Goal: Task Accomplishment & Management: Manage account settings

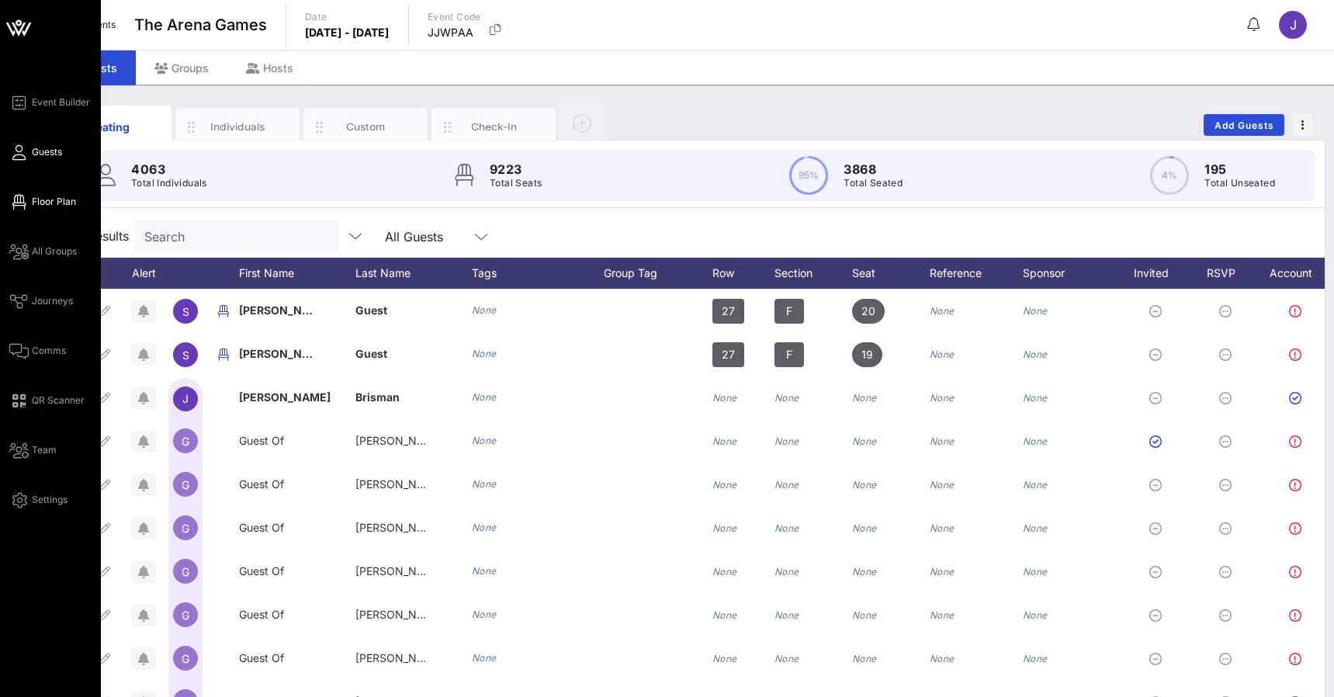
click at [30, 200] on link "Floor Plan" at bounding box center [42, 201] width 67 height 19
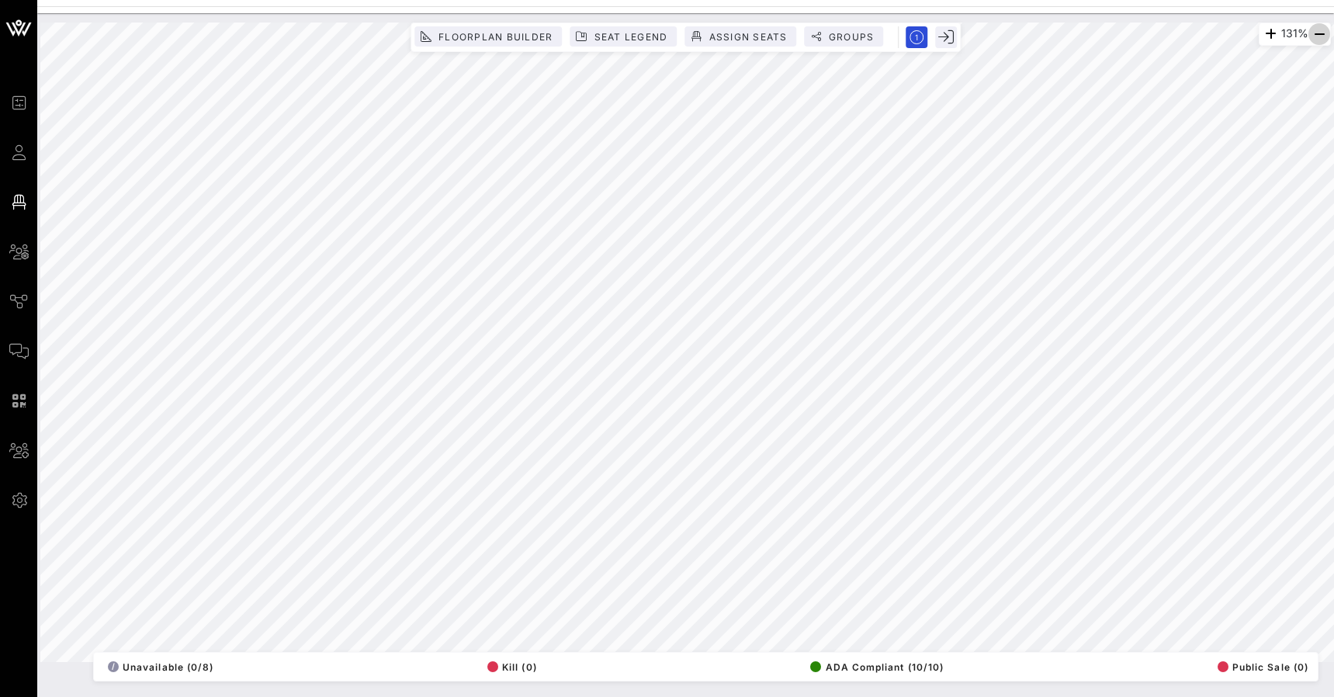
click at [1317, 31] on icon "button" at bounding box center [1319, 34] width 19 height 19
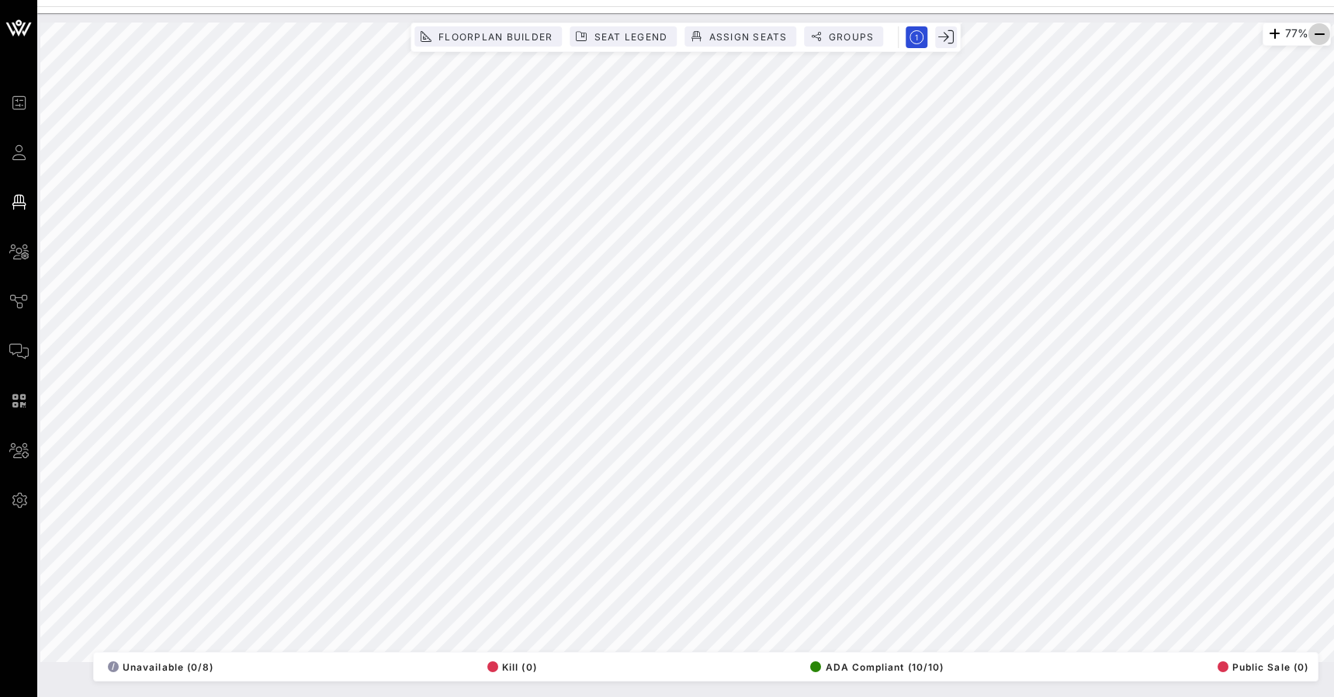
click at [1317, 31] on icon "button" at bounding box center [1319, 34] width 19 height 19
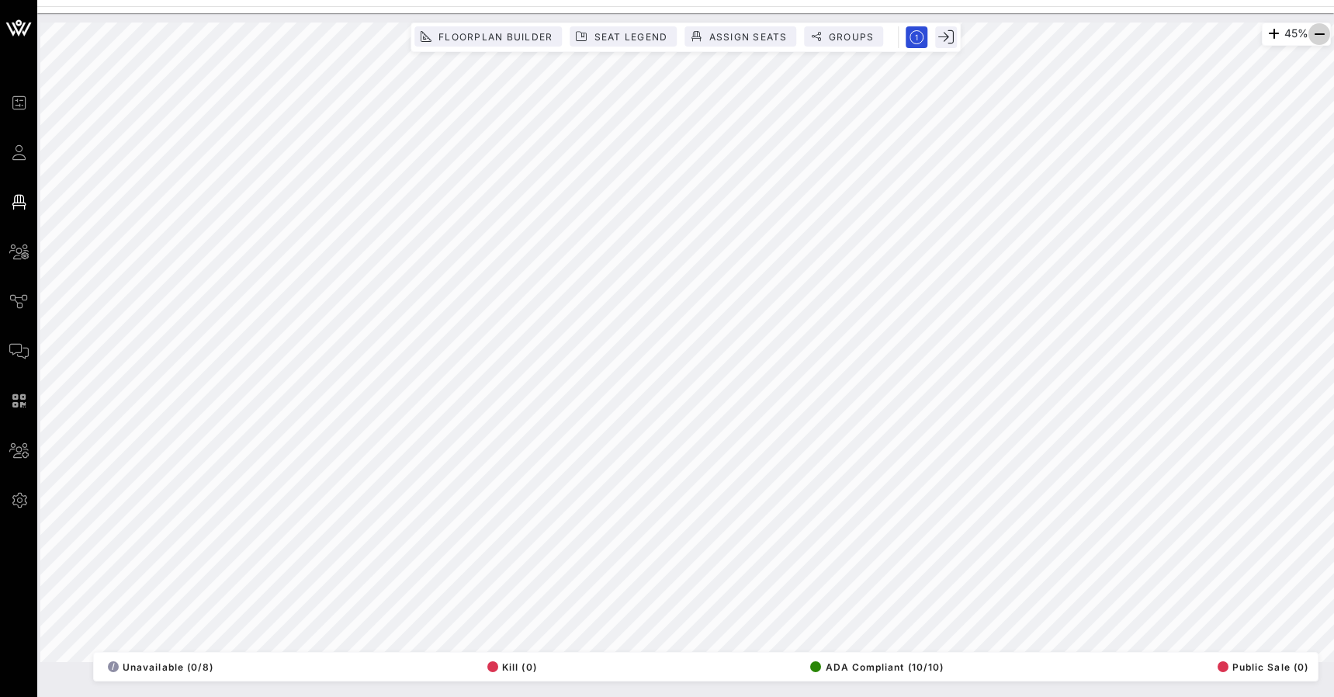
click at [1317, 31] on icon "button" at bounding box center [1319, 34] width 19 height 19
click at [1316, 34] on icon "button" at bounding box center [1319, 34] width 19 height 19
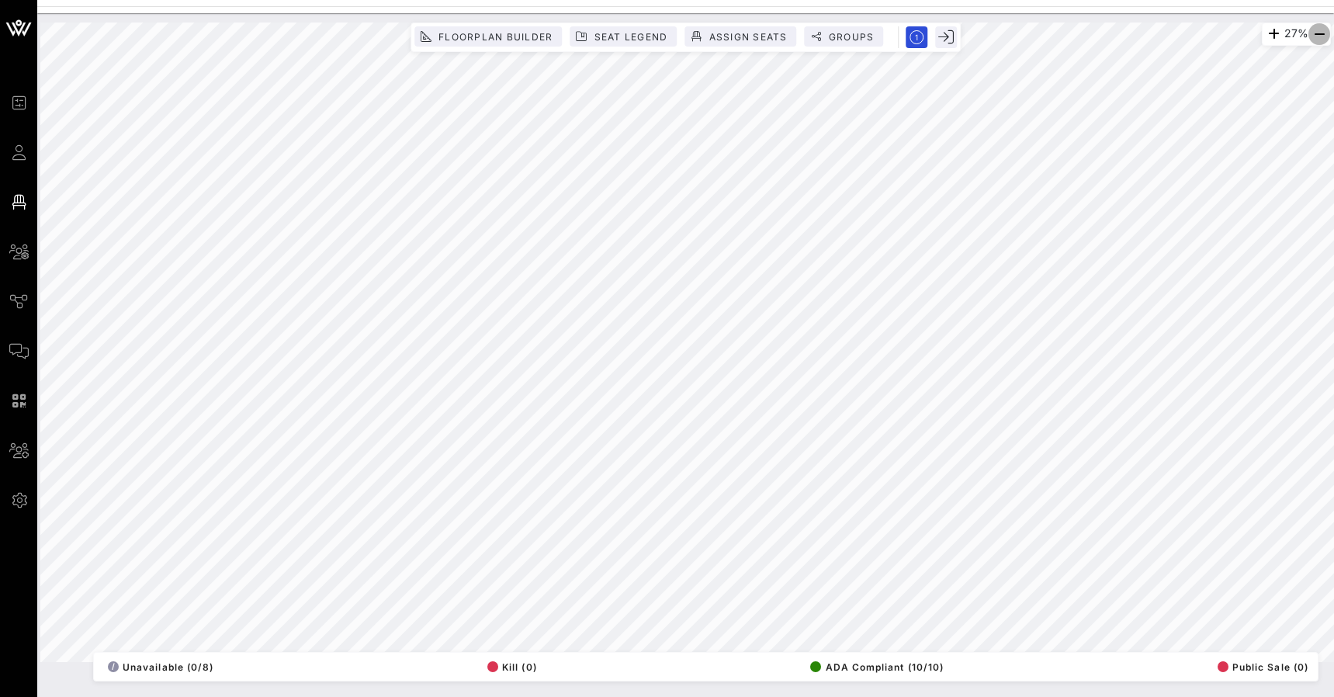
click at [1316, 34] on icon "button" at bounding box center [1319, 34] width 19 height 19
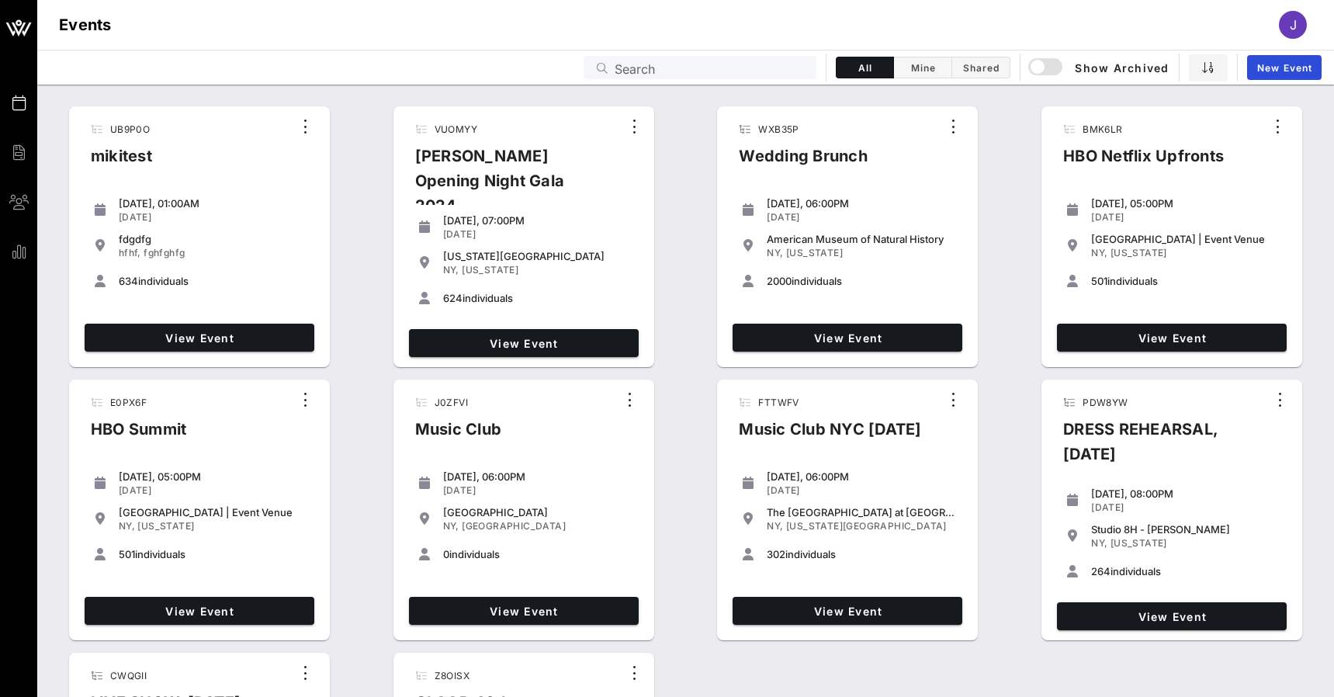
click at [665, 68] on input "Search" at bounding box center [711, 67] width 192 height 20
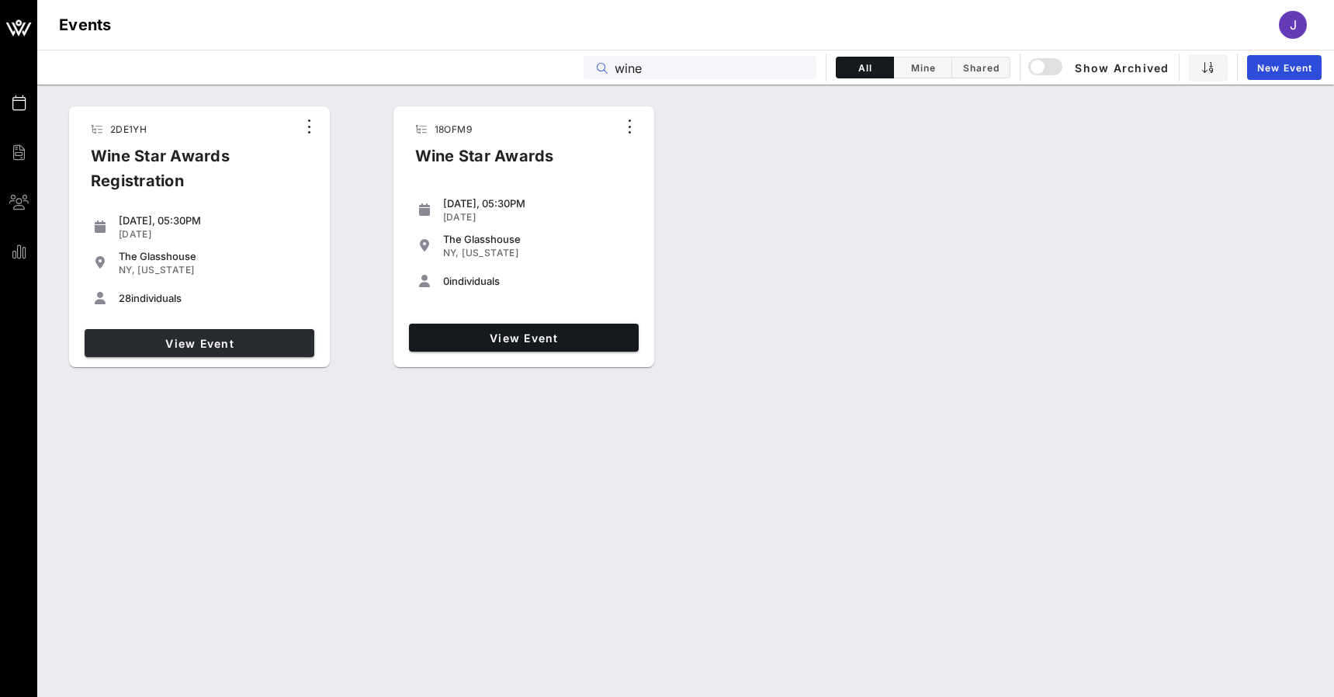
type input "wine"
click at [248, 338] on span "View Event" at bounding box center [199, 343] width 217 height 13
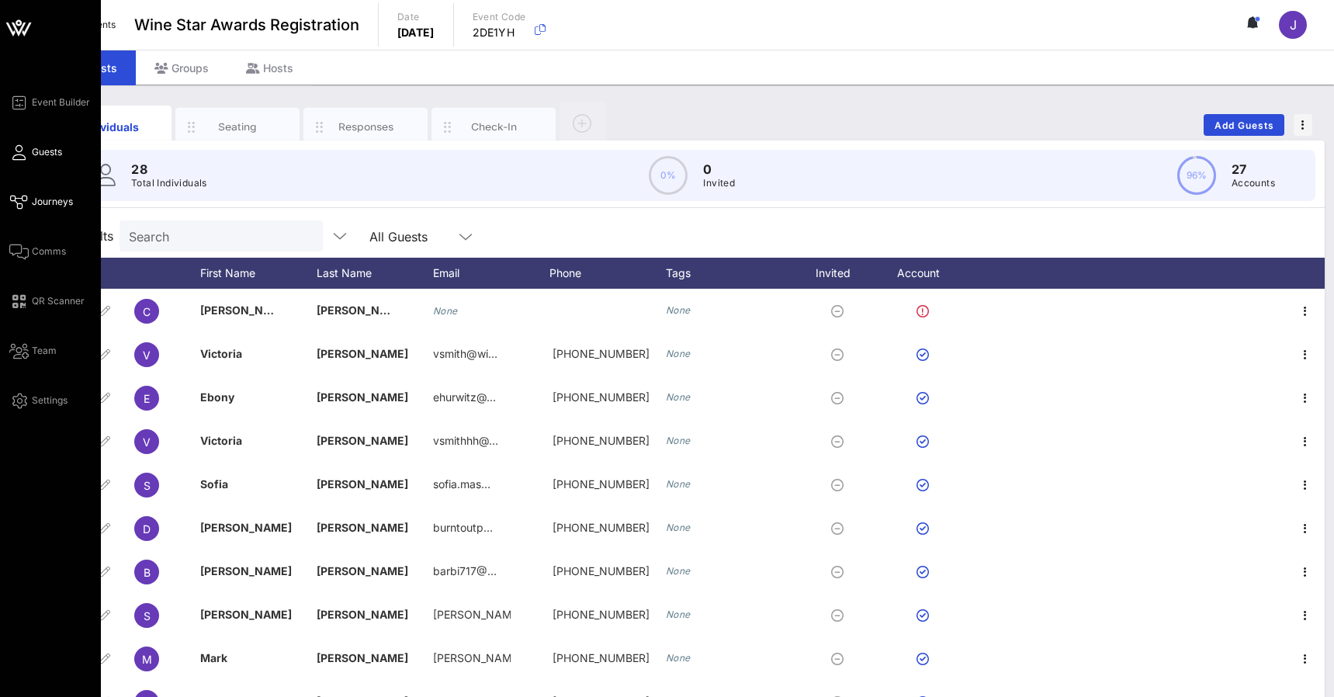
click at [19, 203] on icon at bounding box center [18, 202] width 19 height 2
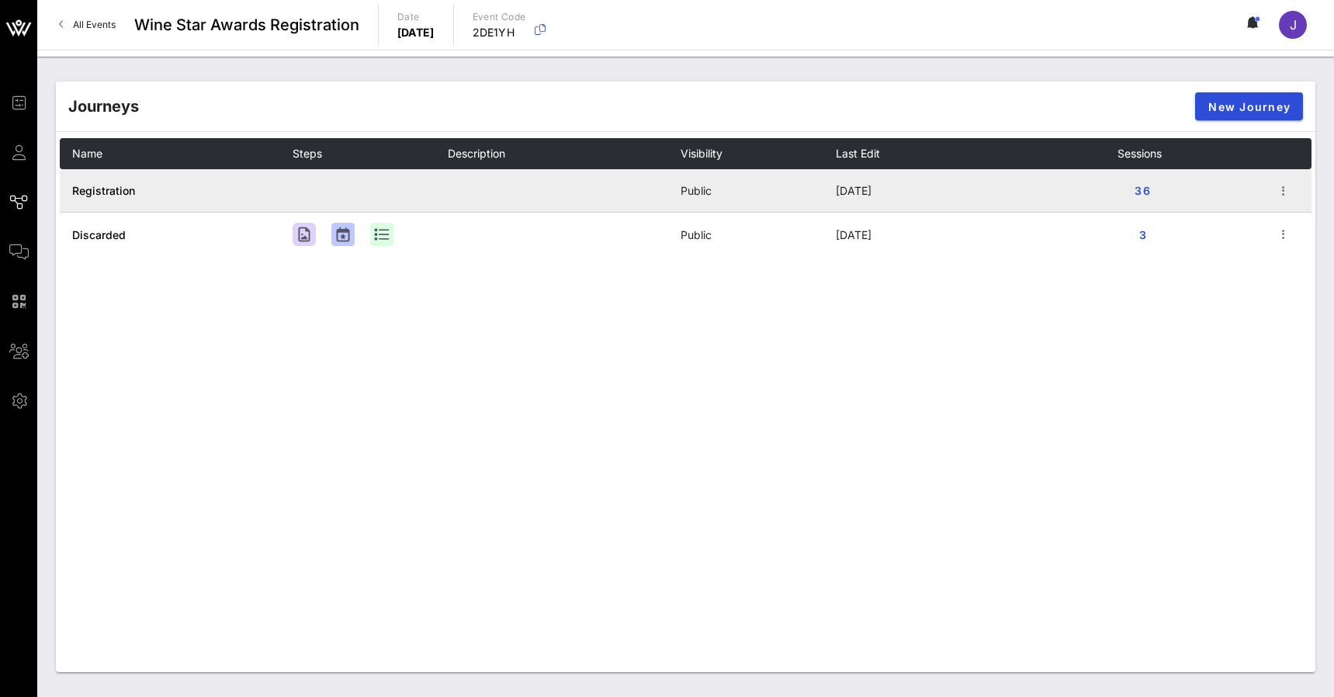
click at [108, 189] on span "Registration" at bounding box center [103, 190] width 63 height 13
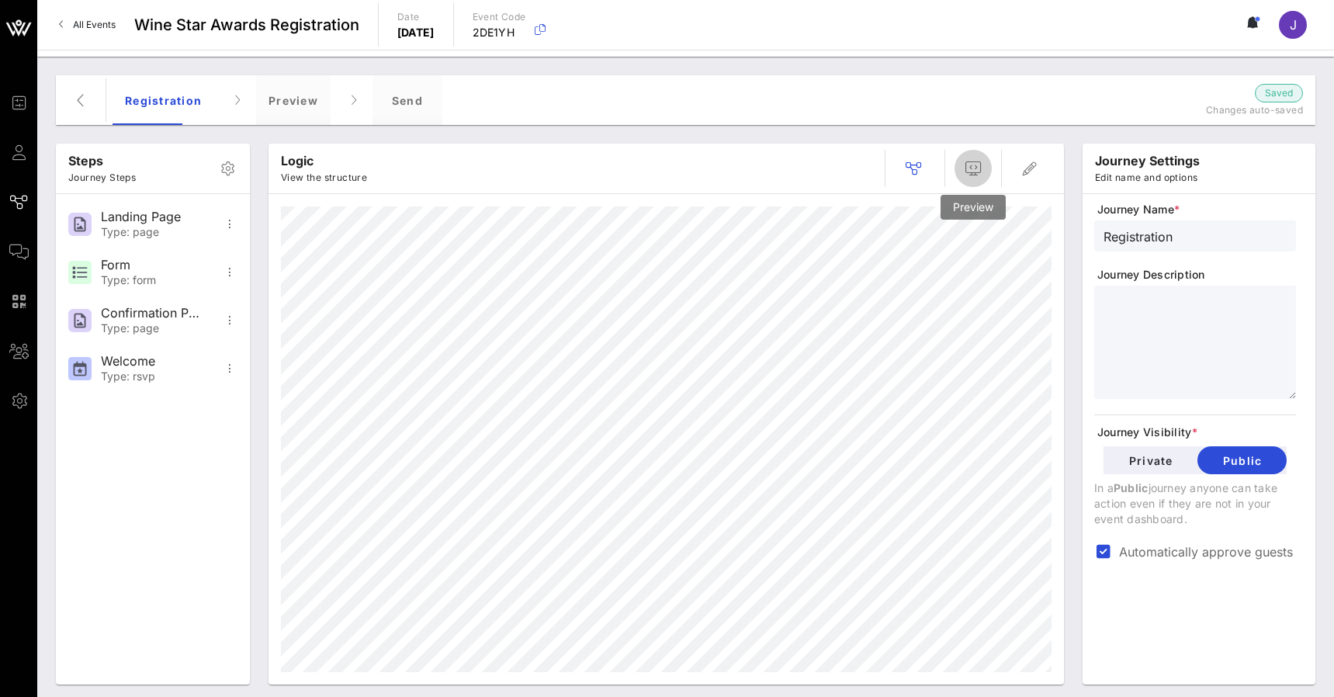
click at [972, 179] on button "button" at bounding box center [973, 168] width 37 height 37
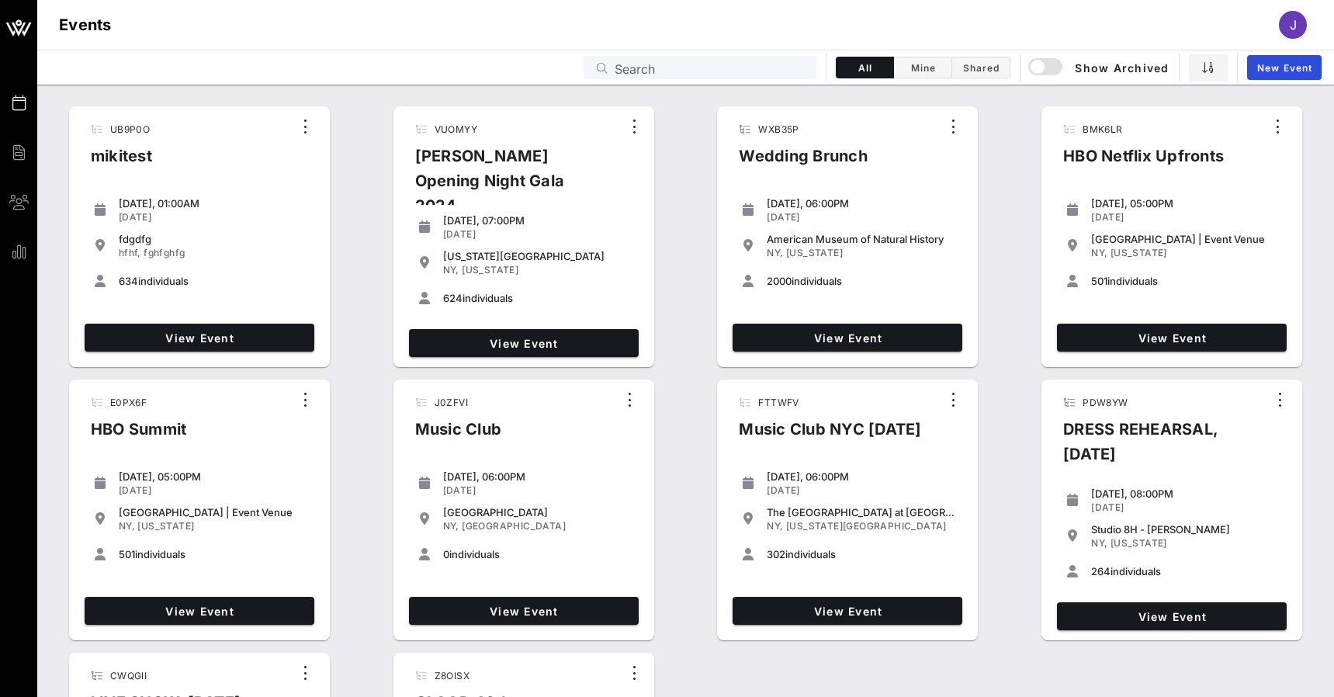
click at [722, 78] on div "Search" at bounding box center [711, 67] width 192 height 23
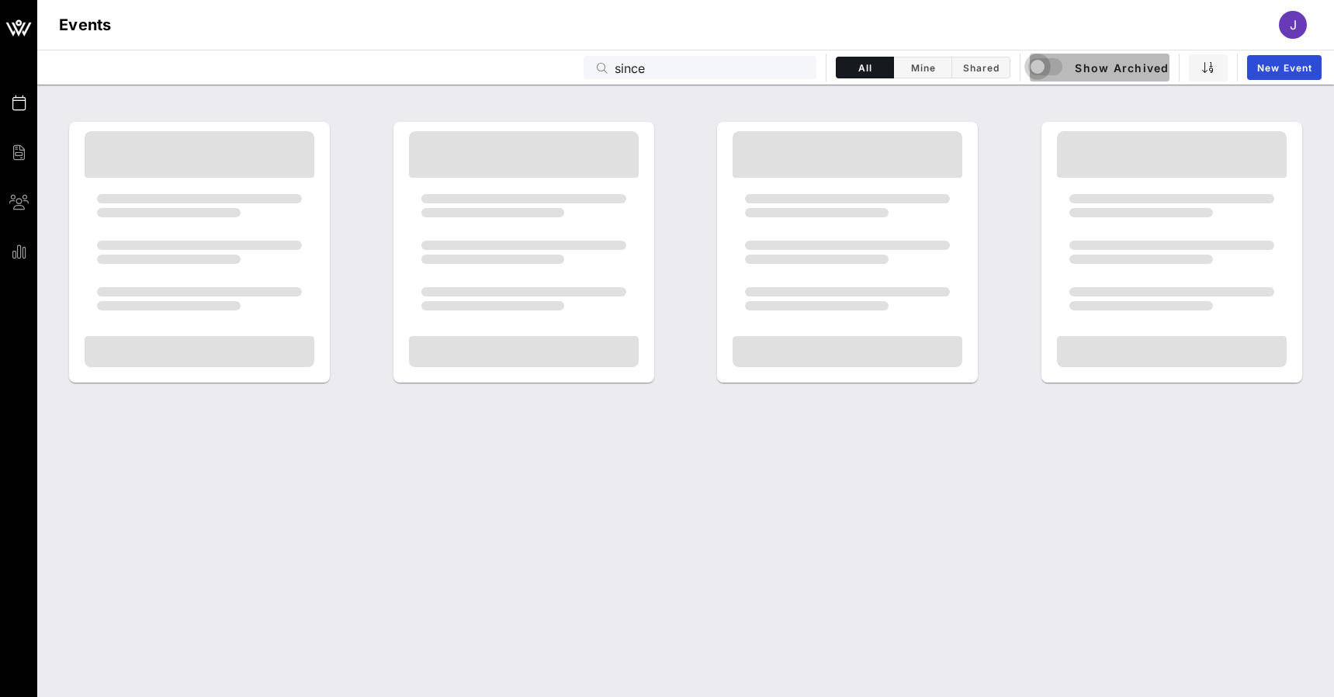
click at [1049, 75] on div "button" at bounding box center [1049, 67] width 37 height 19
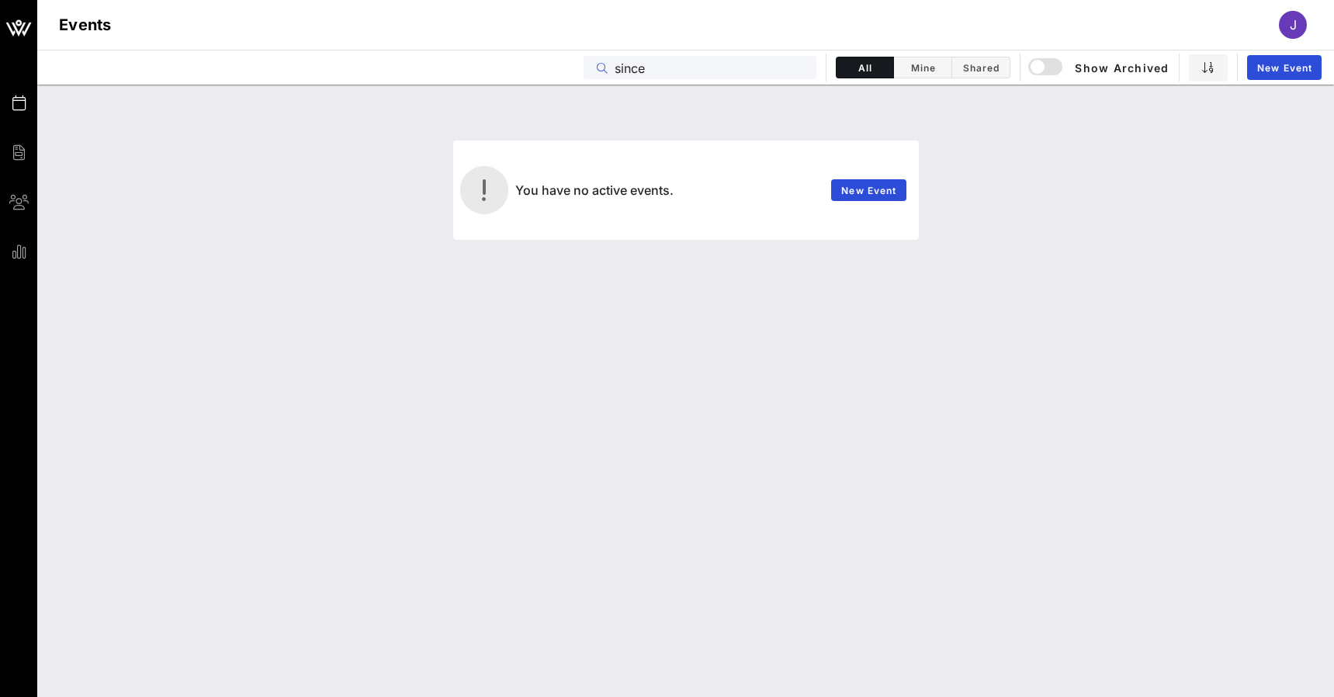
click at [725, 74] on input "since" at bounding box center [711, 67] width 192 height 20
type input "sincl"
click at [1039, 62] on div "button" at bounding box center [1038, 67] width 22 height 22
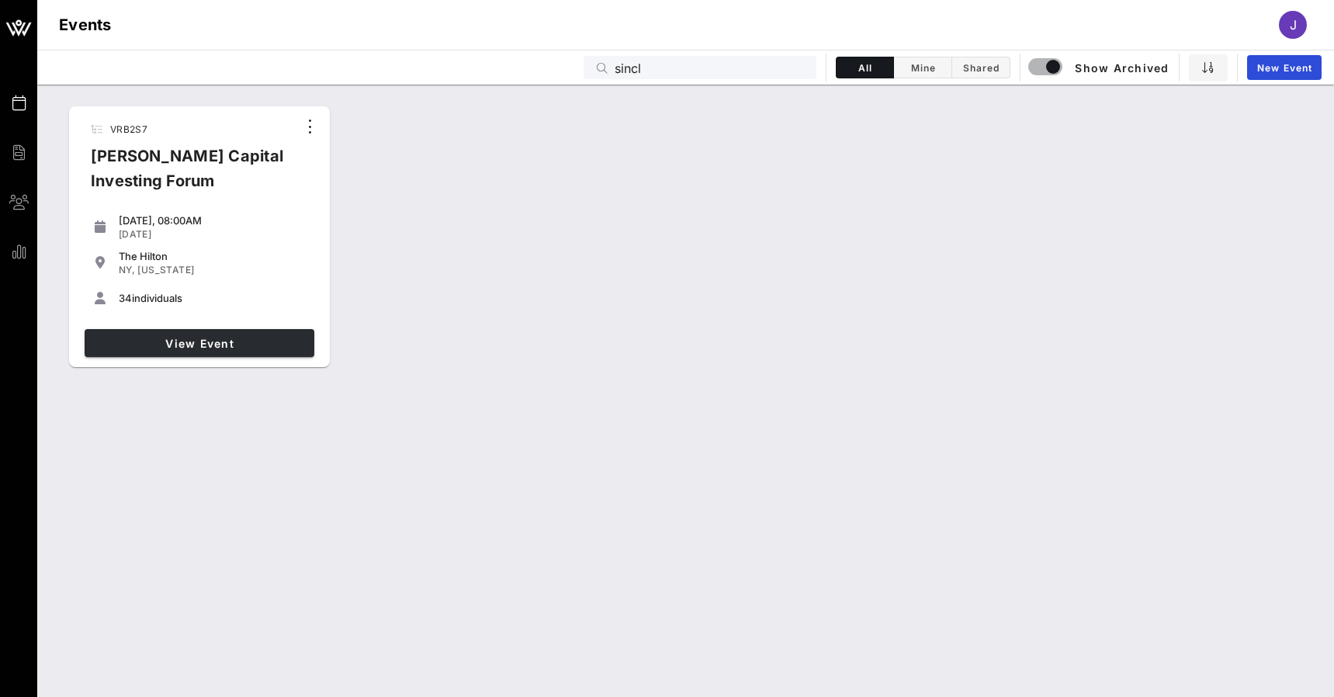
click at [199, 340] on span "View Event" at bounding box center [199, 343] width 217 height 13
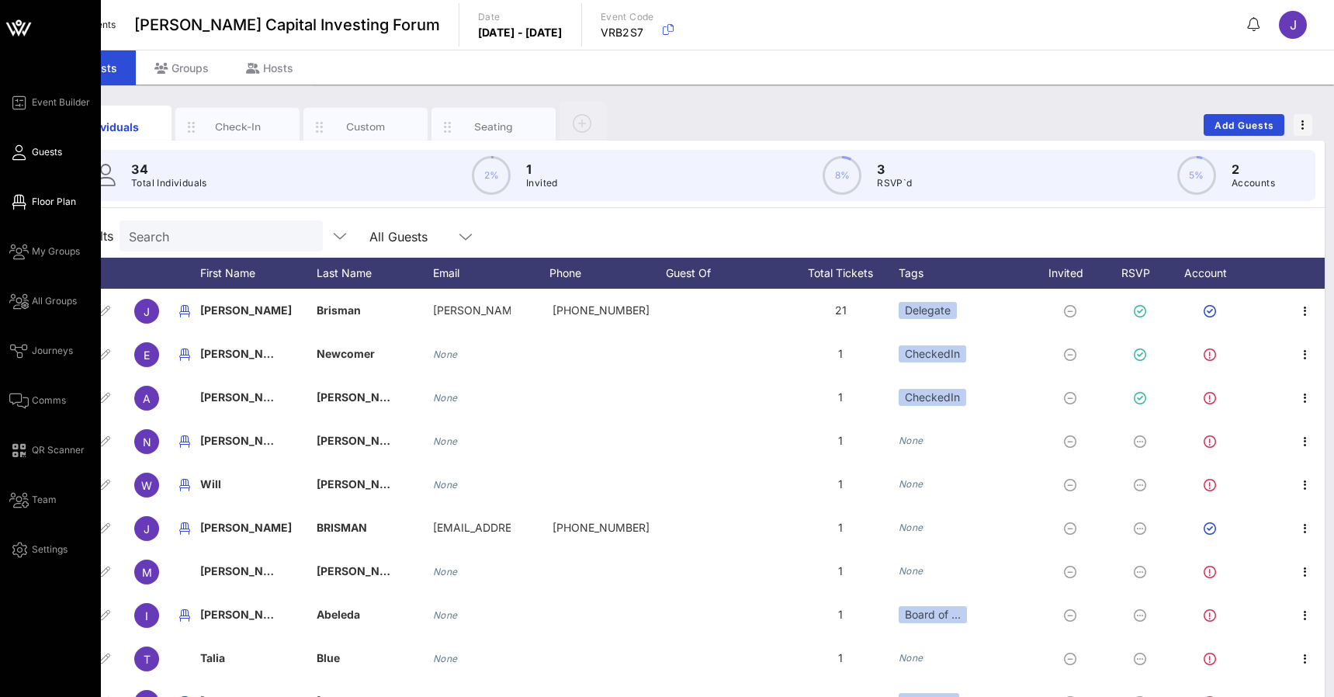
click at [33, 201] on span "Floor Plan" at bounding box center [54, 202] width 44 height 14
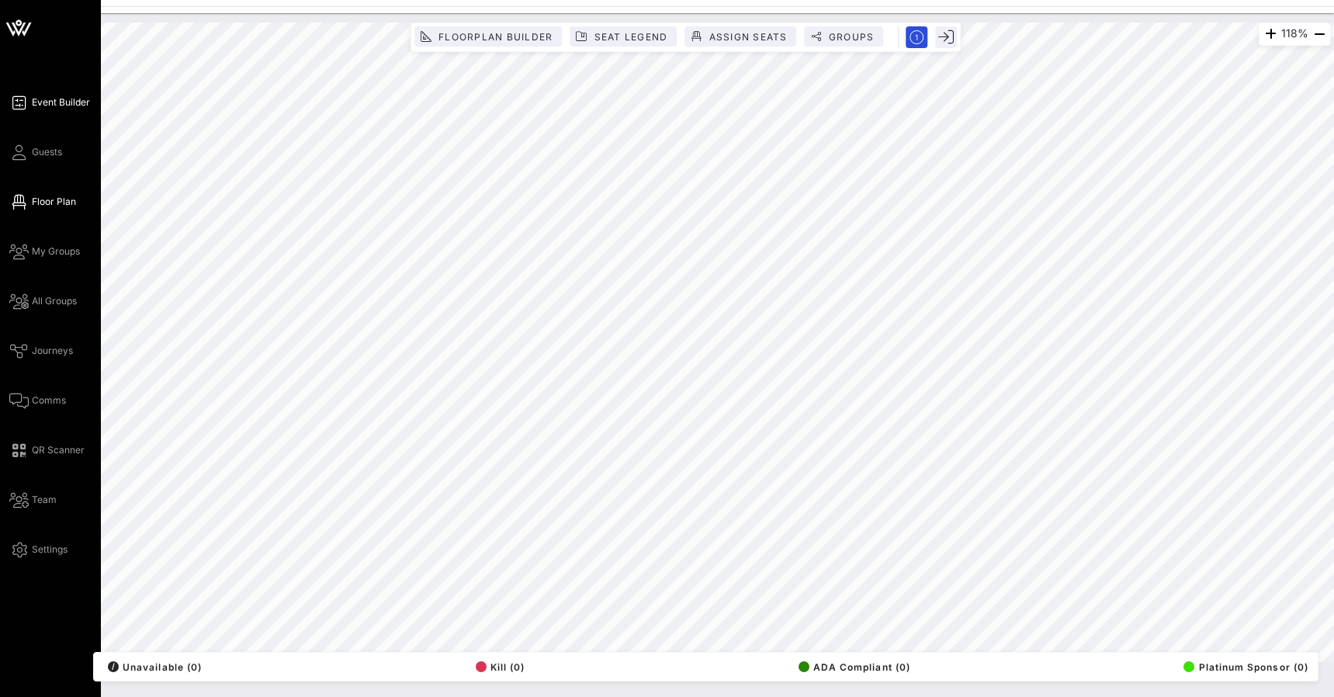
click at [33, 98] on span "Event Builder" at bounding box center [61, 102] width 58 height 14
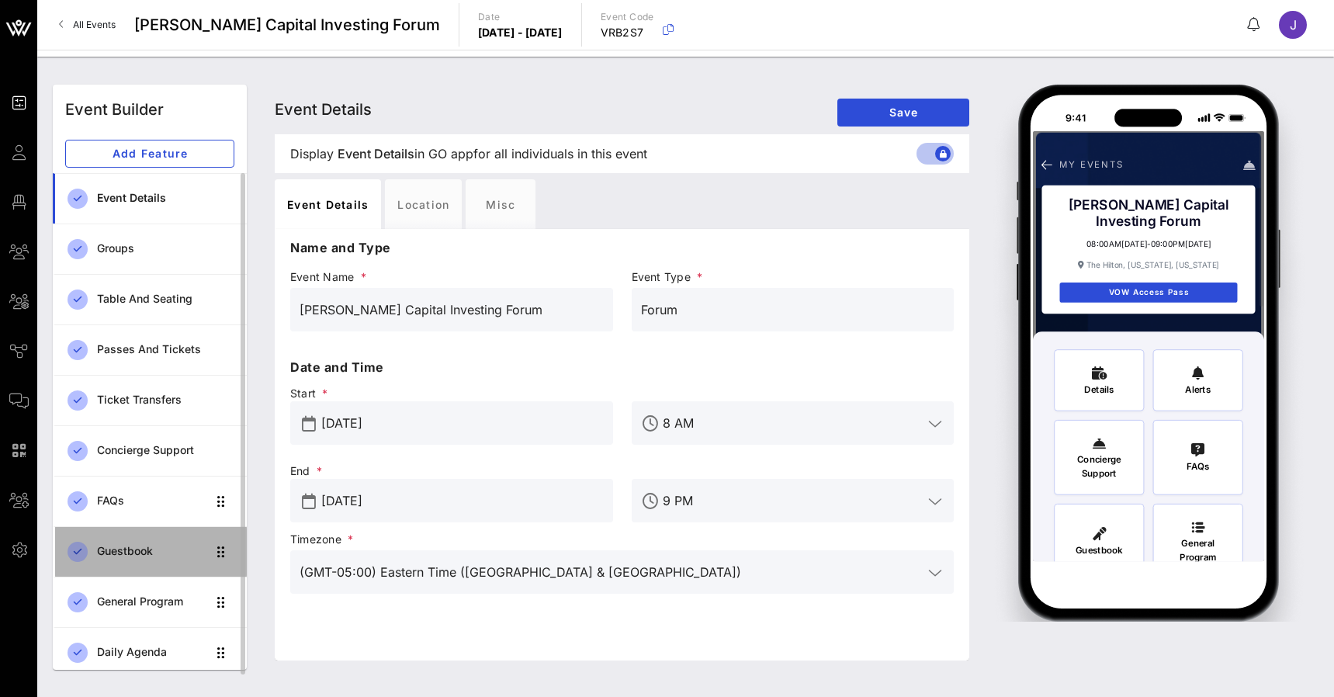
click at [165, 560] on div "Guestbook" at bounding box center [151, 552] width 109 height 32
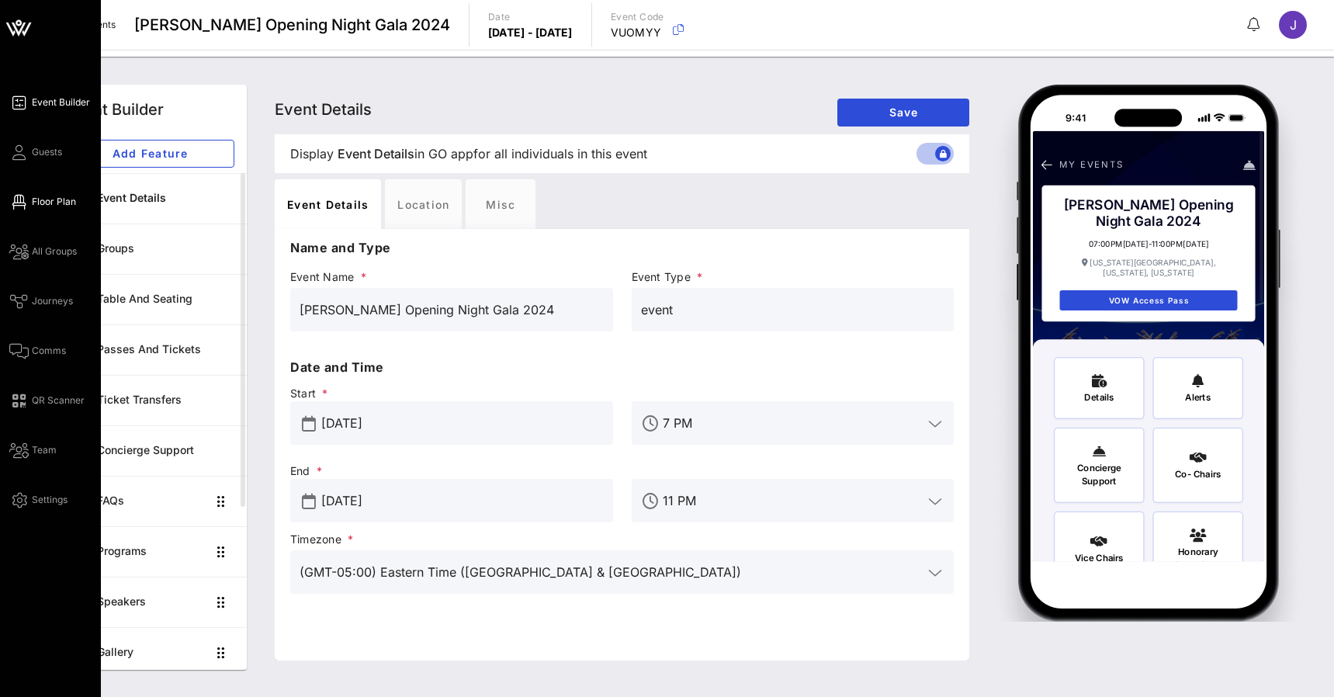
click at [22, 203] on icon at bounding box center [18, 202] width 19 height 2
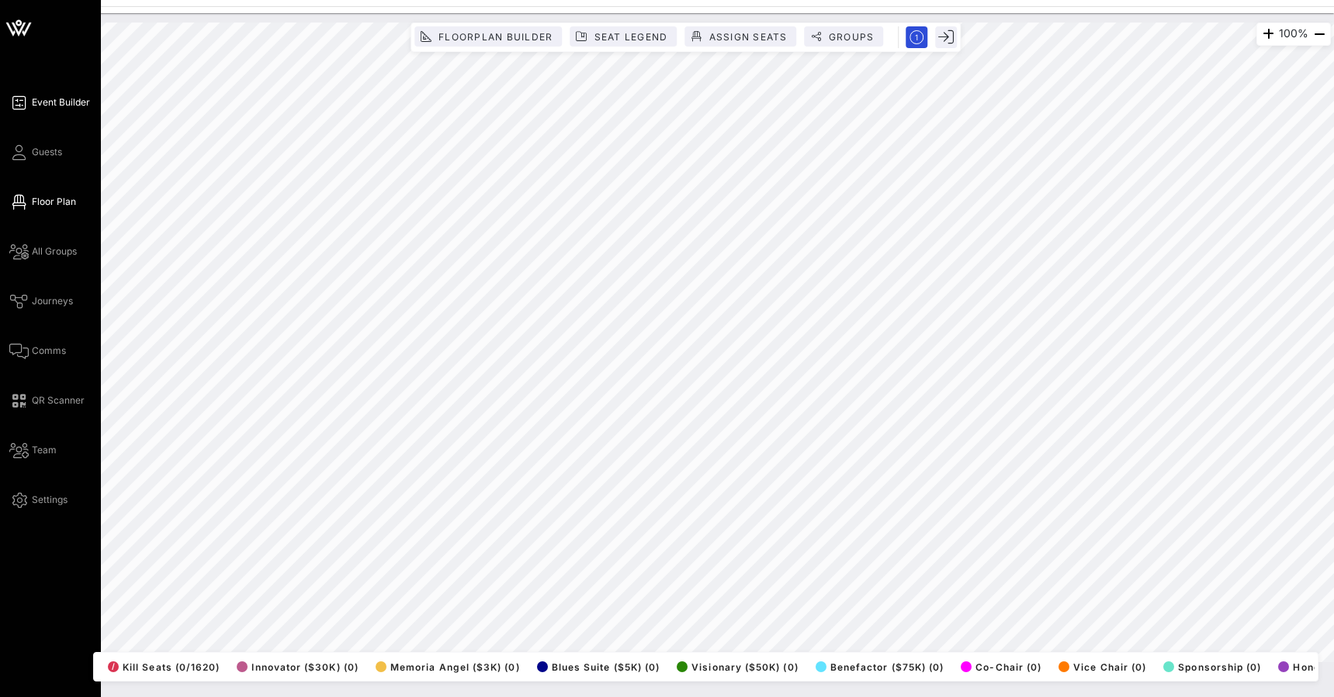
click at [29, 103] on link "Event Builder" at bounding box center [49, 102] width 81 height 19
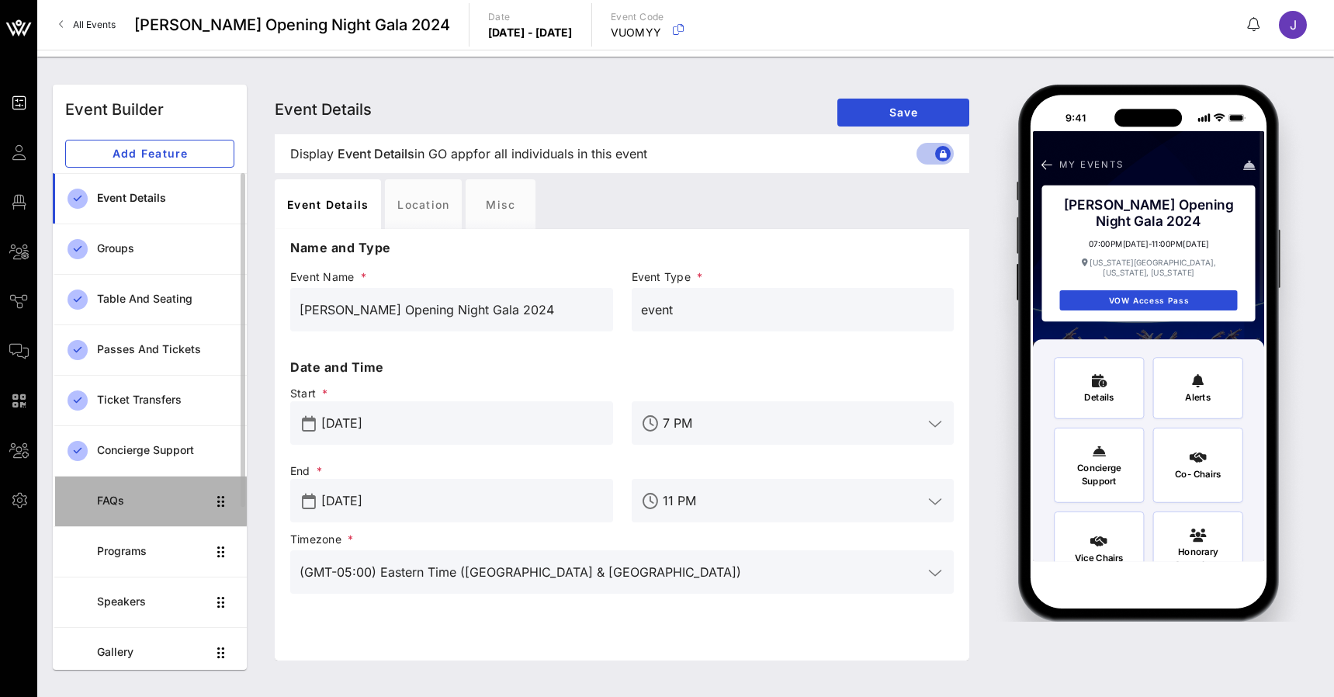
click at [143, 497] on div "FAQs" at bounding box center [151, 500] width 109 height 13
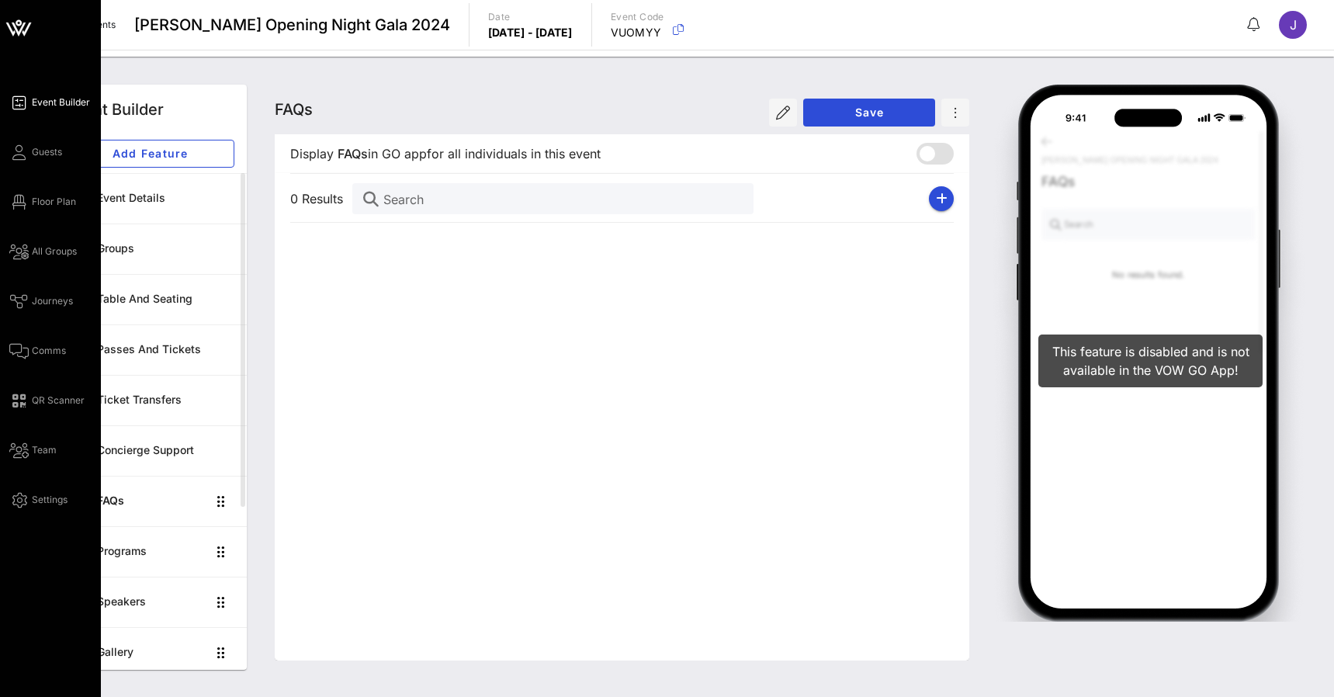
click at [20, 104] on icon at bounding box center [18, 103] width 19 height 2
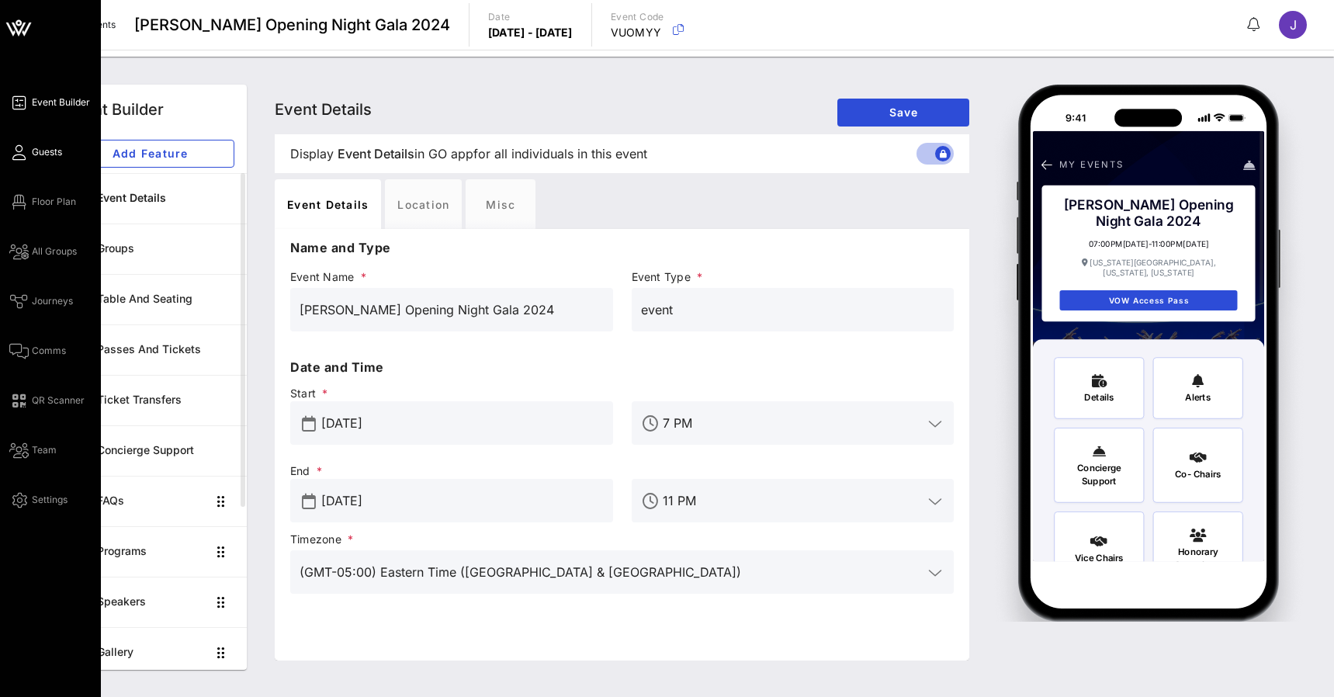
click at [42, 154] on span "Guests" at bounding box center [47, 152] width 30 height 14
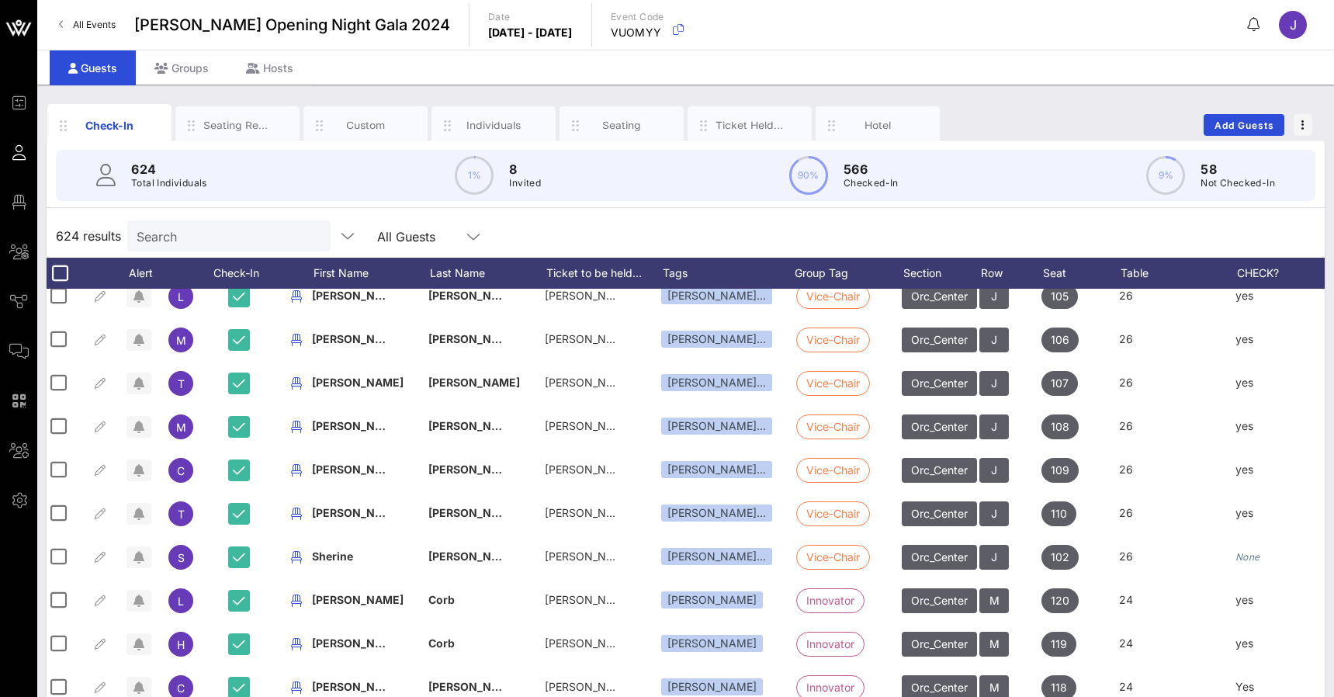
scroll to position [0, 5]
click at [1247, 21] on button at bounding box center [1254, 24] width 31 height 25
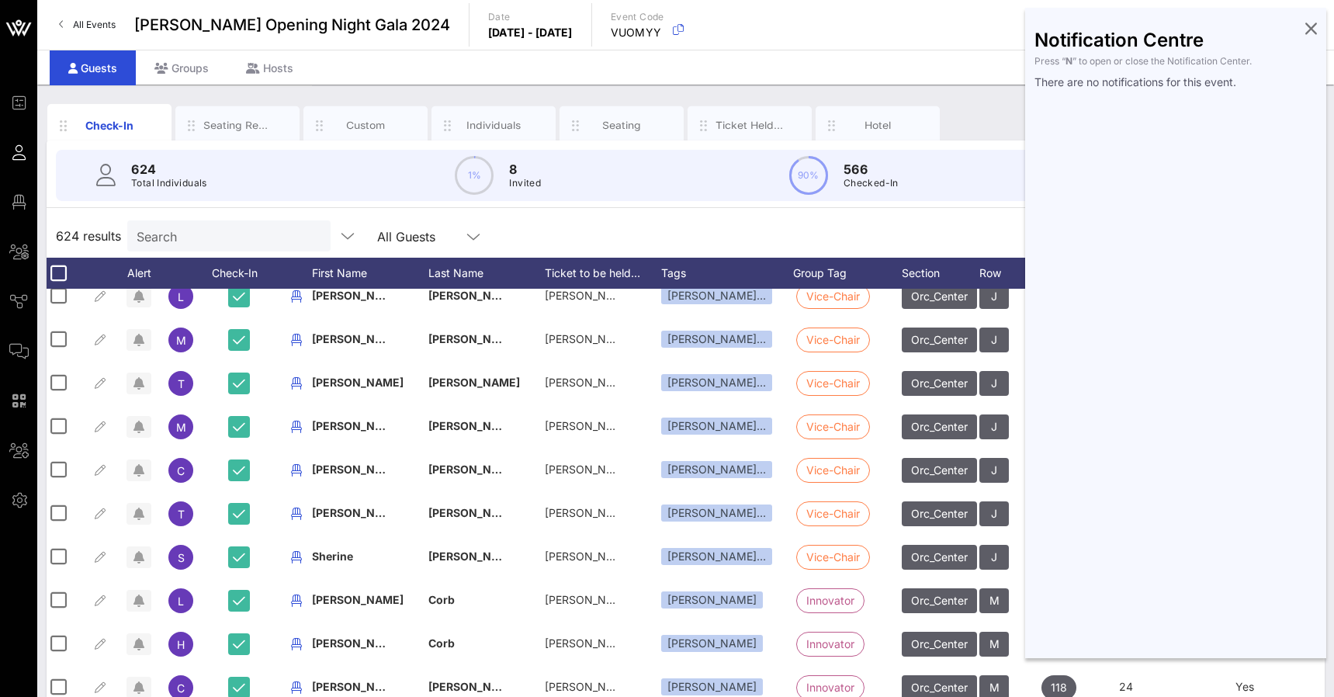
click at [1313, 29] on icon at bounding box center [1312, 27] width 12 height 3
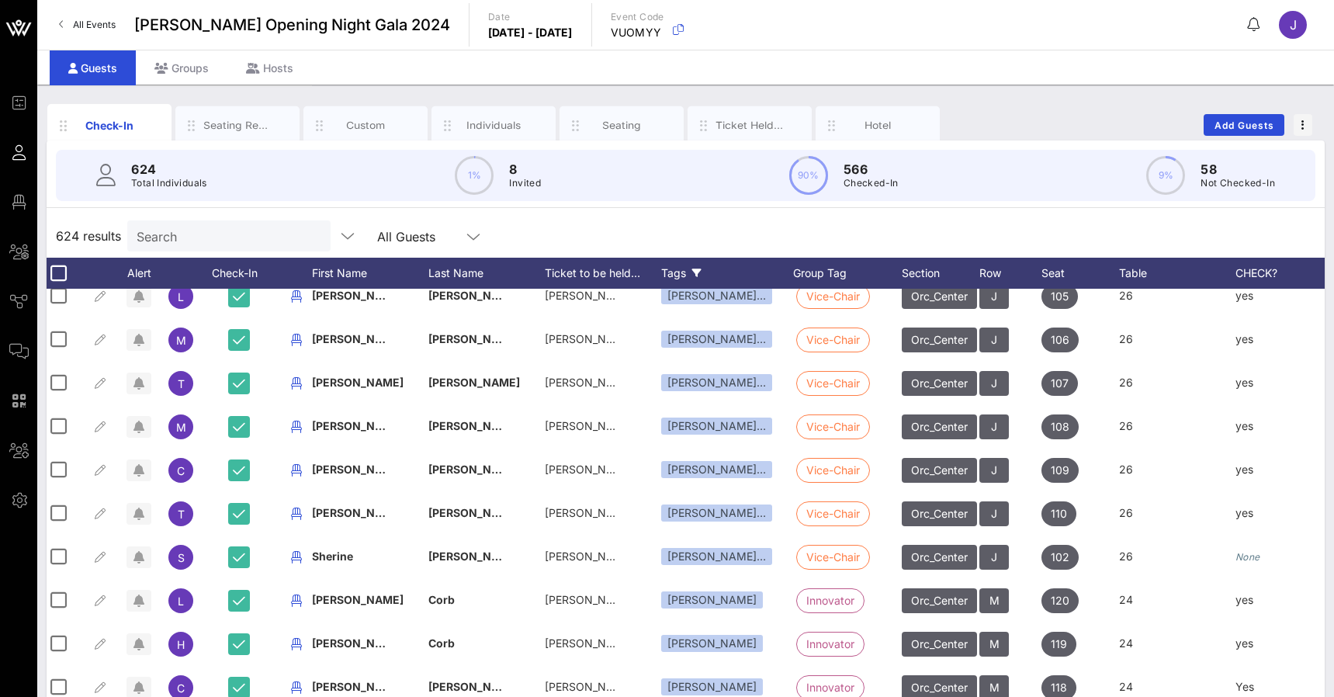
click at [676, 278] on div "Tags" at bounding box center [727, 273] width 132 height 31
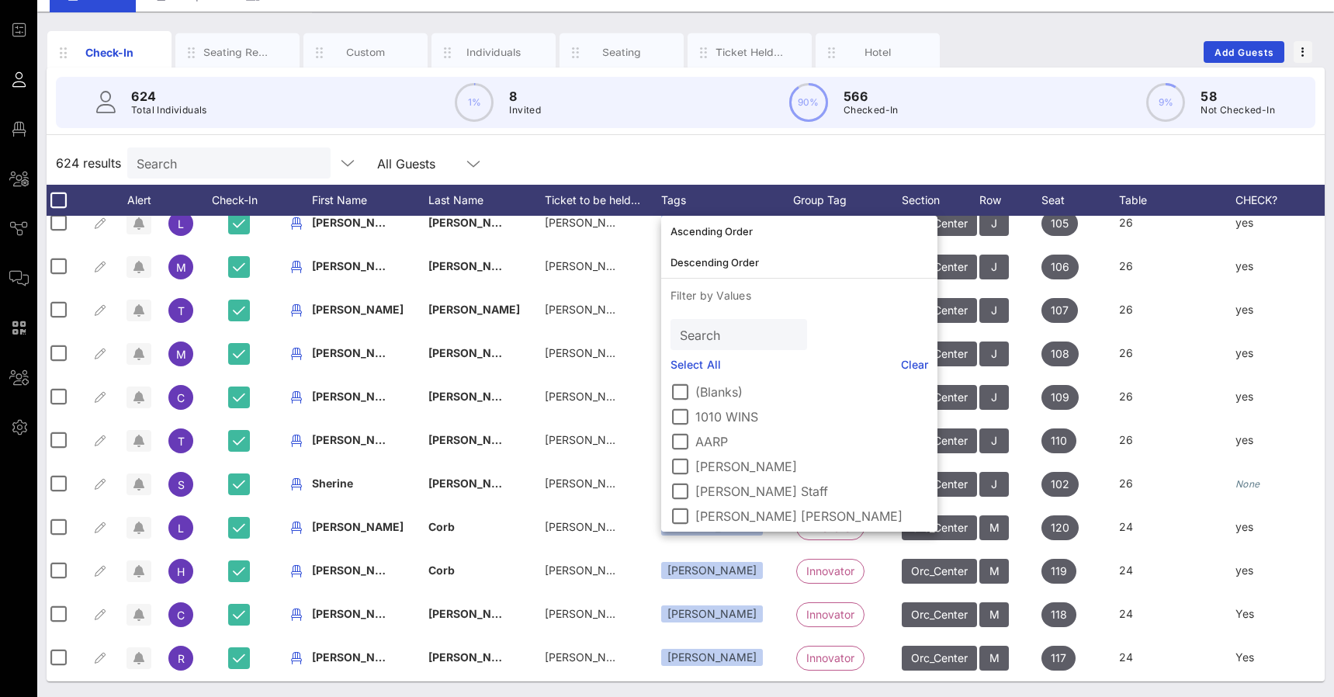
scroll to position [73, 0]
click at [720, 344] on input "text" at bounding box center [737, 334] width 115 height 20
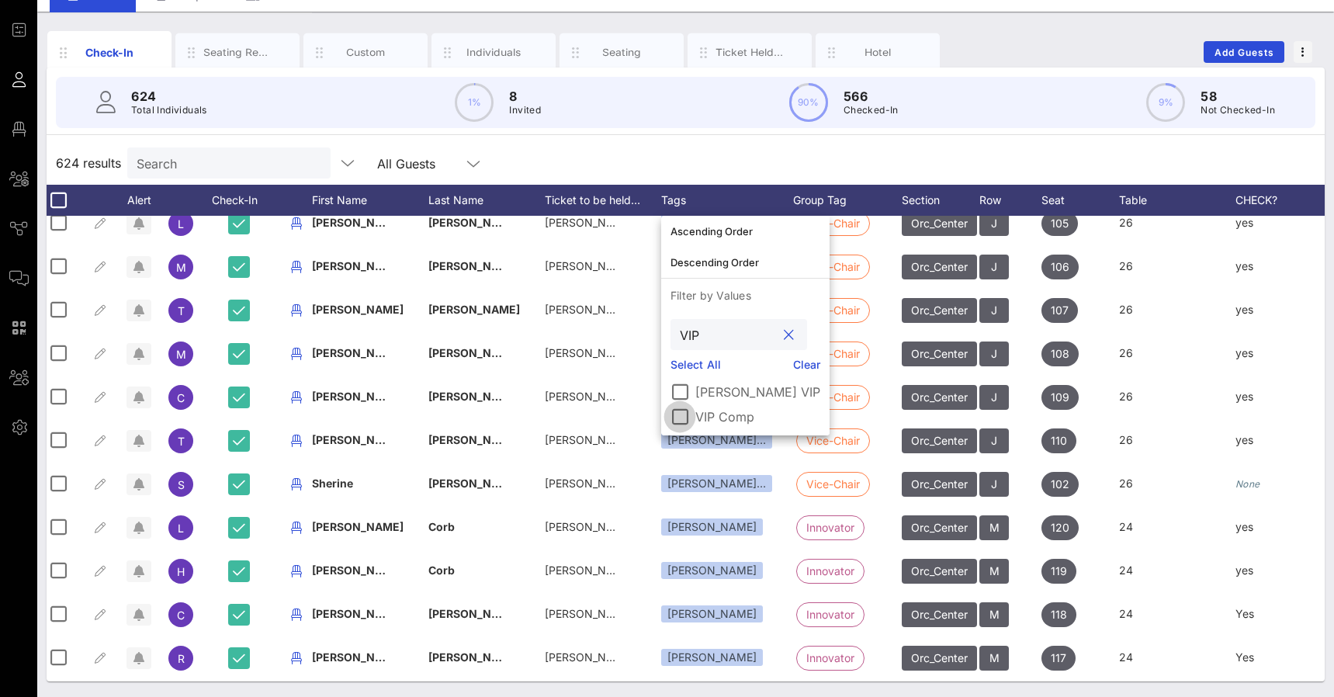
type input "VIP"
click at [681, 418] on div at bounding box center [680, 417] width 26 height 26
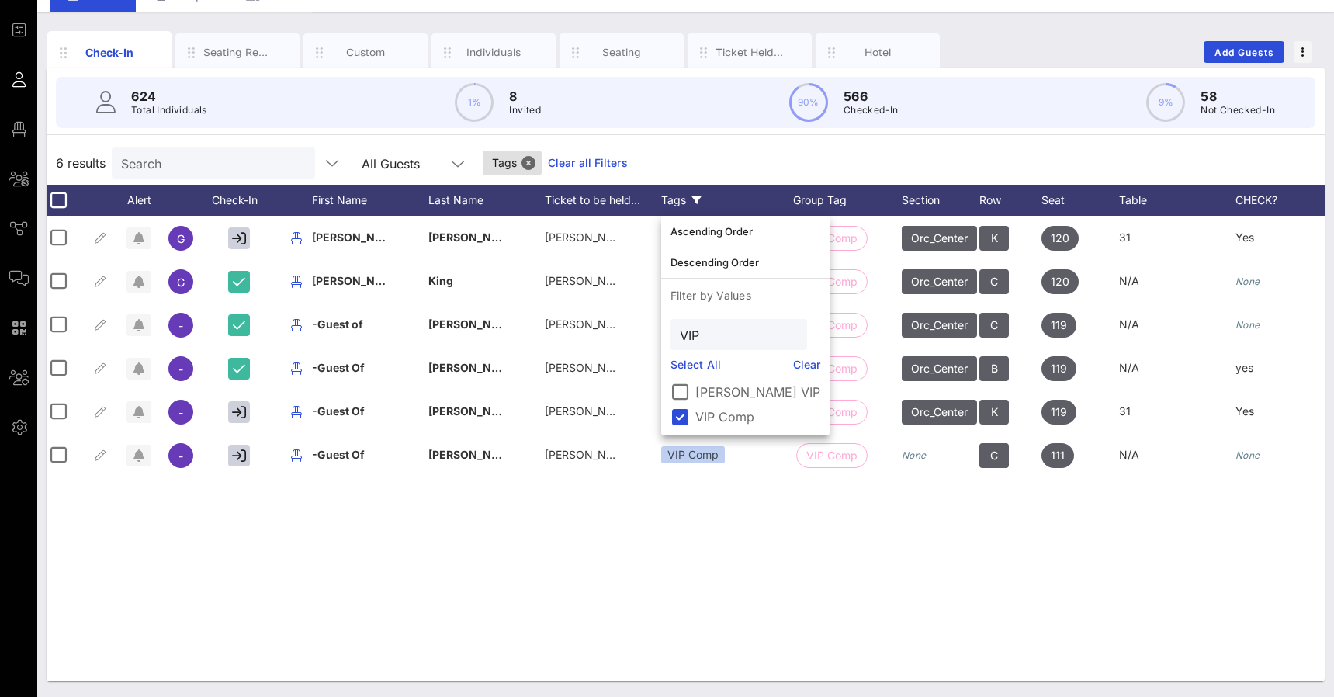
click at [883, 168] on div "6 results Search All Guests Tags Clear all Filters" at bounding box center [686, 162] width 1278 height 43
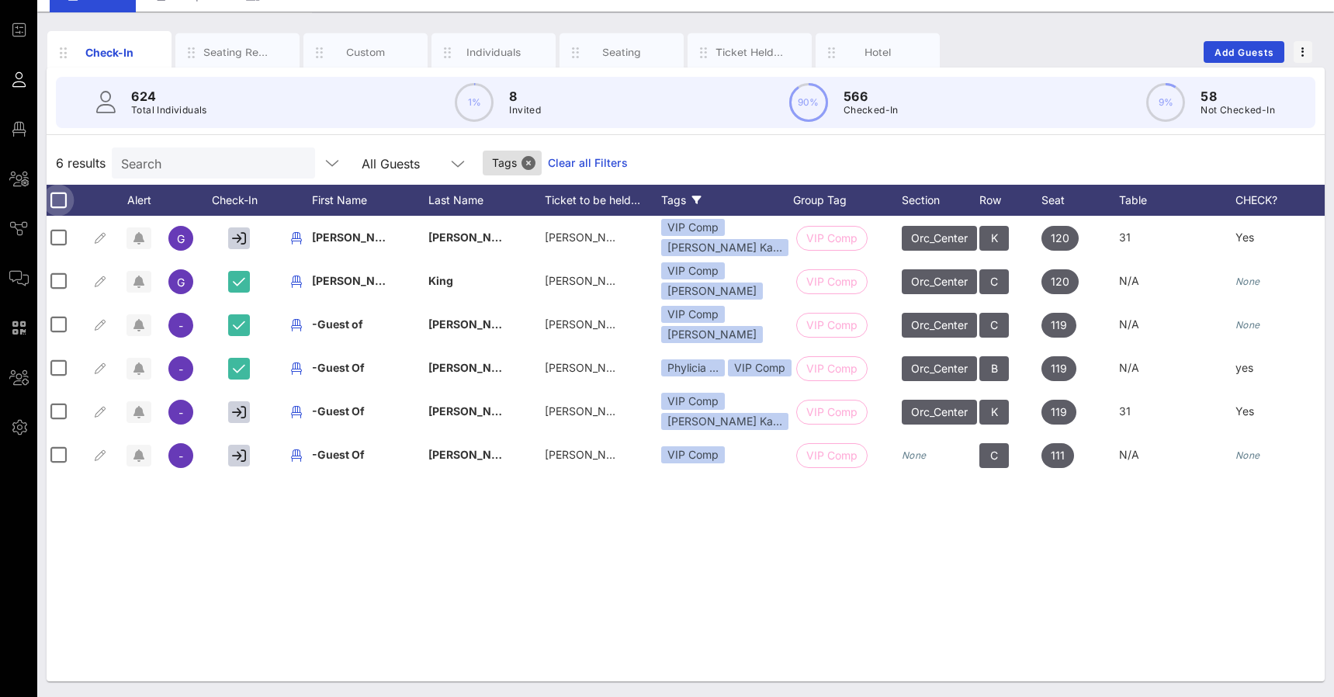
click at [57, 199] on div at bounding box center [58, 200] width 26 height 26
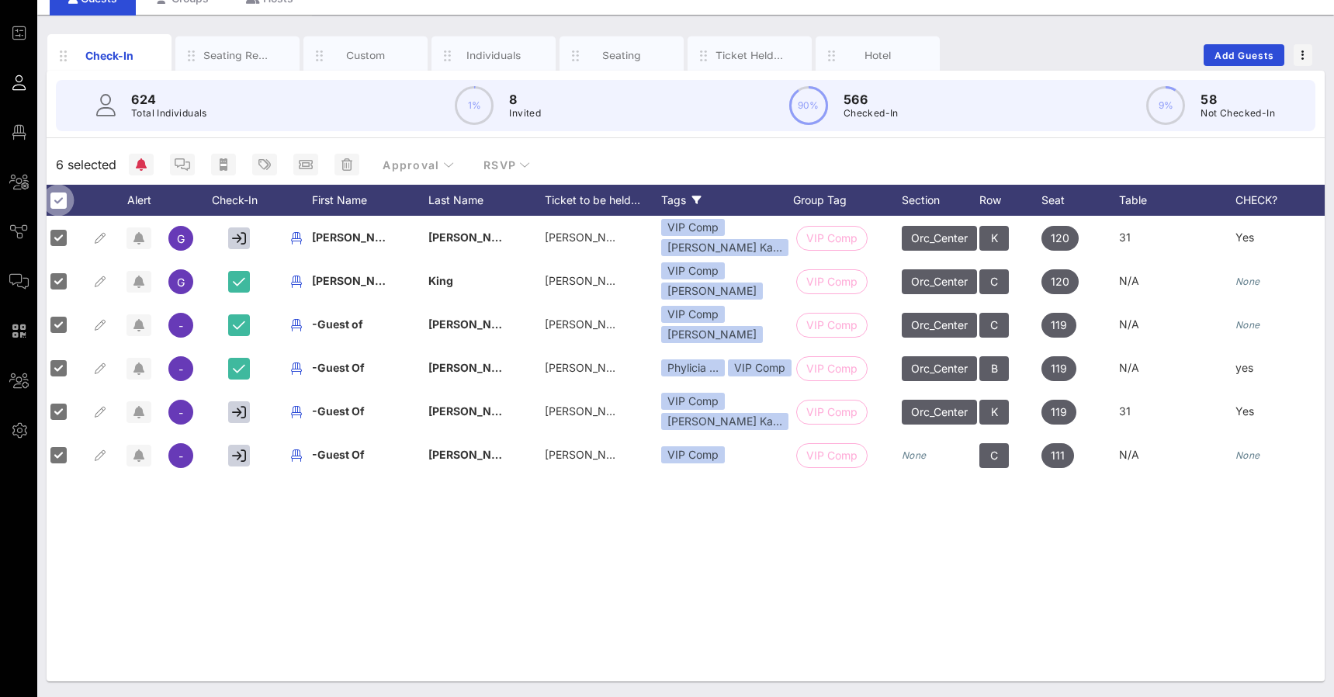
scroll to position [70, 0]
click at [184, 165] on icon "button" at bounding box center [183, 164] width 16 height 12
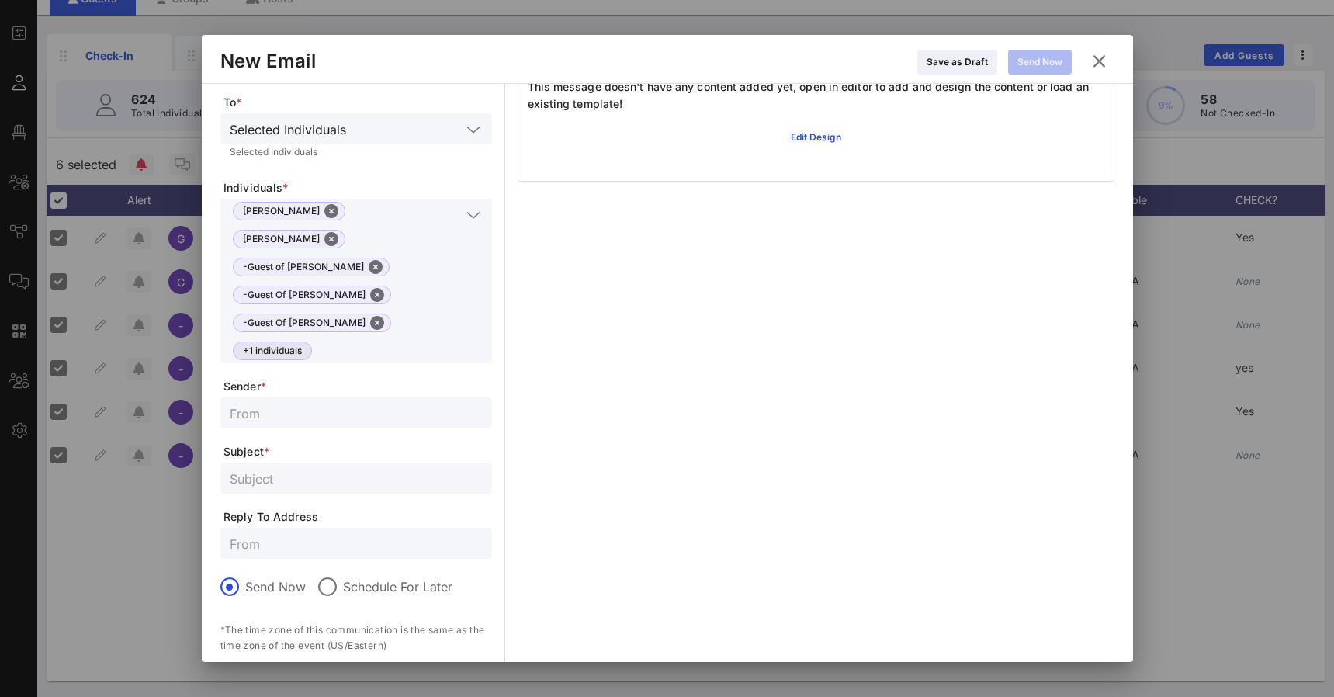
scroll to position [141, 0]
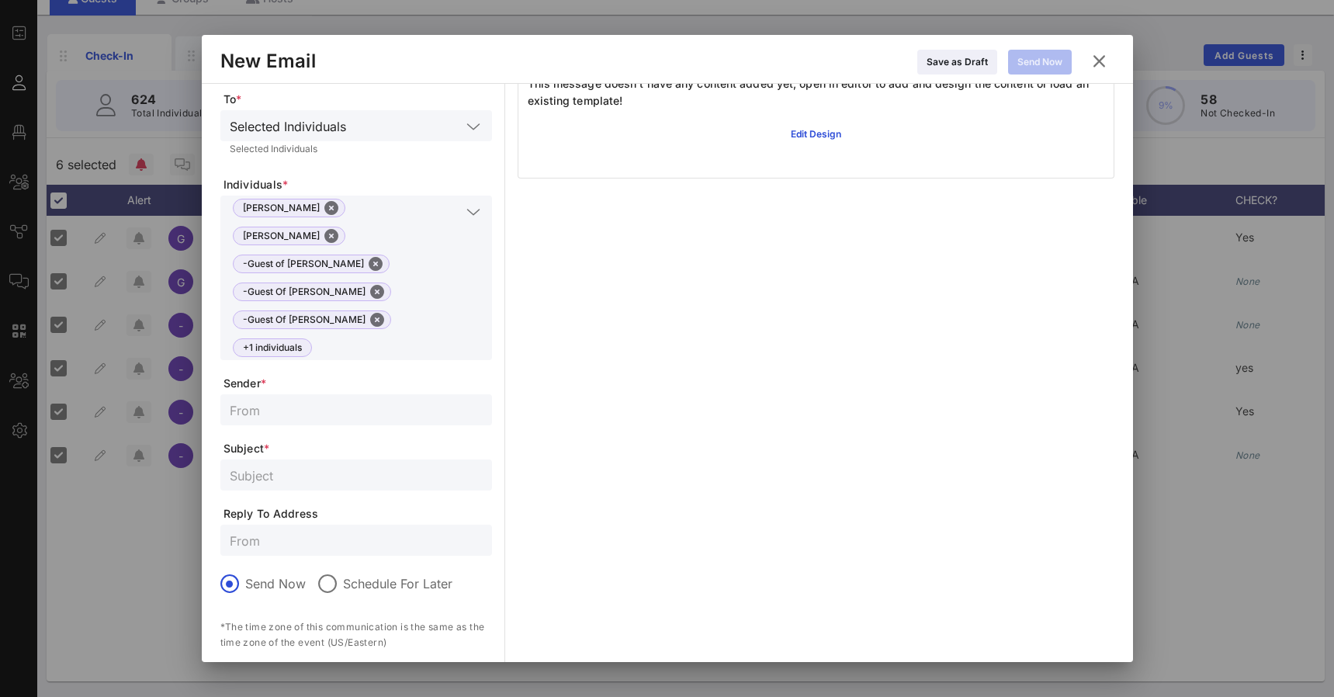
click at [300, 400] on input "text" at bounding box center [356, 410] width 253 height 20
type input "Kailee"
type input "RSVP Reminder"
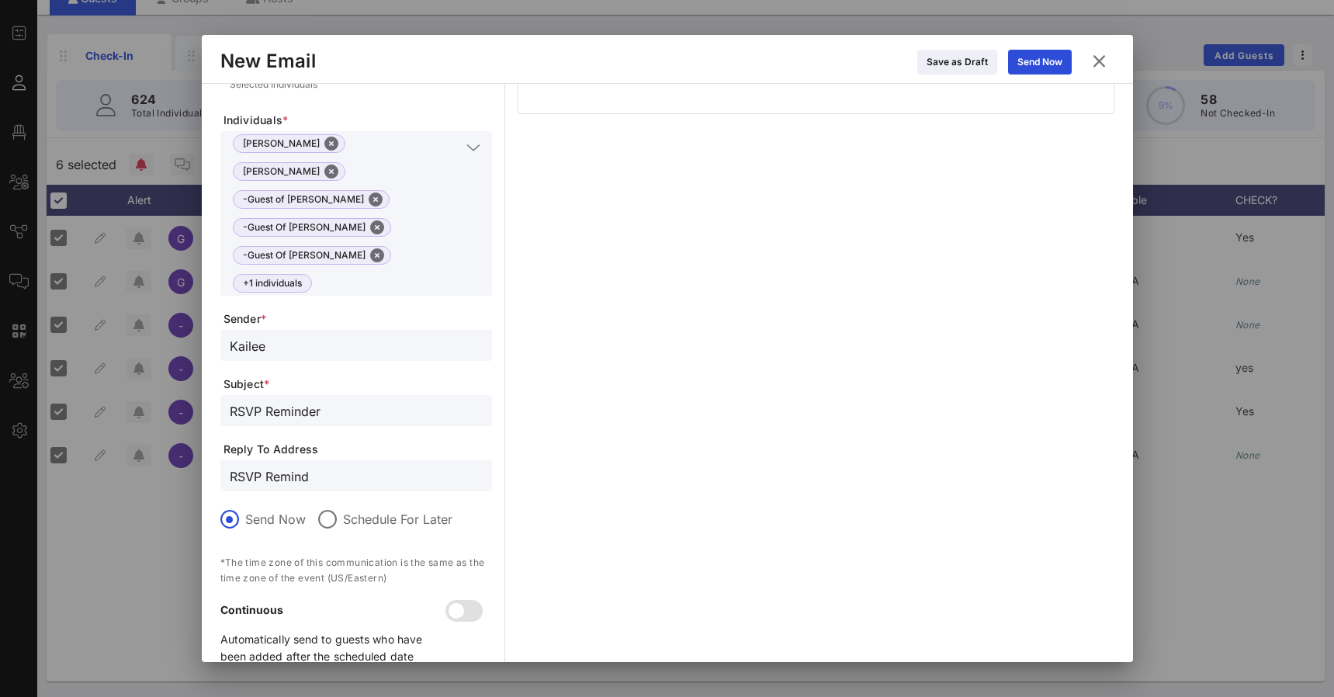
scroll to position [209, 0]
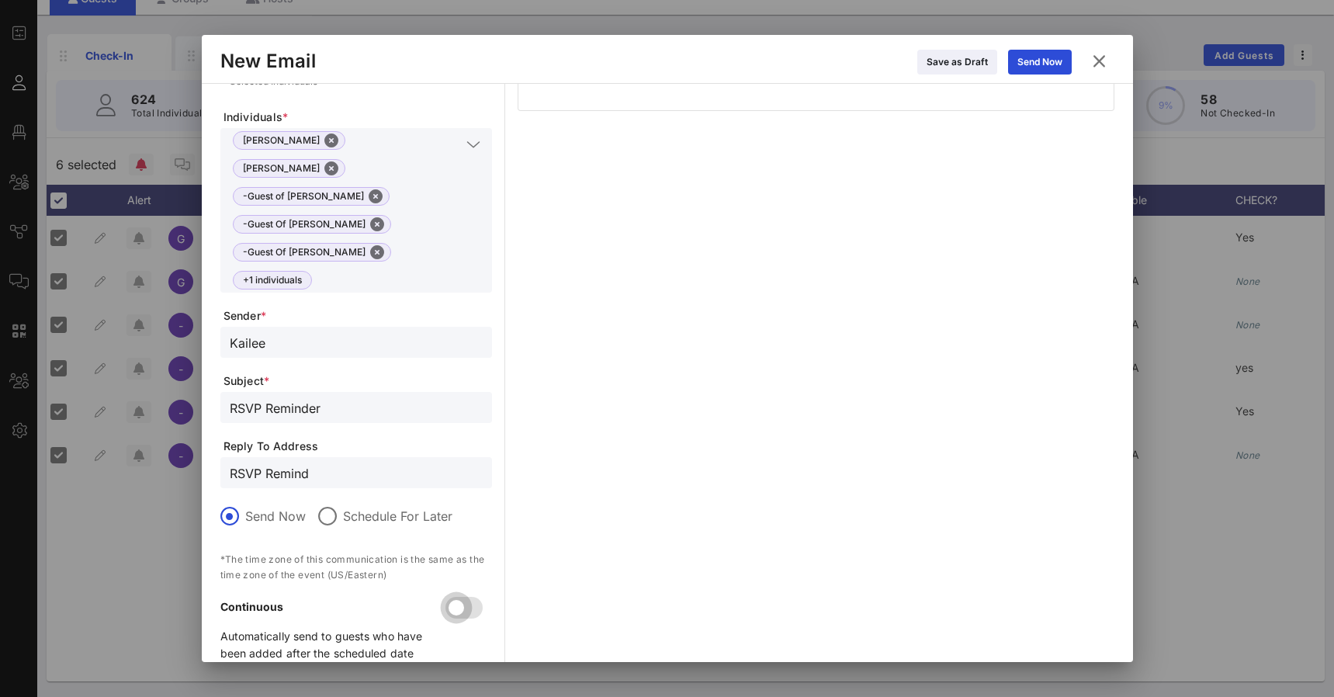
type input "RSVP Remind"
click at [462, 595] on div at bounding box center [456, 608] width 26 height 26
click at [1110, 55] on button at bounding box center [1099, 61] width 30 height 28
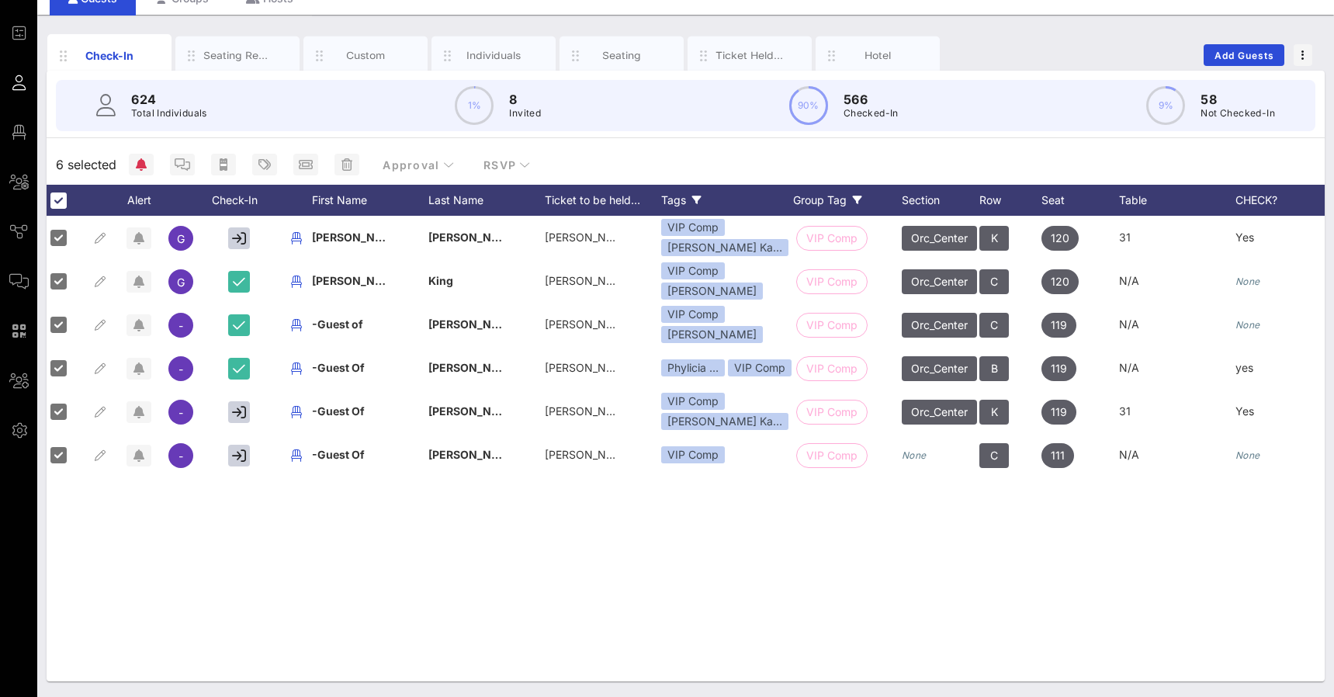
click at [807, 196] on div "Group Tag" at bounding box center [847, 200] width 109 height 31
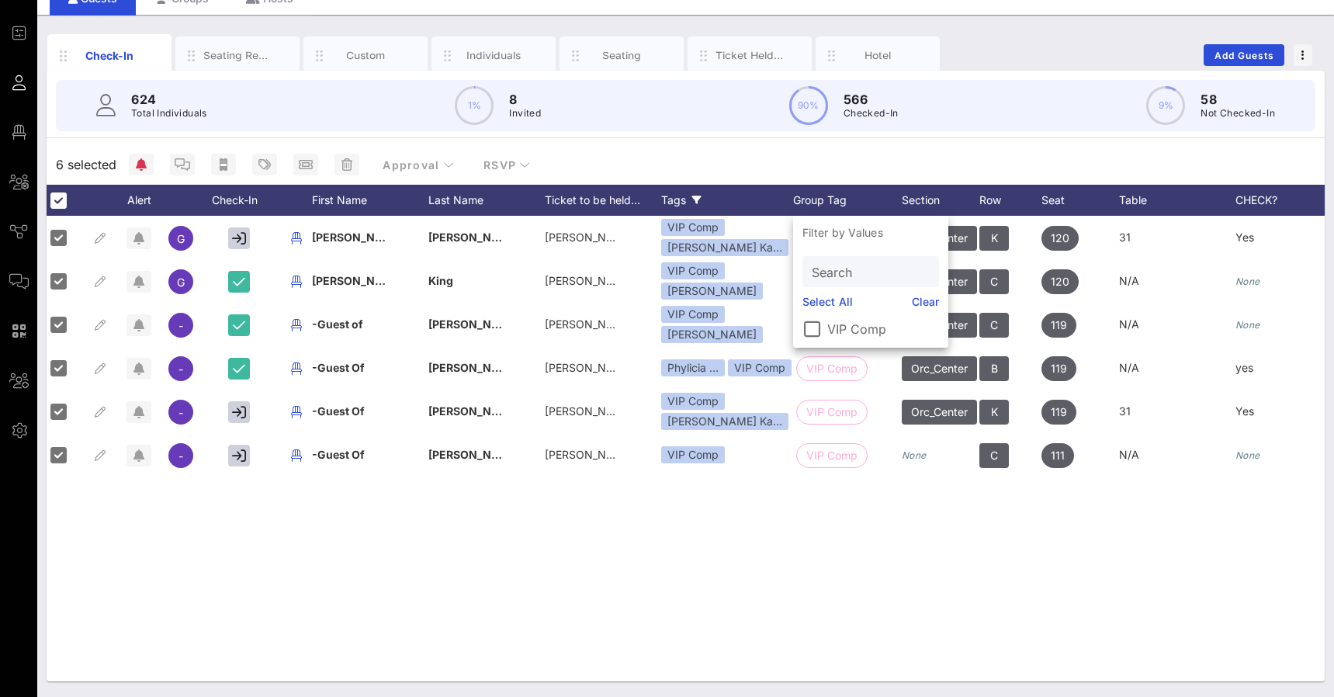
click at [923, 304] on link "Clear" at bounding box center [926, 301] width 28 height 17
click at [859, 168] on div "6 selected Approval RSVP" at bounding box center [686, 164] width 1278 height 40
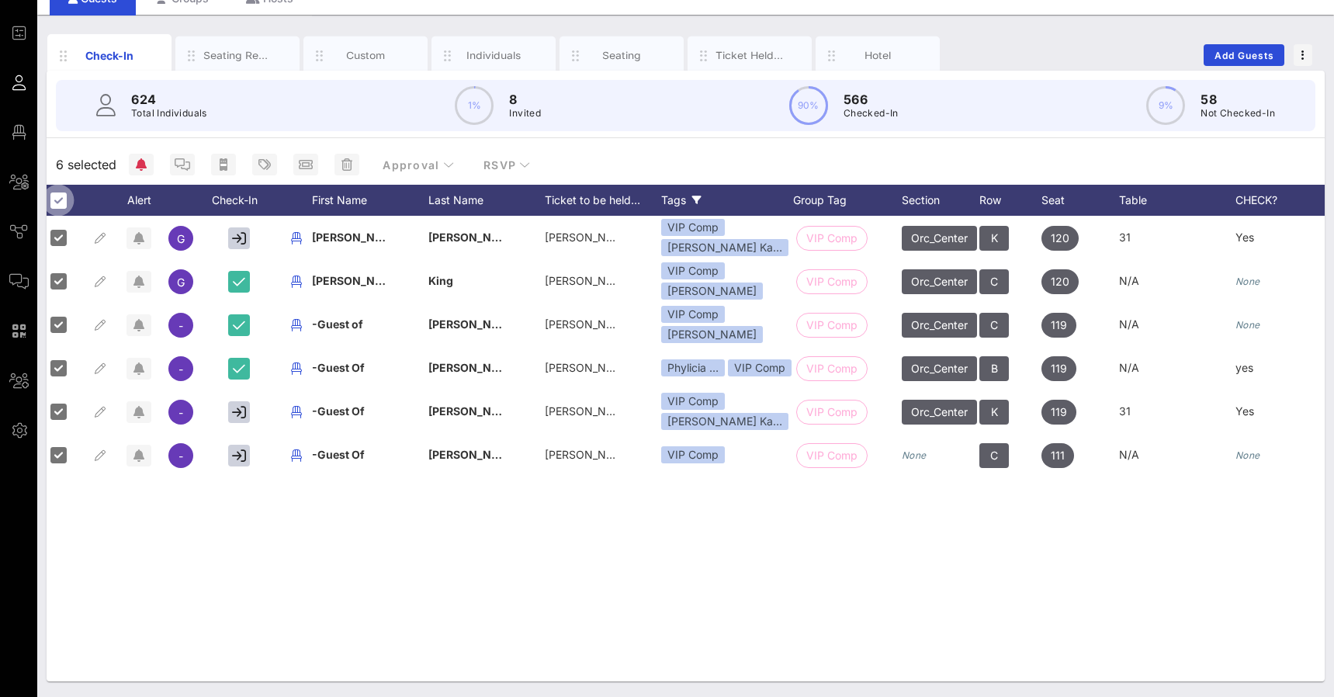
click at [60, 197] on div at bounding box center [58, 200] width 26 height 26
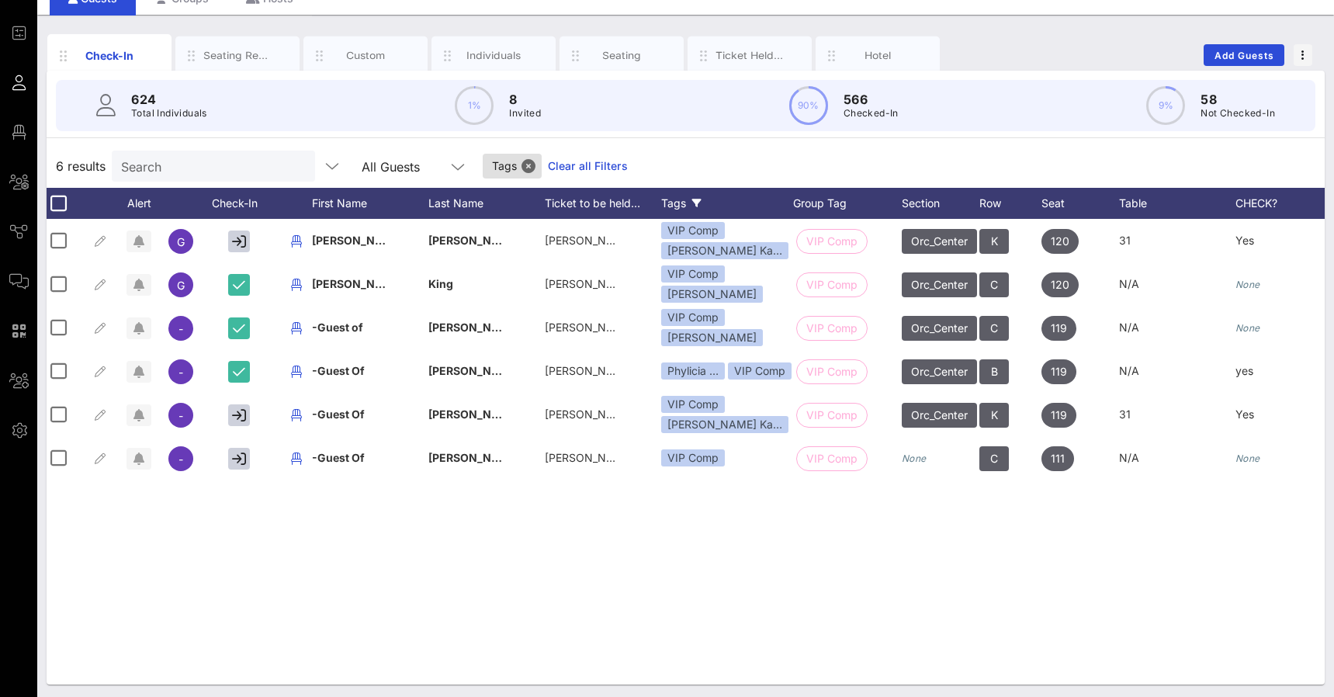
click at [568, 167] on link "Clear all Filters" at bounding box center [588, 166] width 80 height 17
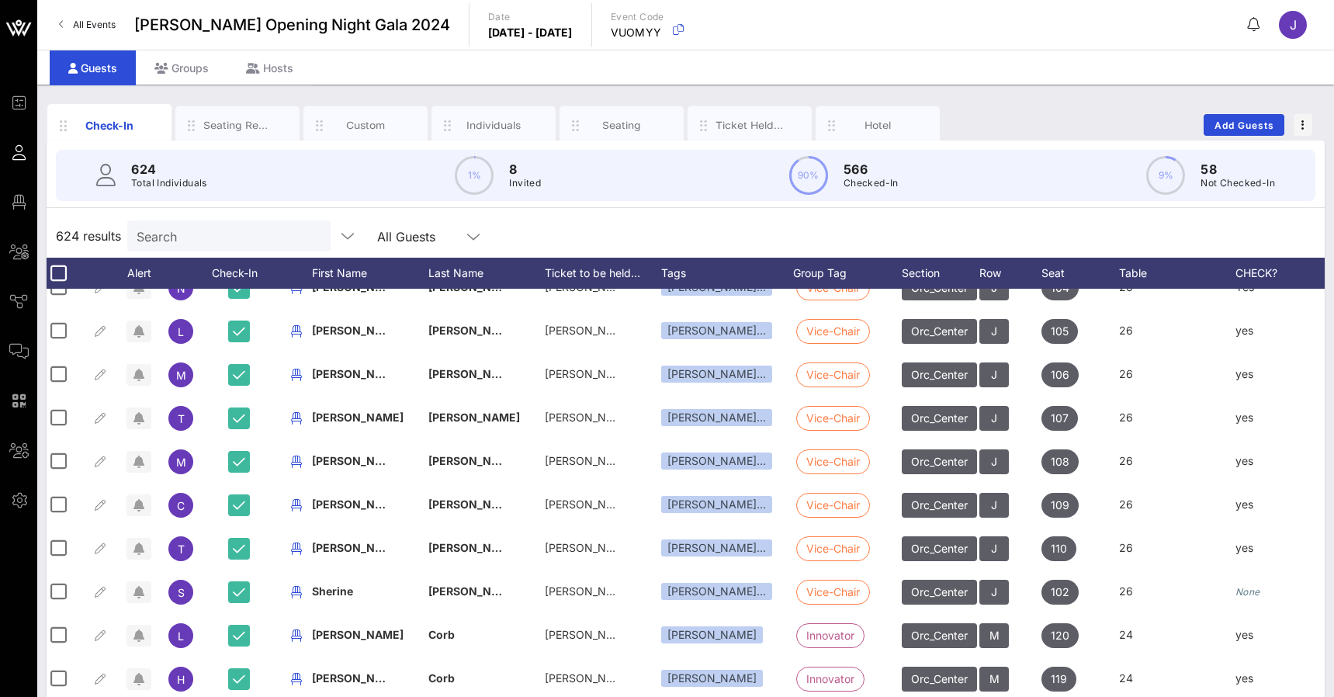
scroll to position [0, 0]
click at [187, 64] on div "Groups" at bounding box center [182, 67] width 92 height 35
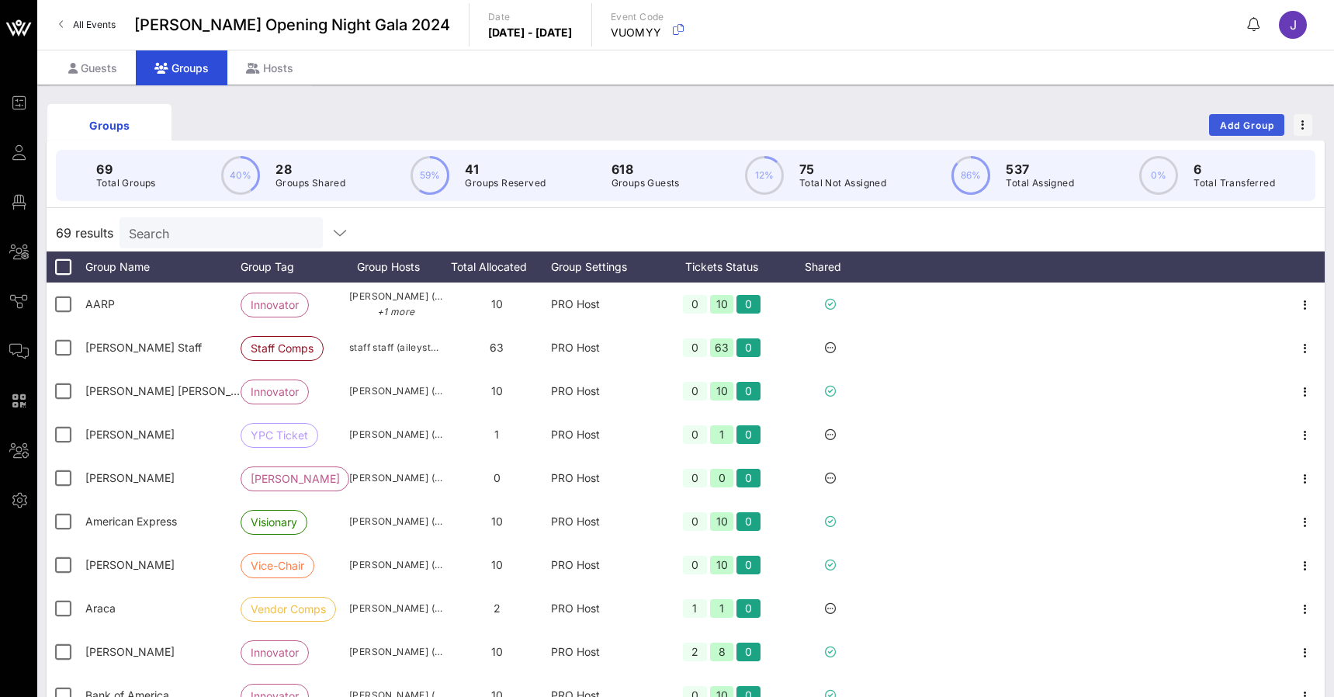
click at [1228, 127] on span "Add Group" at bounding box center [1247, 126] width 56 height 12
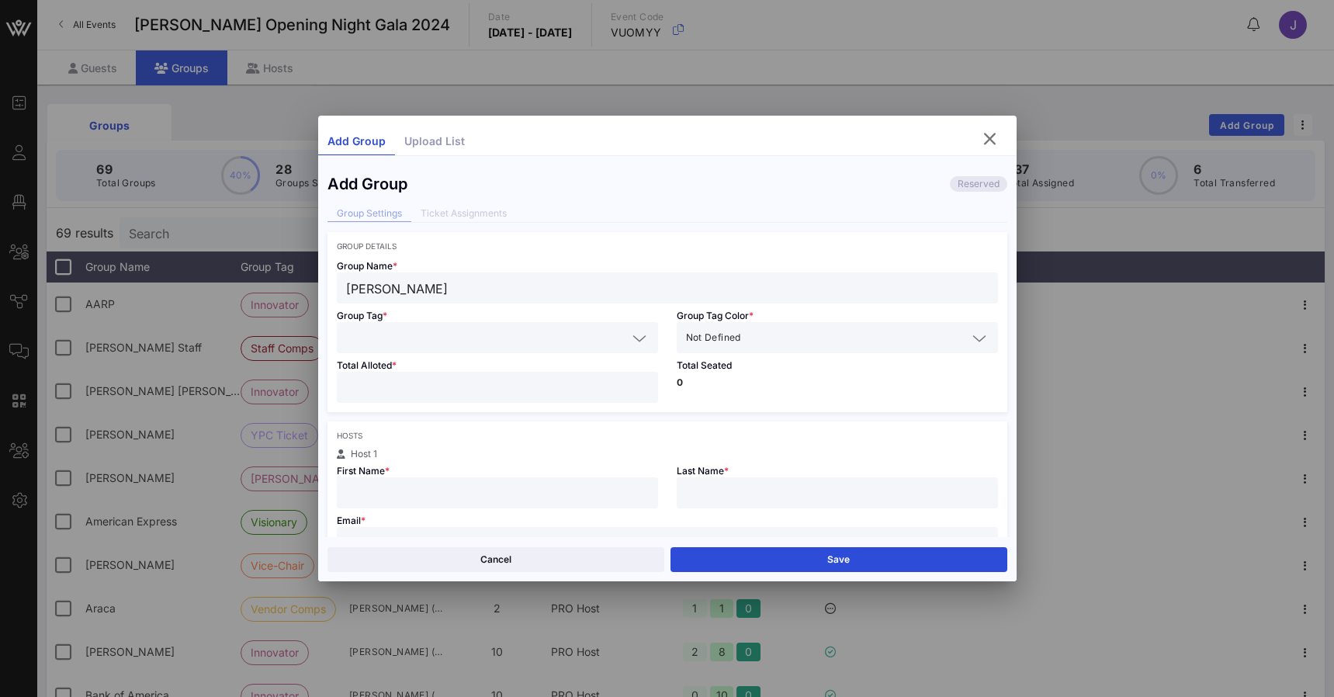
type input "Randy Hall"
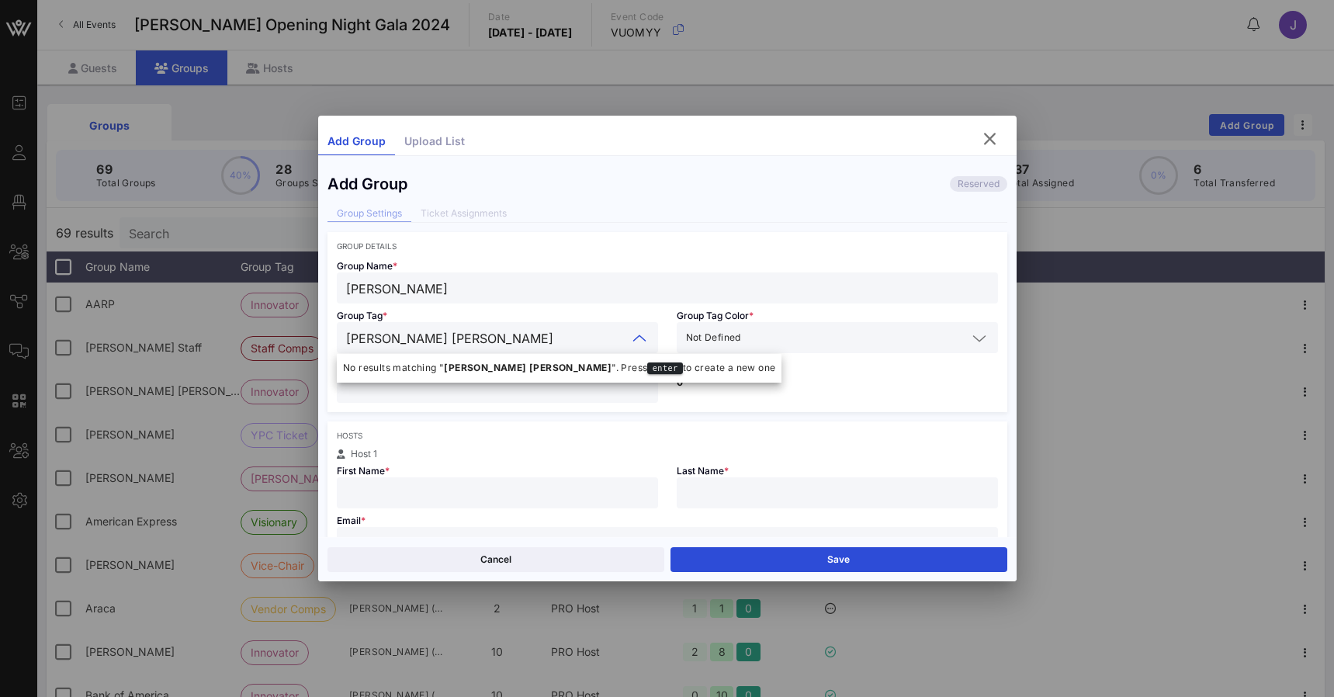
type input "Randy Hall"
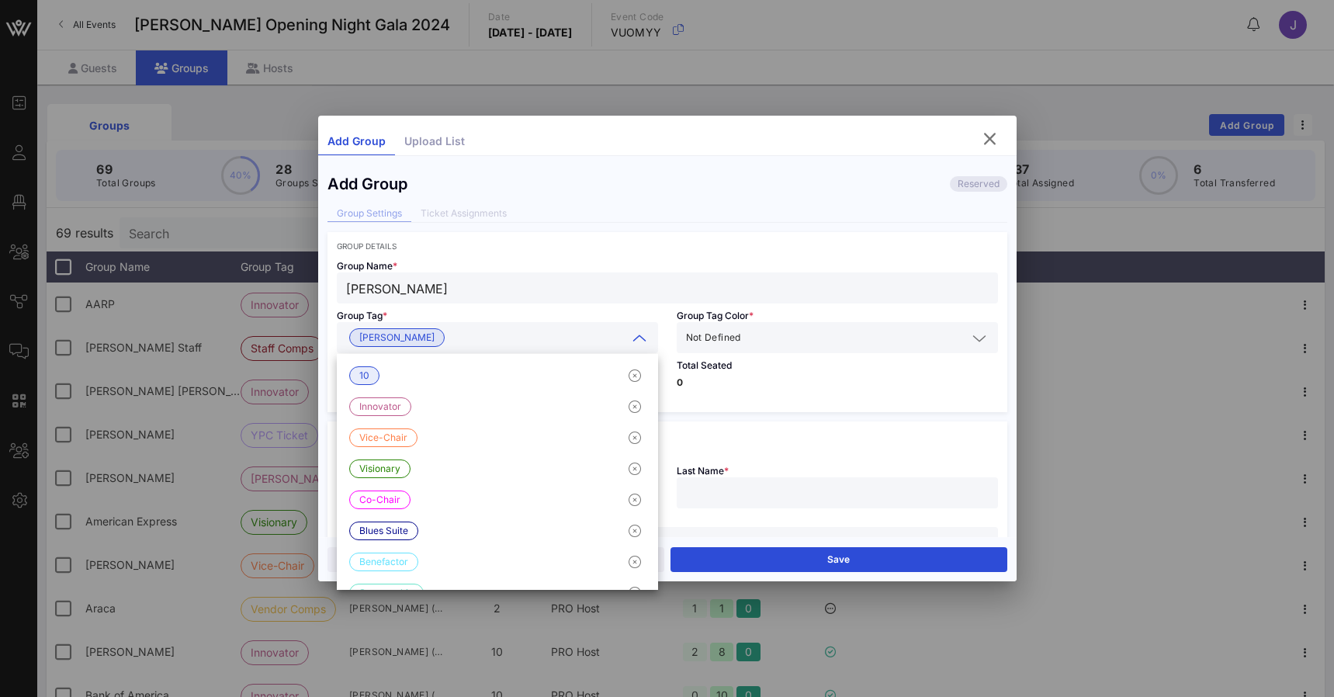
click at [497, 295] on input "Randy Hall" at bounding box center [667, 288] width 643 height 20
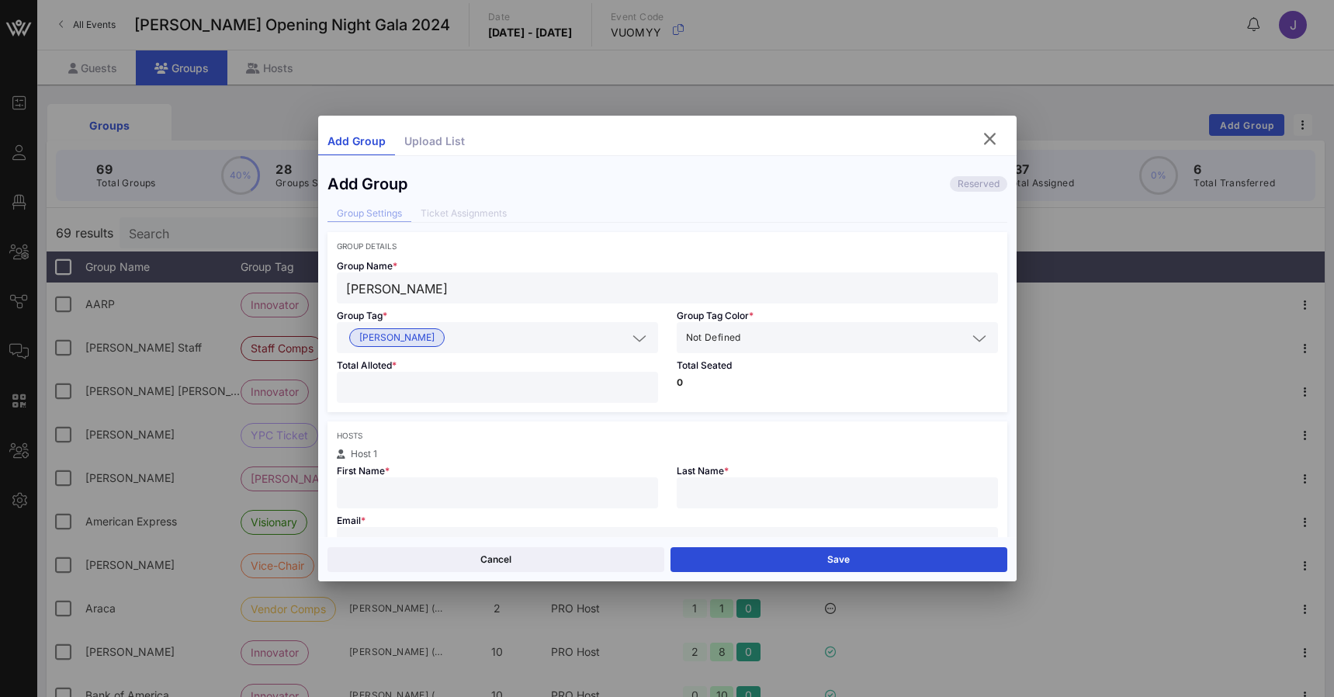
click at [399, 388] on input "number" at bounding box center [497, 387] width 303 height 20
type input "*"
click at [570, 328] on input "text" at bounding box center [539, 338] width 176 height 20
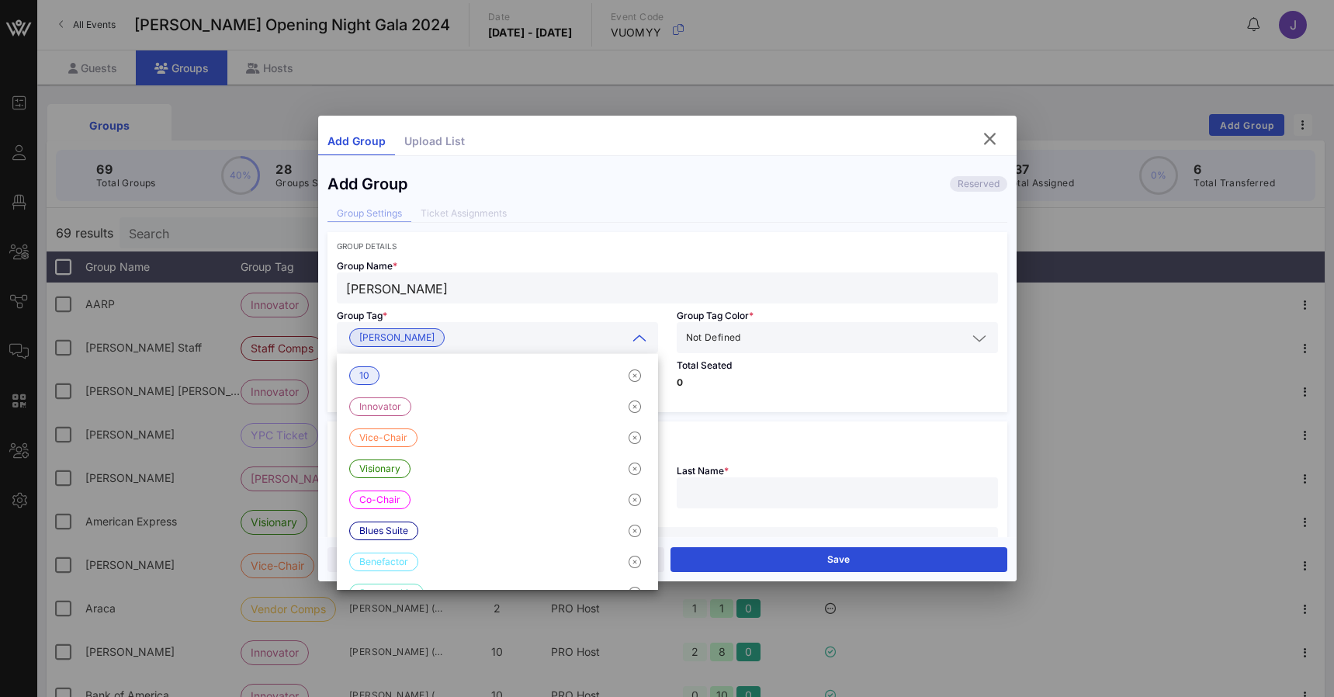
click at [583, 254] on div "Group Name * Randy Hall" at bounding box center [668, 277] width 680 height 53
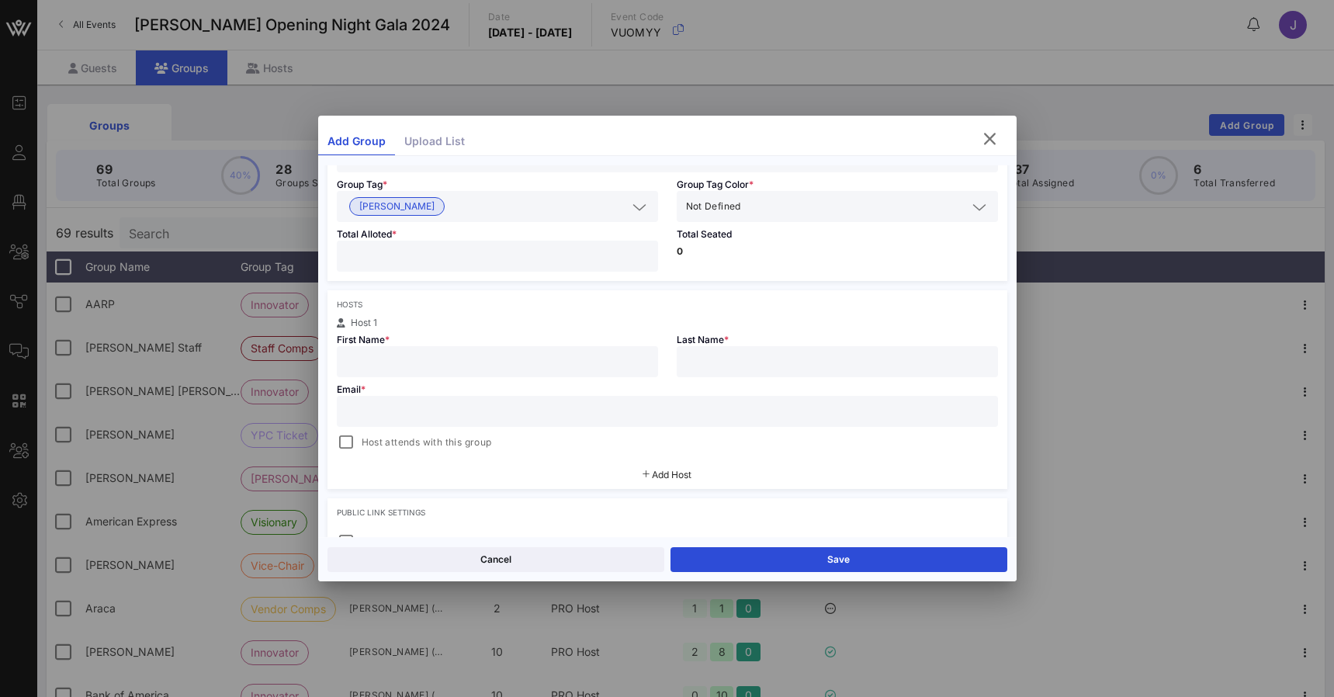
scroll to position [129, 0]
click at [994, 140] on icon "button" at bounding box center [990, 139] width 19 height 19
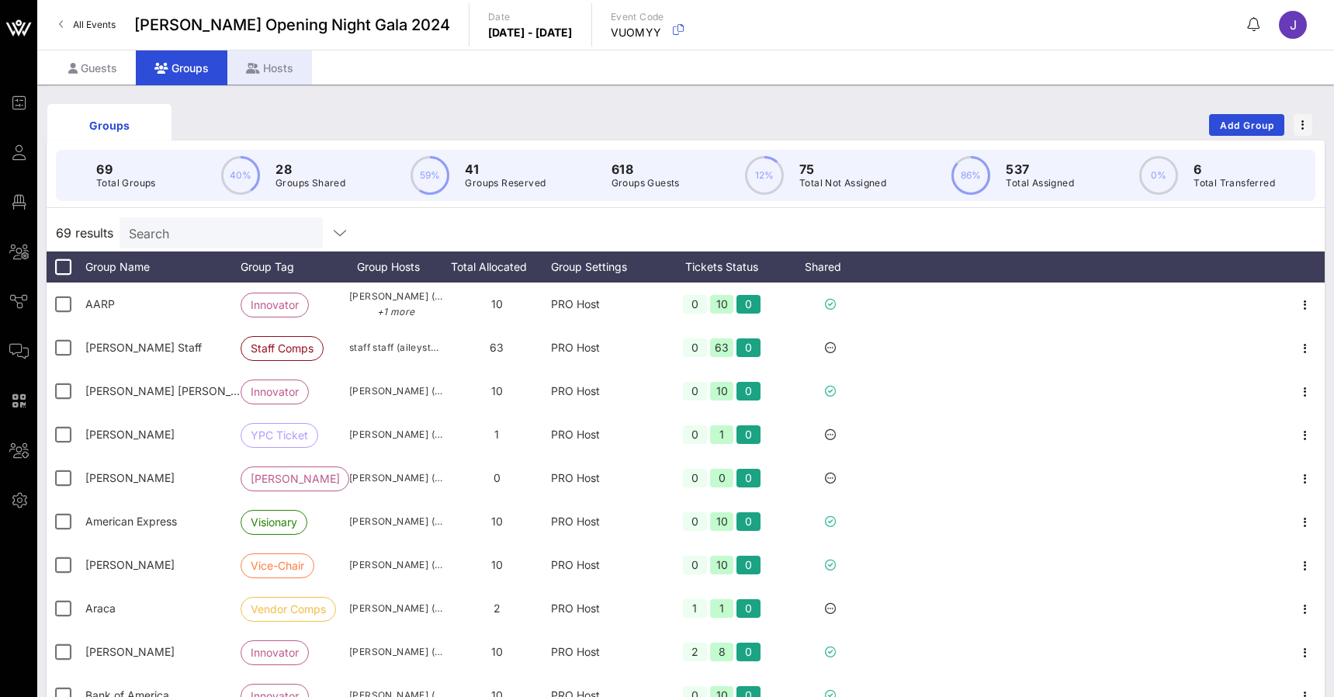
click at [265, 71] on div "Hosts" at bounding box center [269, 67] width 85 height 35
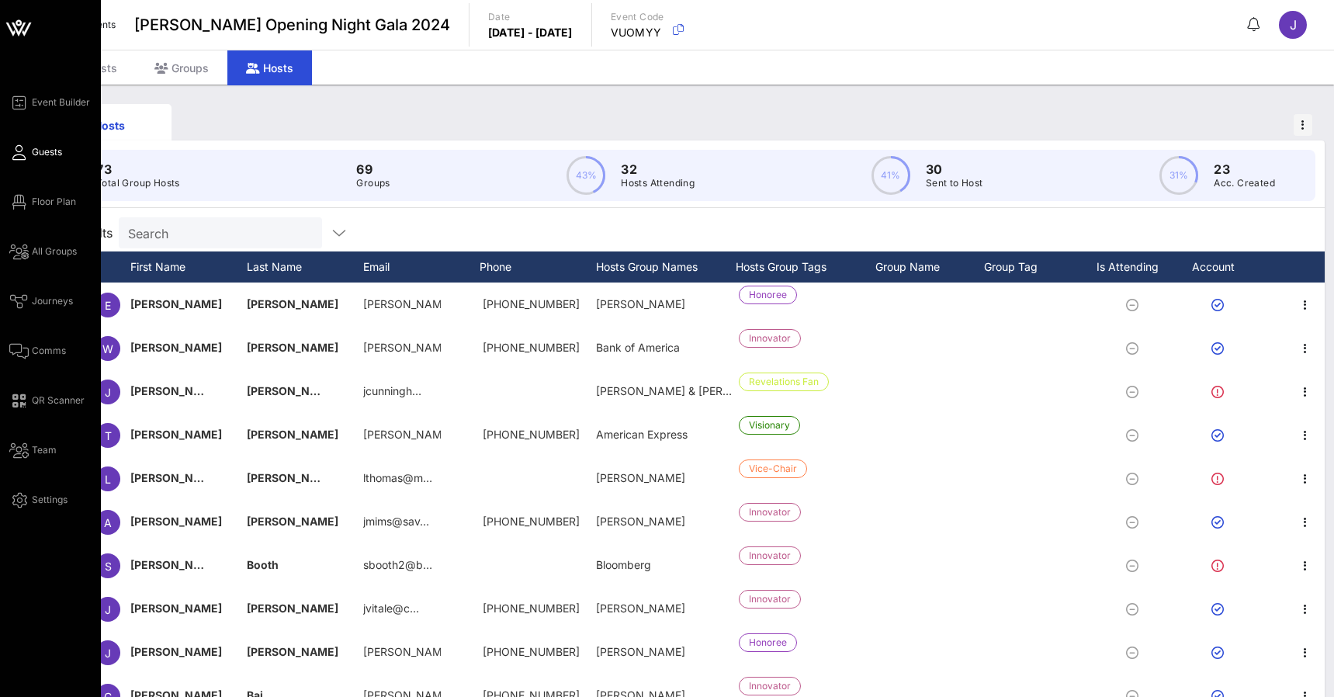
click at [37, 148] on span "Guests" at bounding box center [47, 152] width 30 height 14
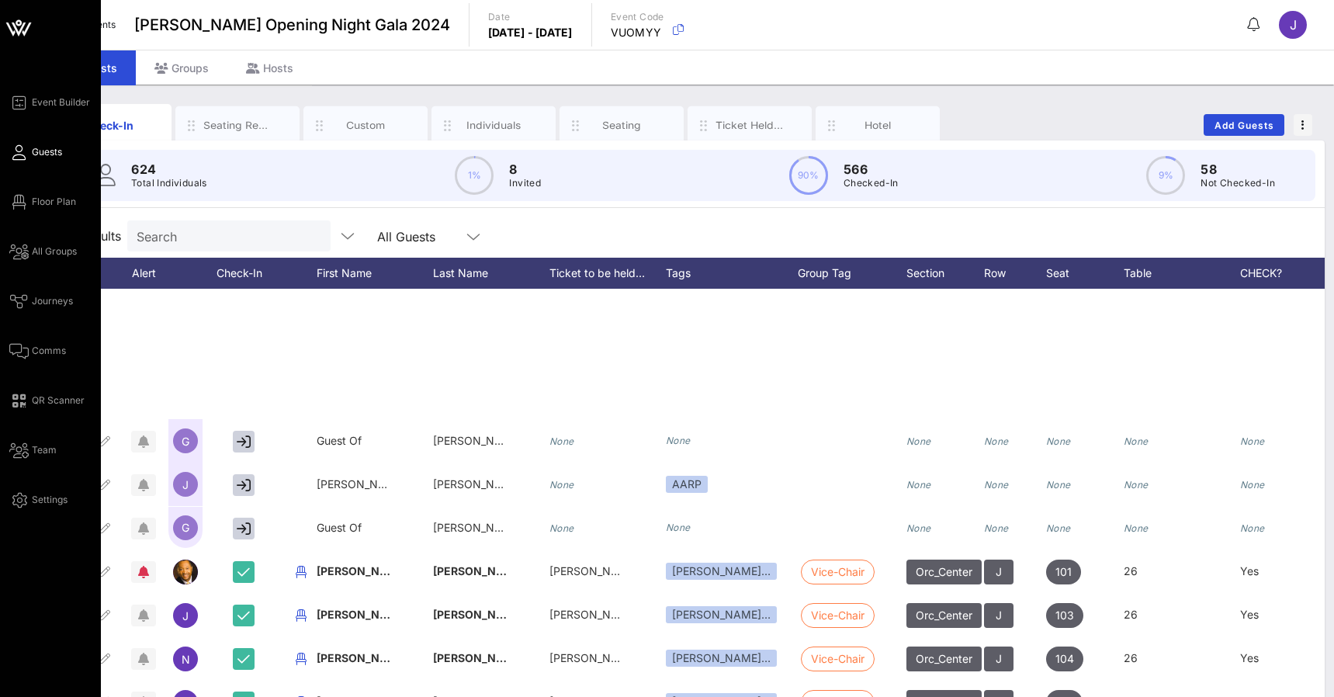
scroll to position [371, 0]
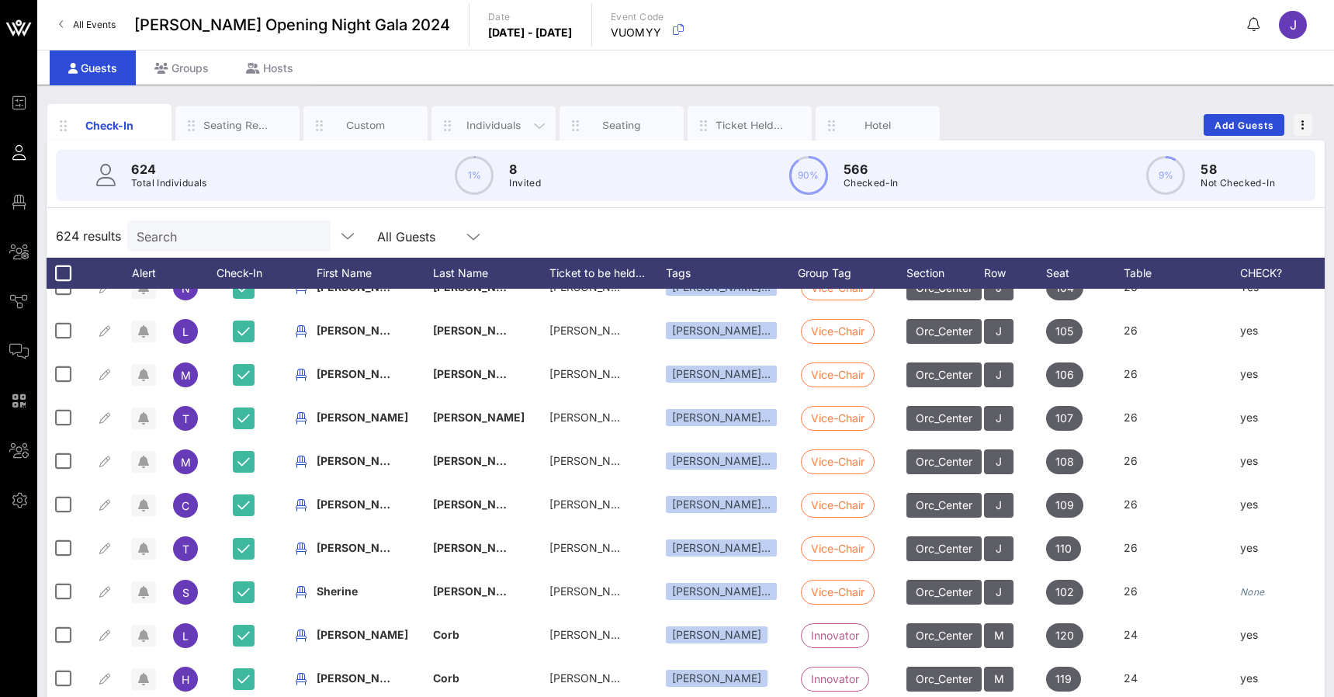
click at [493, 119] on div "Individuals" at bounding box center [493, 125] width 69 height 15
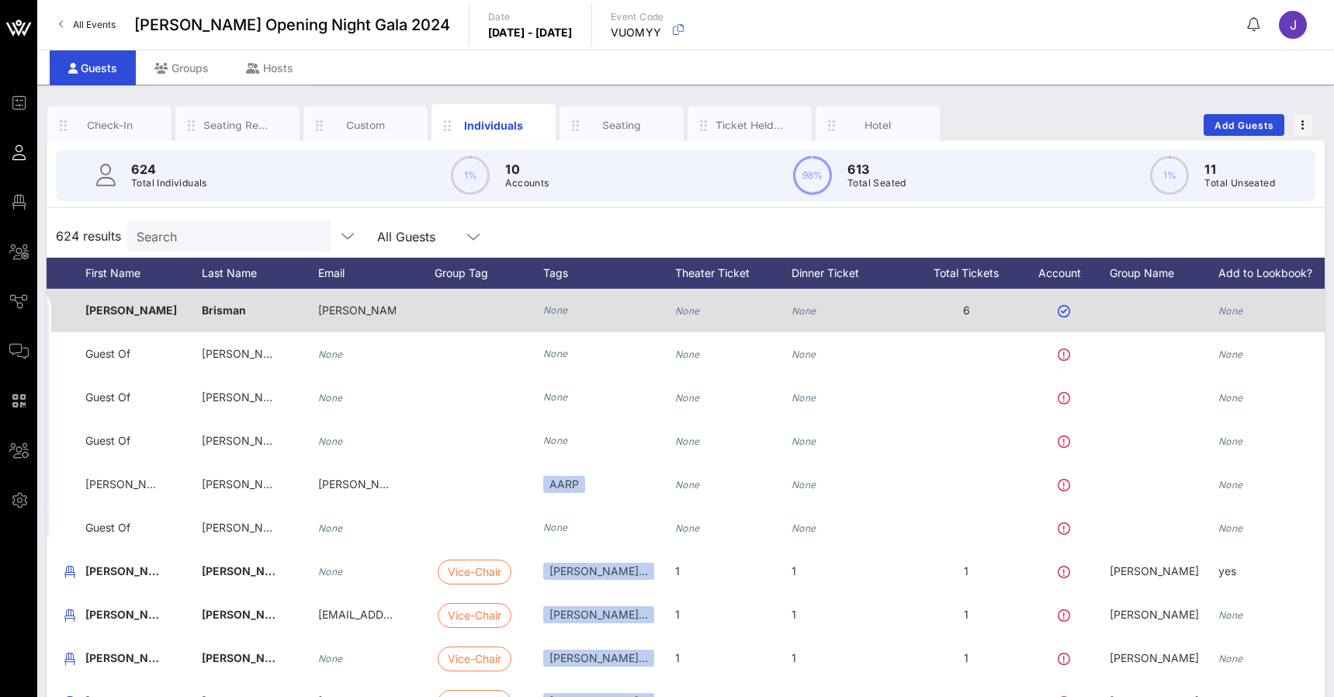
scroll to position [0, 0]
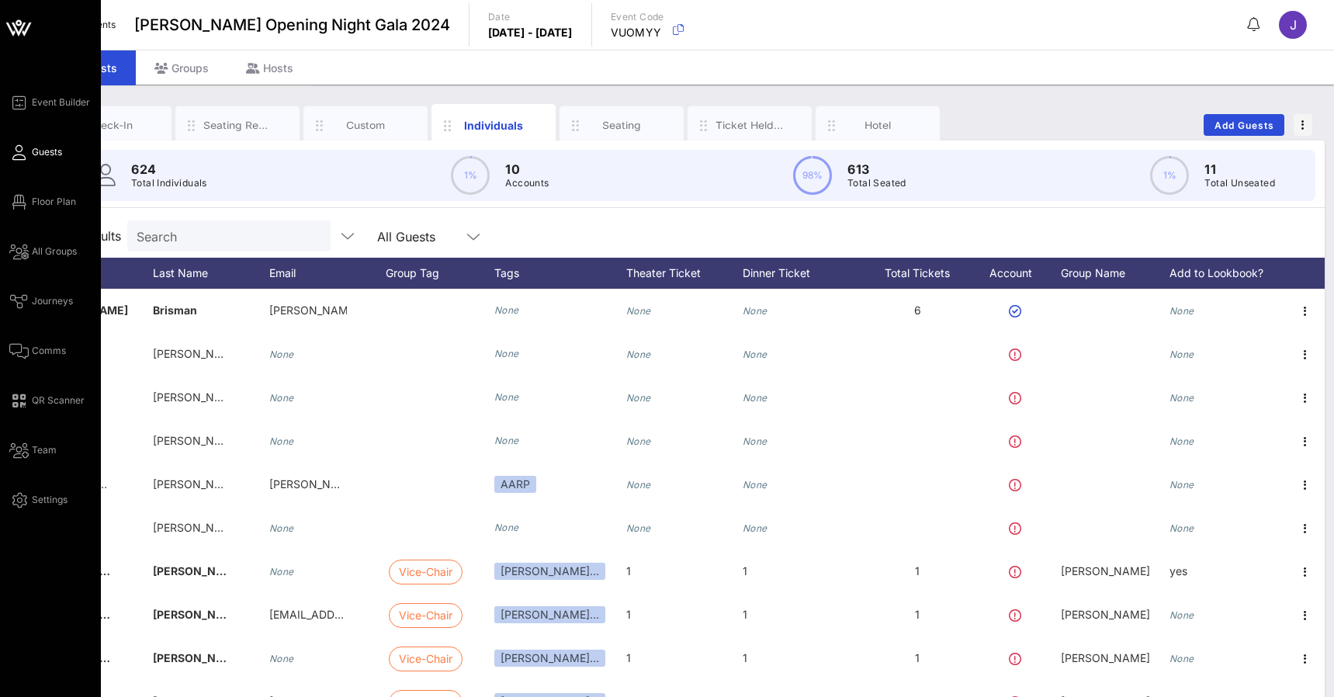
click at [13, 153] on icon at bounding box center [18, 152] width 19 height 2
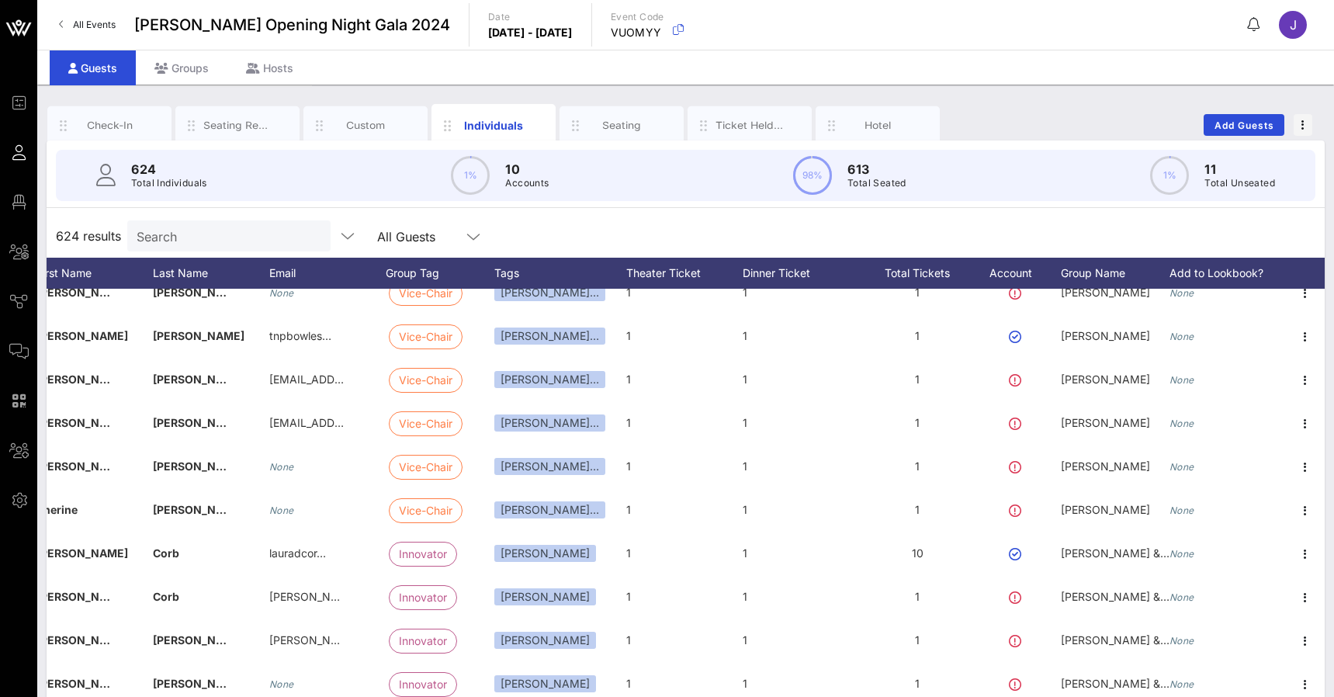
scroll to position [569, 164]
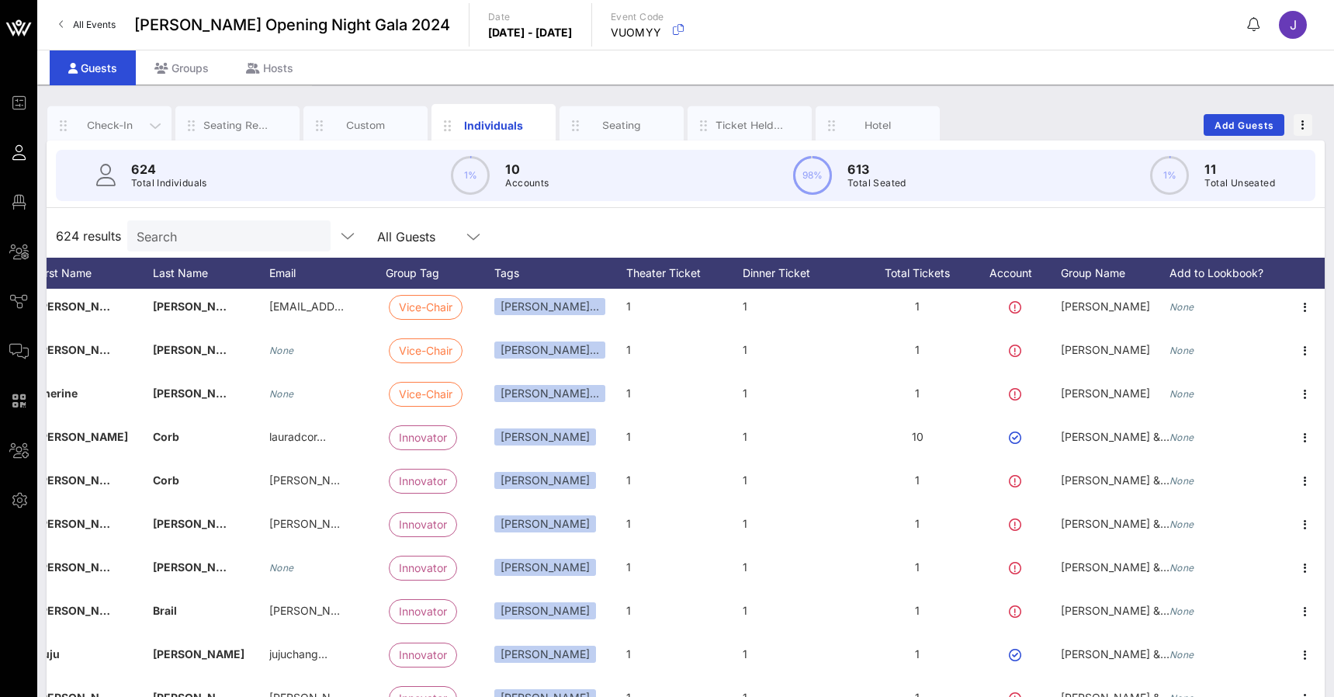
click at [114, 123] on div "Check-In" at bounding box center [109, 125] width 69 height 15
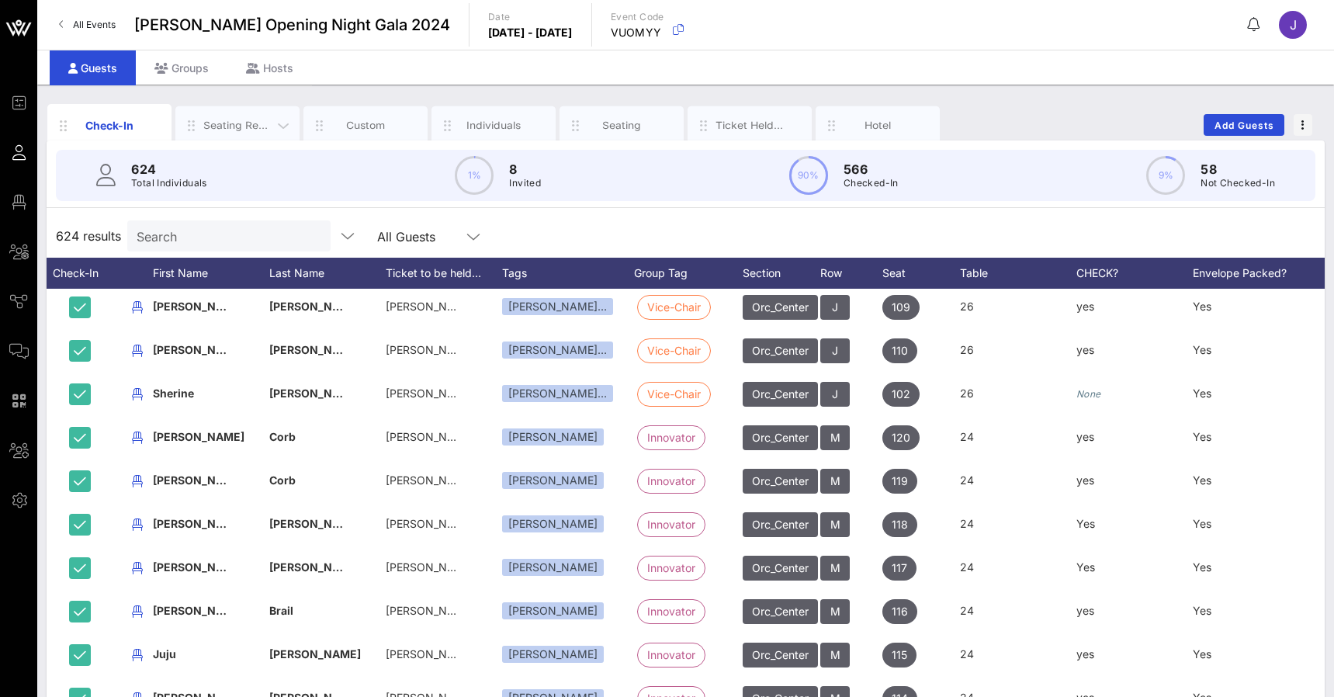
click at [244, 125] on div "Seating Requests" at bounding box center [237, 125] width 69 height 15
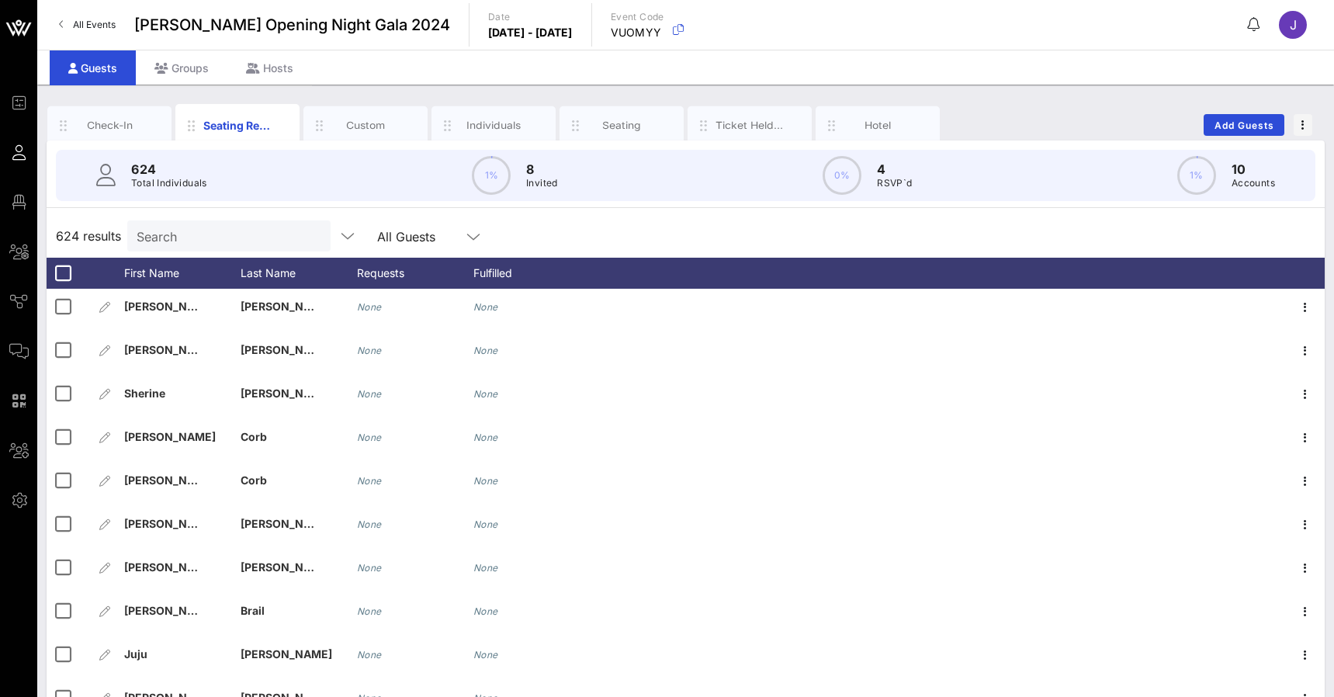
scroll to position [0, 0]
click at [904, 127] on div "Hotel" at bounding box center [878, 125] width 69 height 15
click at [373, 130] on div "Custom" at bounding box center [365, 125] width 69 height 15
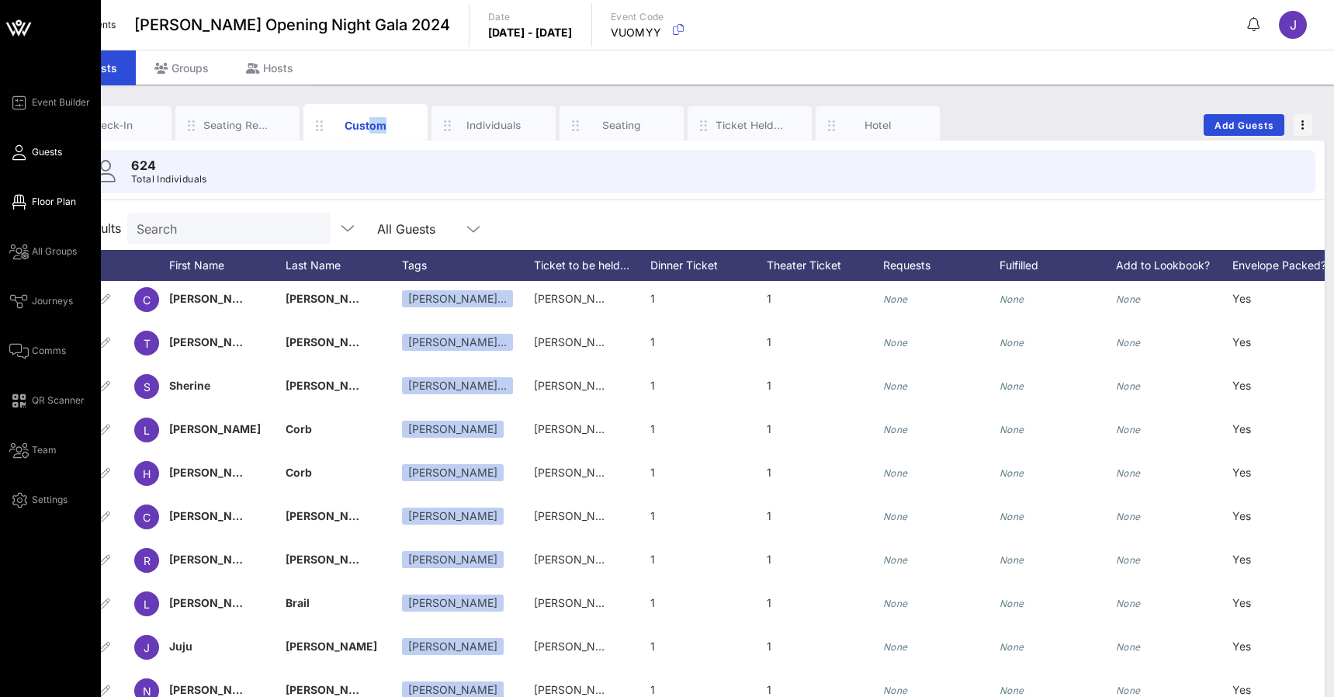
click at [28, 201] on icon at bounding box center [18, 202] width 19 height 2
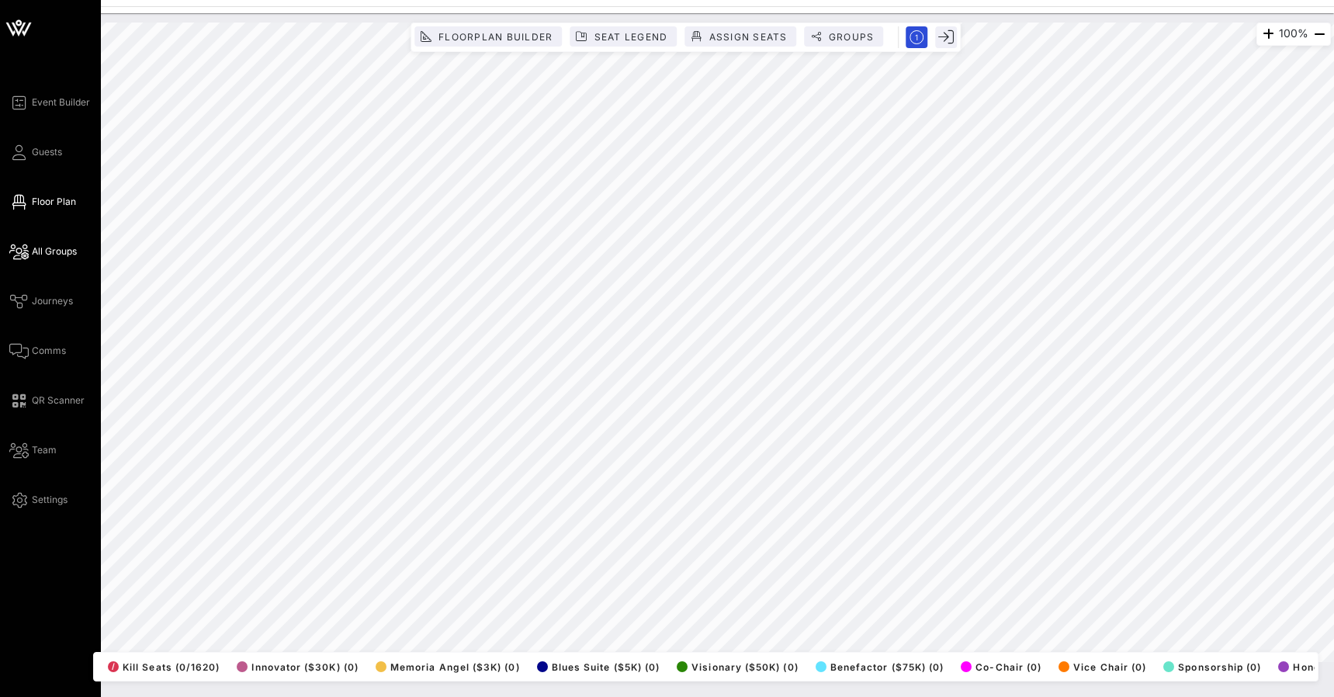
click at [28, 251] on icon at bounding box center [18, 252] width 19 height 2
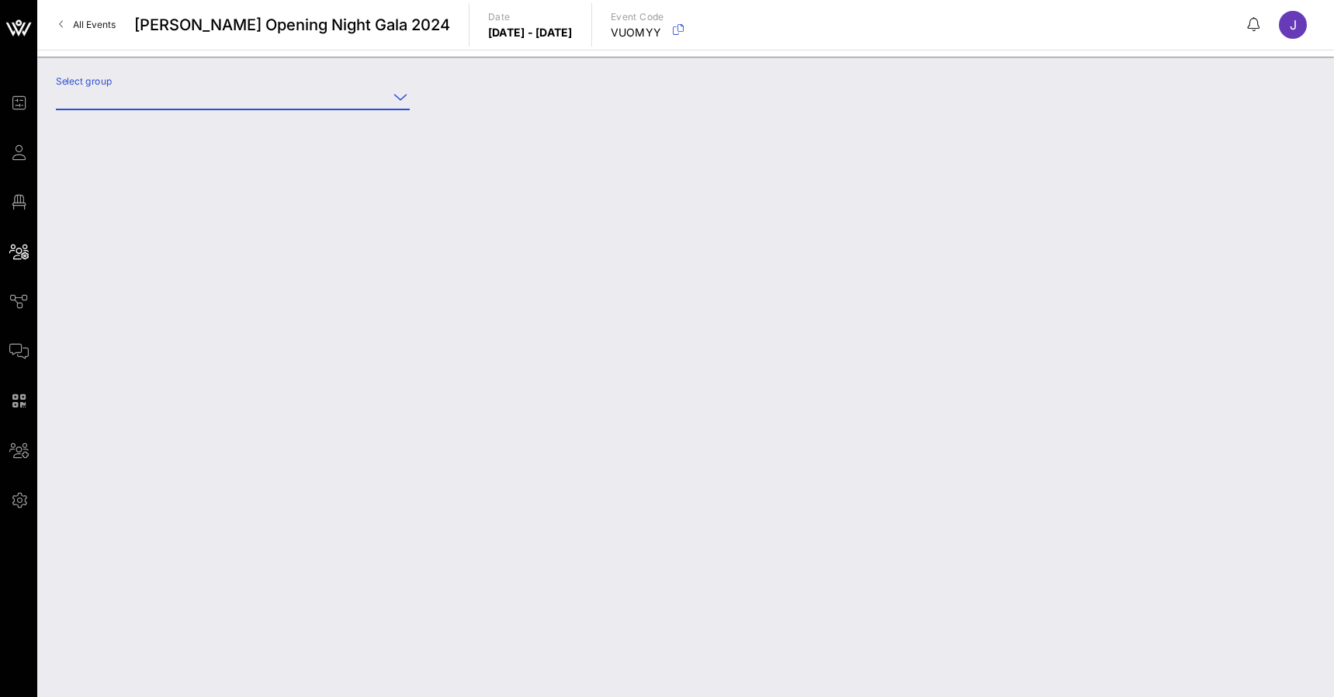
click at [179, 93] on input "Select group" at bounding box center [222, 97] width 332 height 25
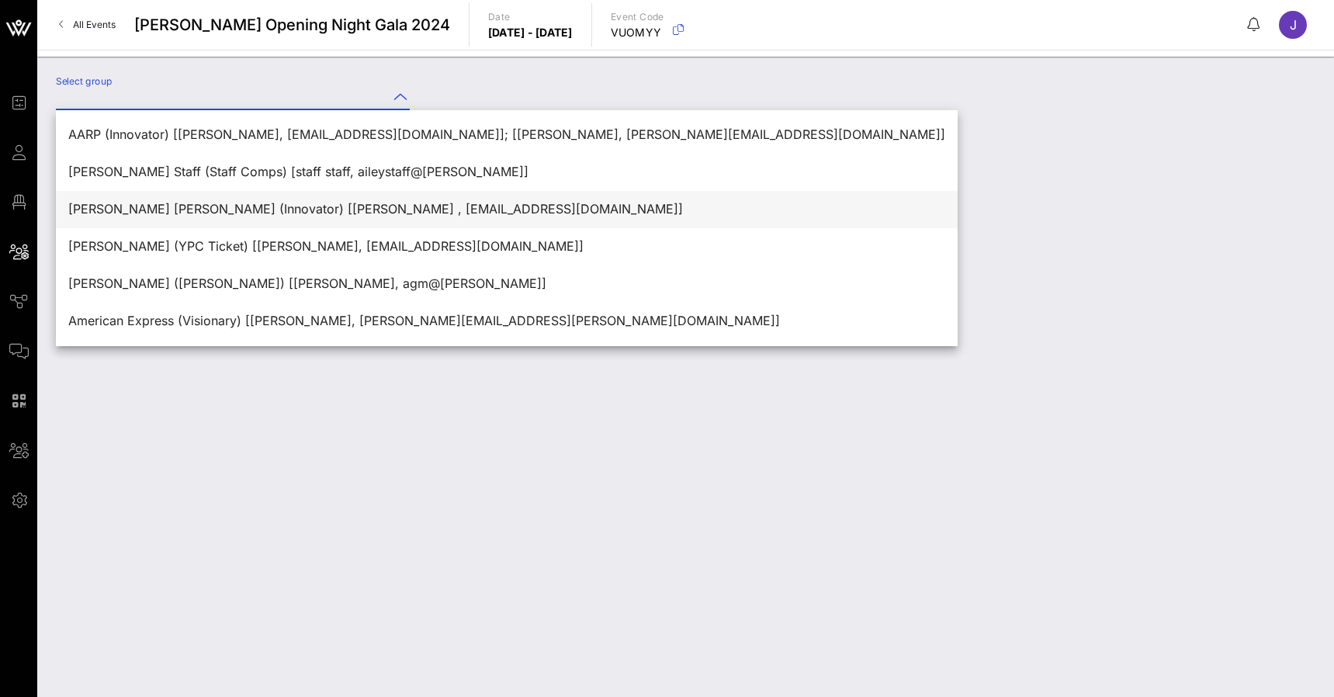
click at [165, 209] on div "Akin Gump (Innovator) [Callie , cbrzezinski@akingump.com]" at bounding box center [506, 209] width 877 height 15
type input "Akin Gump (Innovator) [Callie , cbrzezinski@akingump.com]"
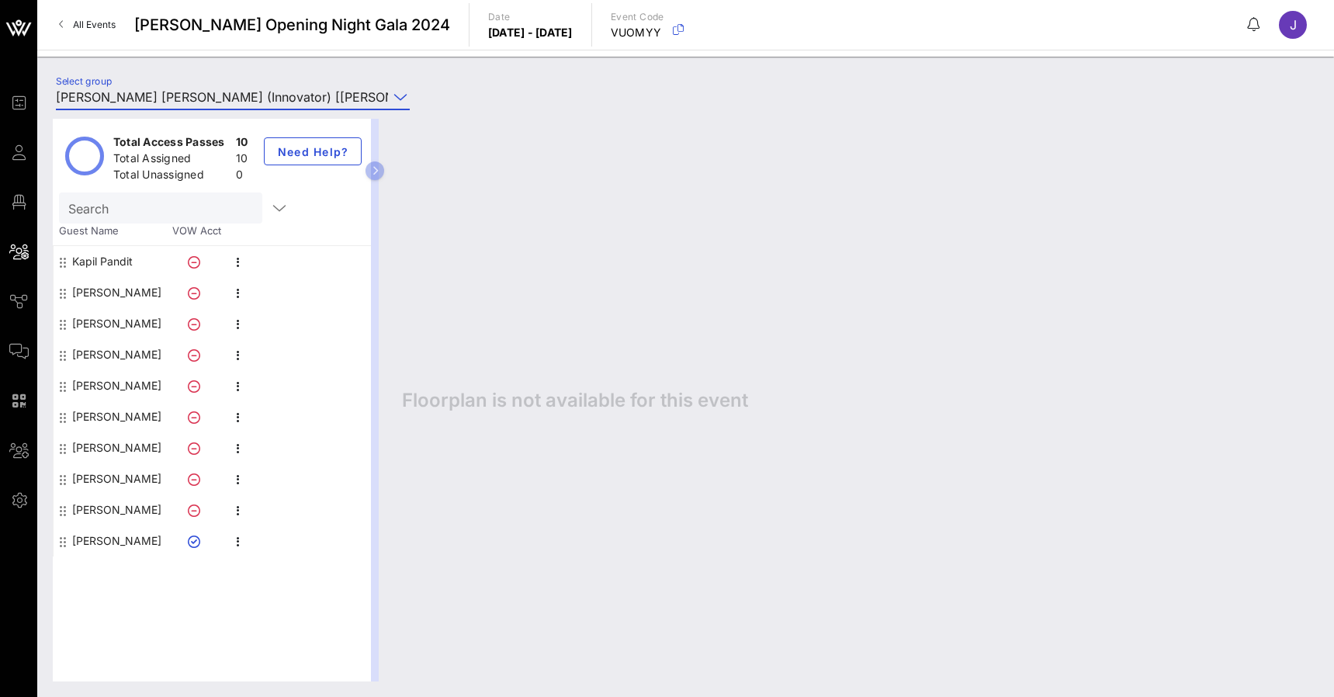
click at [116, 264] on div "Kapil Pandit" at bounding box center [102, 261] width 61 height 31
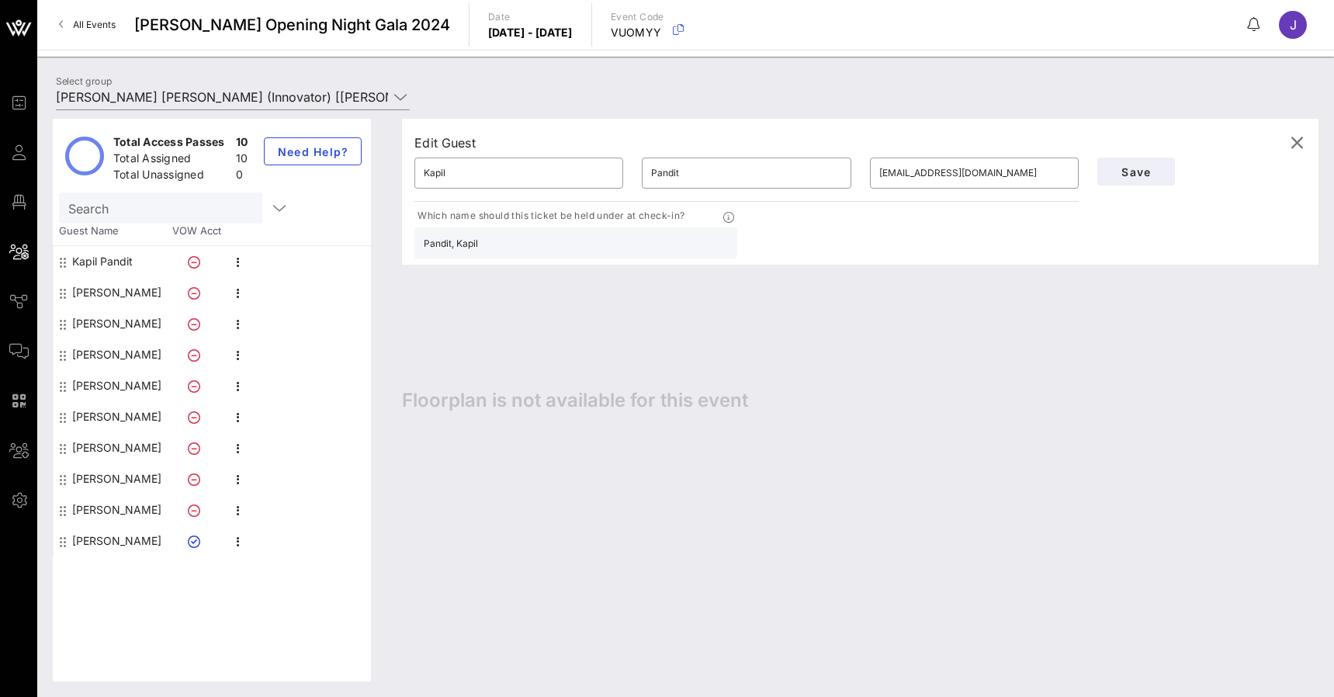
click at [115, 297] on div "Barbara Niederkofler" at bounding box center [116, 292] width 89 height 31
type input "Barbara"
type input "Niederkofler"
type input "bniederkofler@akingump.com"
type input "Niederkofler, Barbara"
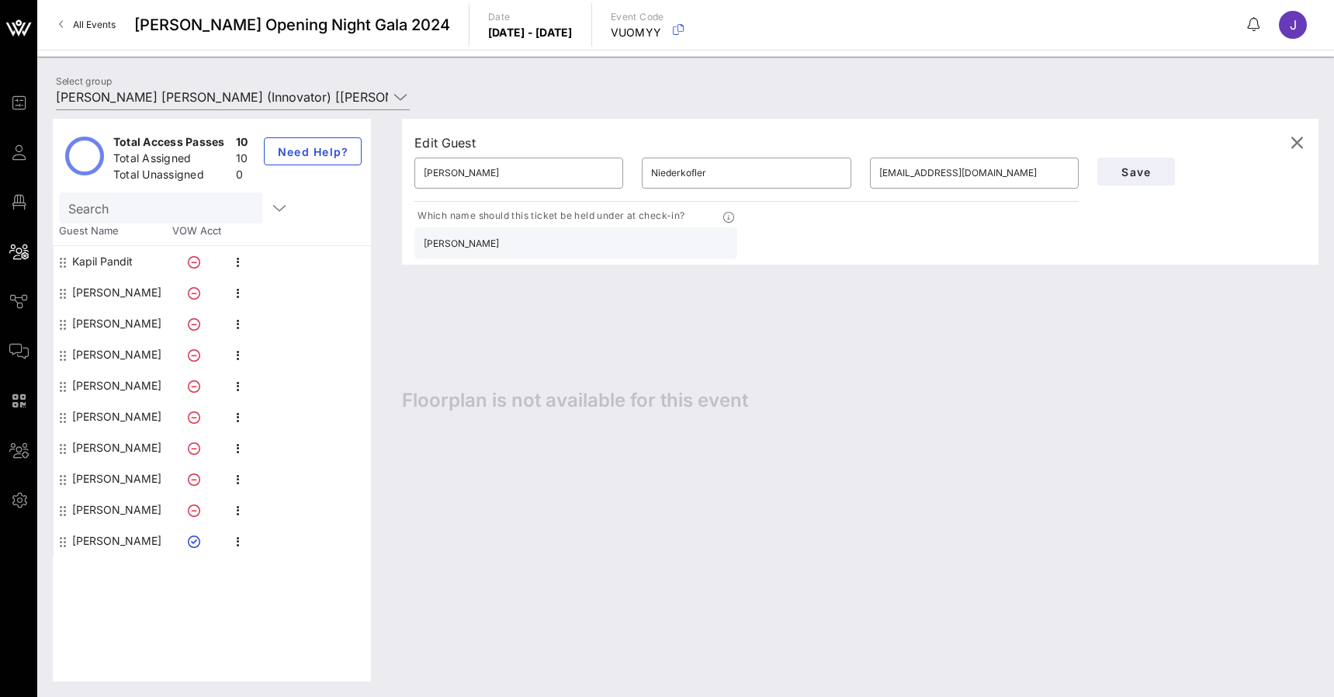
click at [116, 317] on div "Olivier De Moor" at bounding box center [116, 323] width 89 height 31
type input "Olivier"
type input "De Moor"
type input "odemoor@akingump.com"
type input "De Moor, Olivier"
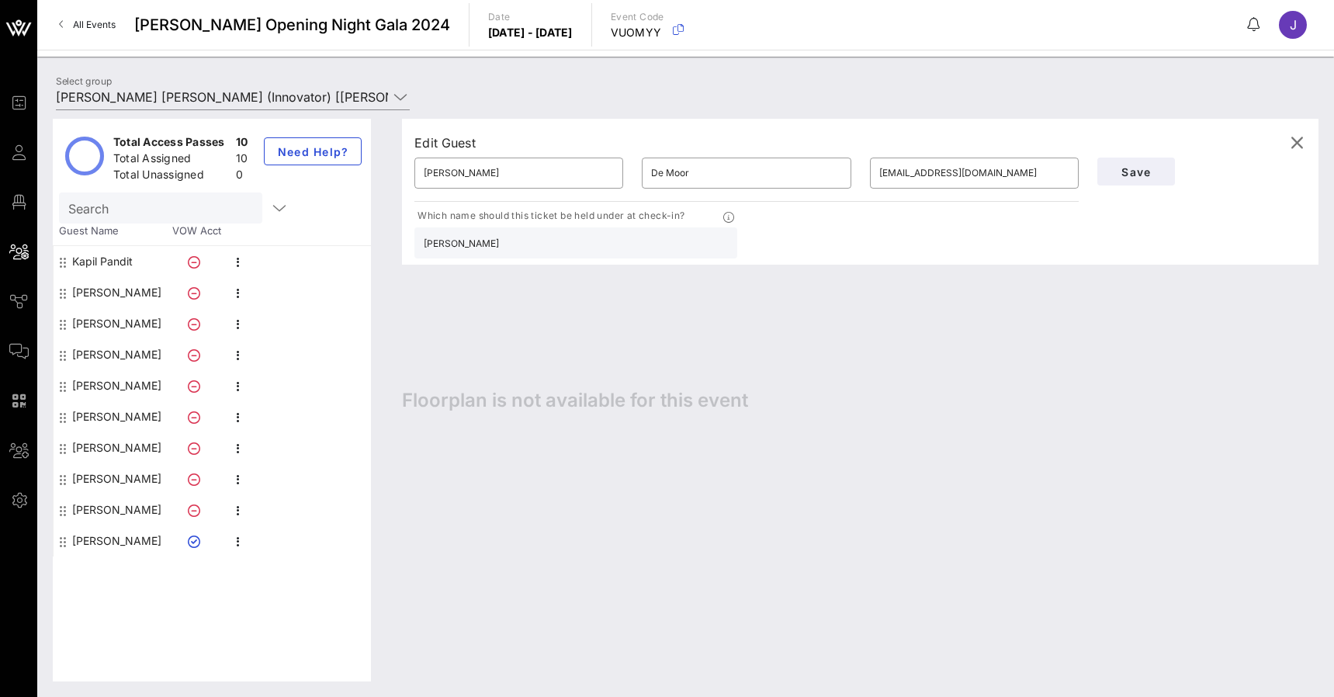
click at [98, 357] on div "Marissa Bellow" at bounding box center [116, 354] width 89 height 31
type input "Marissa"
type input "Bellow"
type input "mbellow@akingump.com"
type input "Bellow, Marissa"
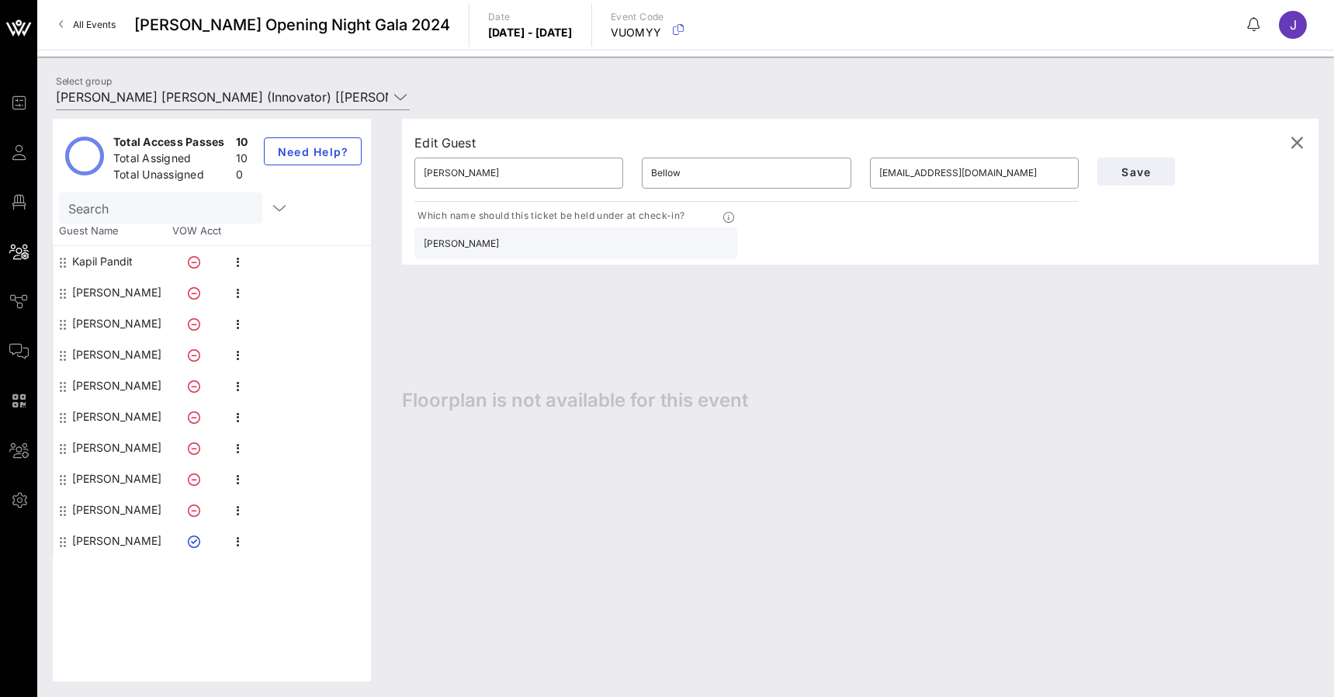
click at [98, 383] on div "Emily Goodman" at bounding box center [116, 385] width 89 height 31
type input "Emily"
type input "Goodman"
type input "goodmane@akingump.com"
type input "Goodman, Emily"
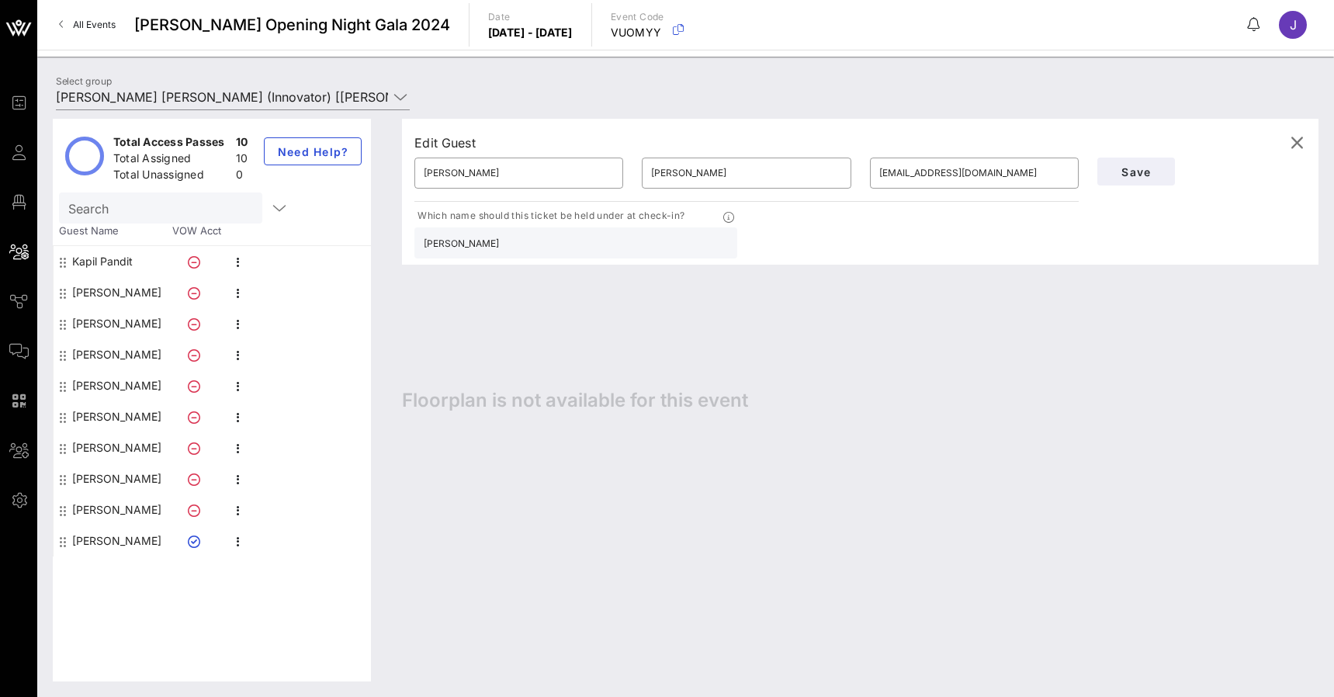
click at [102, 404] on div "Doug Rappaport" at bounding box center [116, 416] width 89 height 31
type input "Doug"
type input "Rappaport"
type input "darappaport@akingump.com"
type input "Rappaport, Doug"
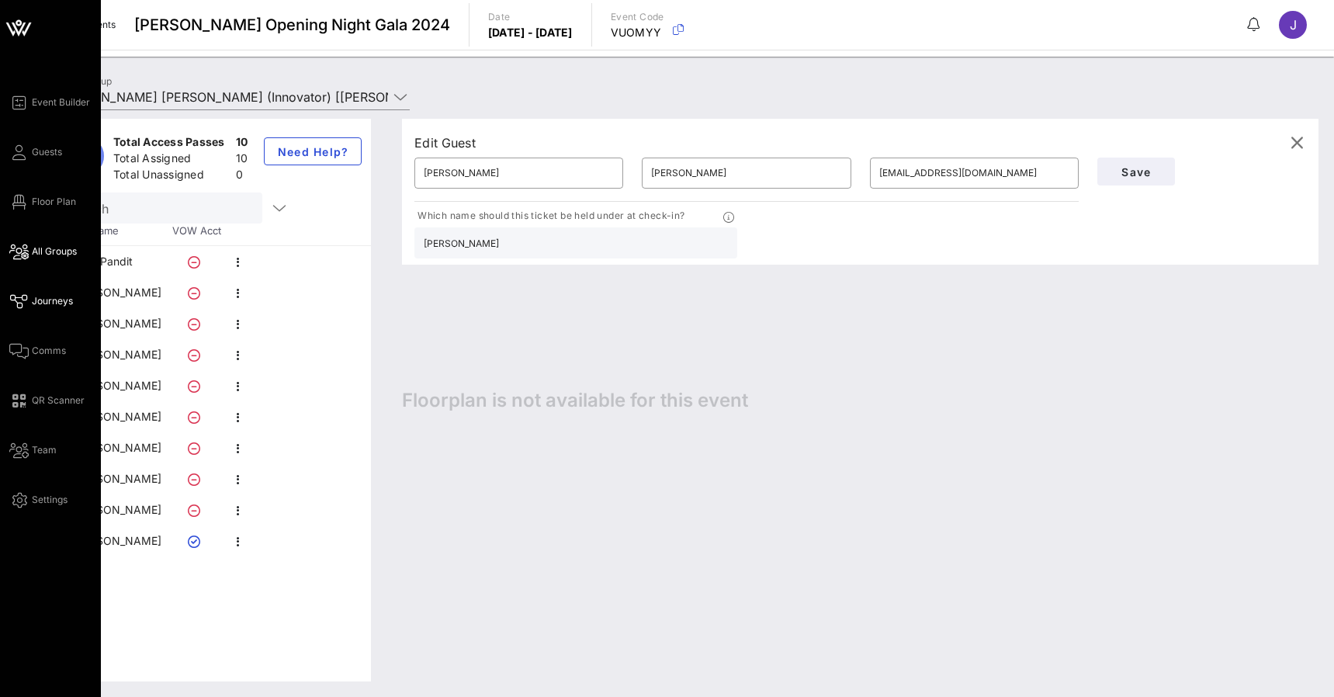
click at [21, 302] on icon at bounding box center [18, 301] width 19 height 2
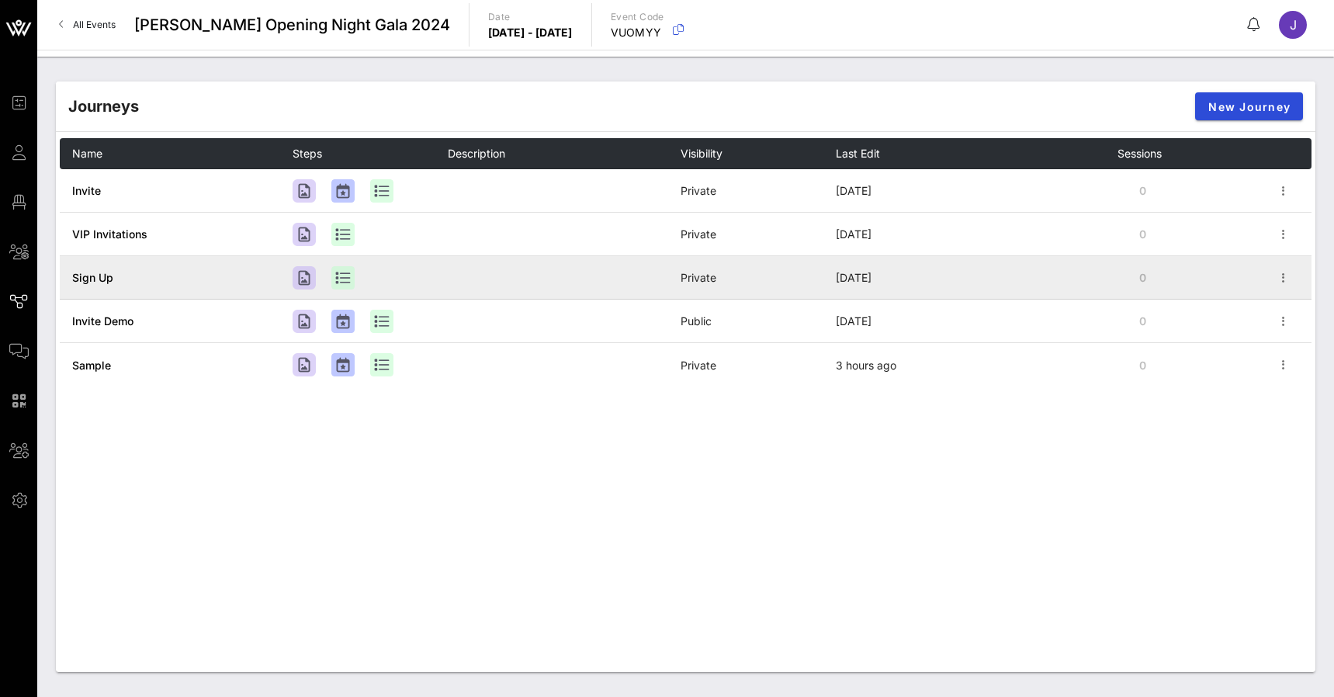
click at [95, 279] on span "Sign Up" at bounding box center [92, 277] width 41 height 13
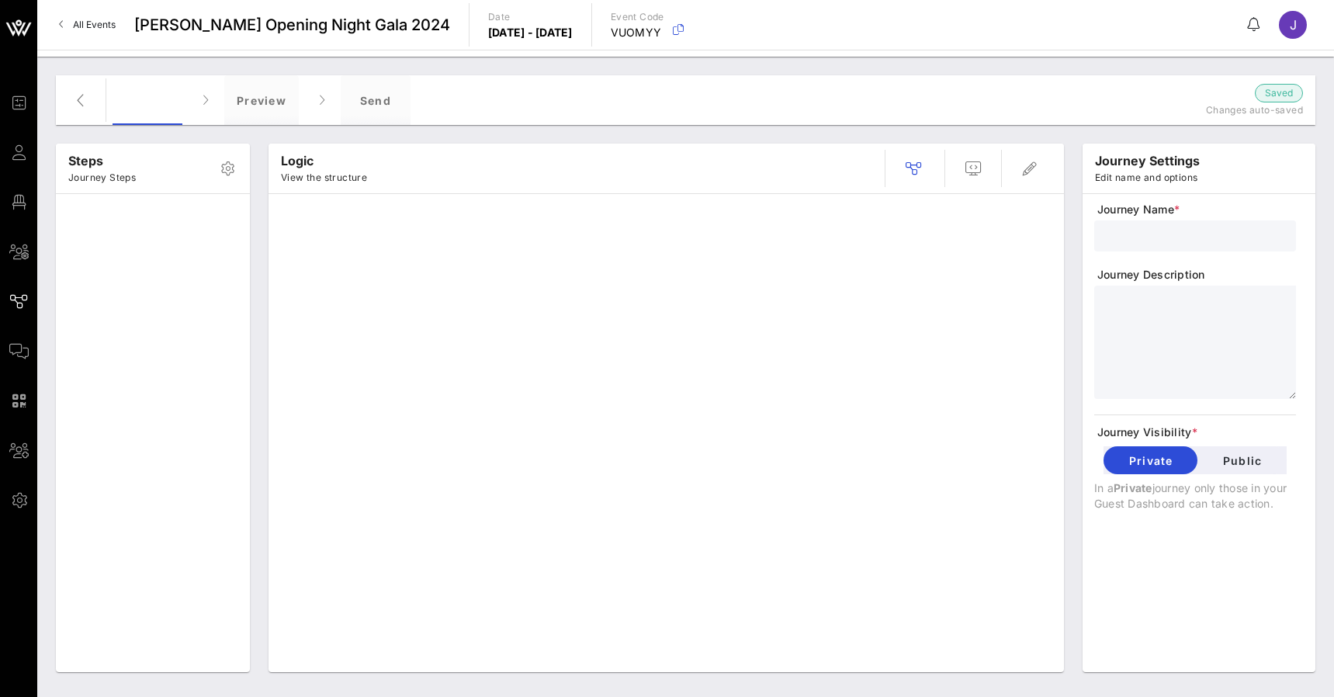
type input "Sign Up"
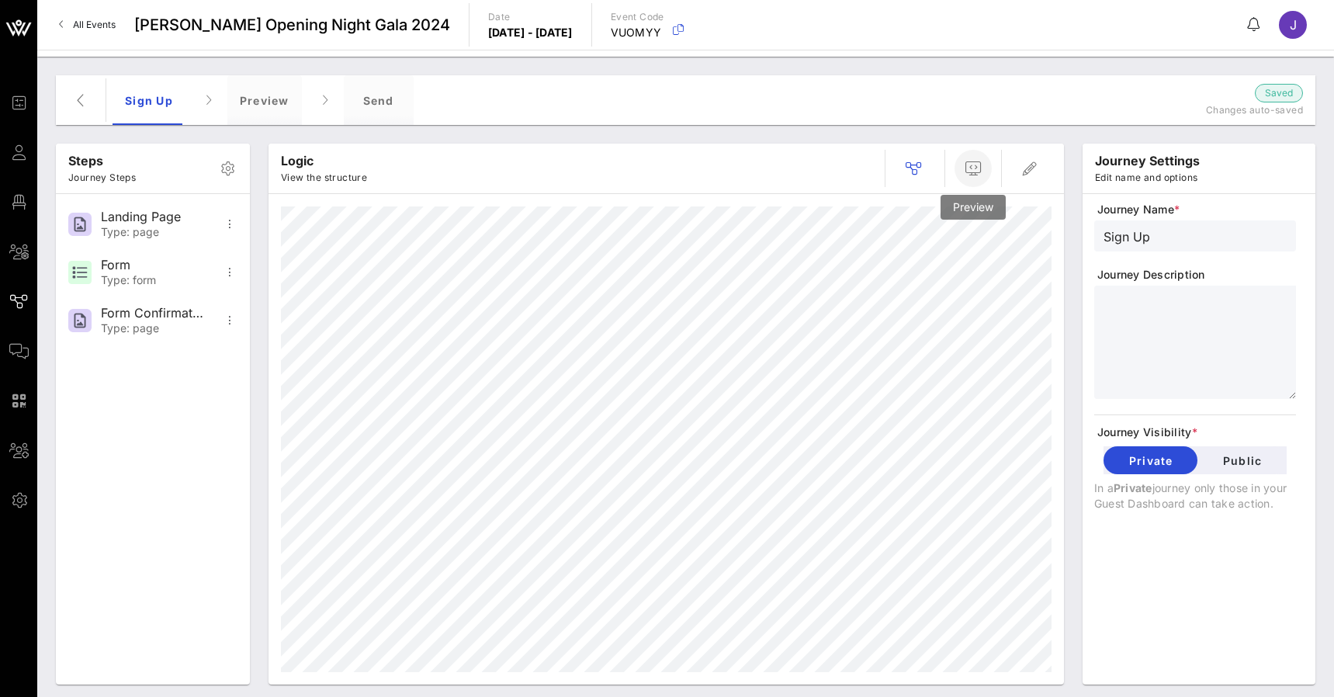
click at [969, 160] on icon "button" at bounding box center [973, 168] width 19 height 19
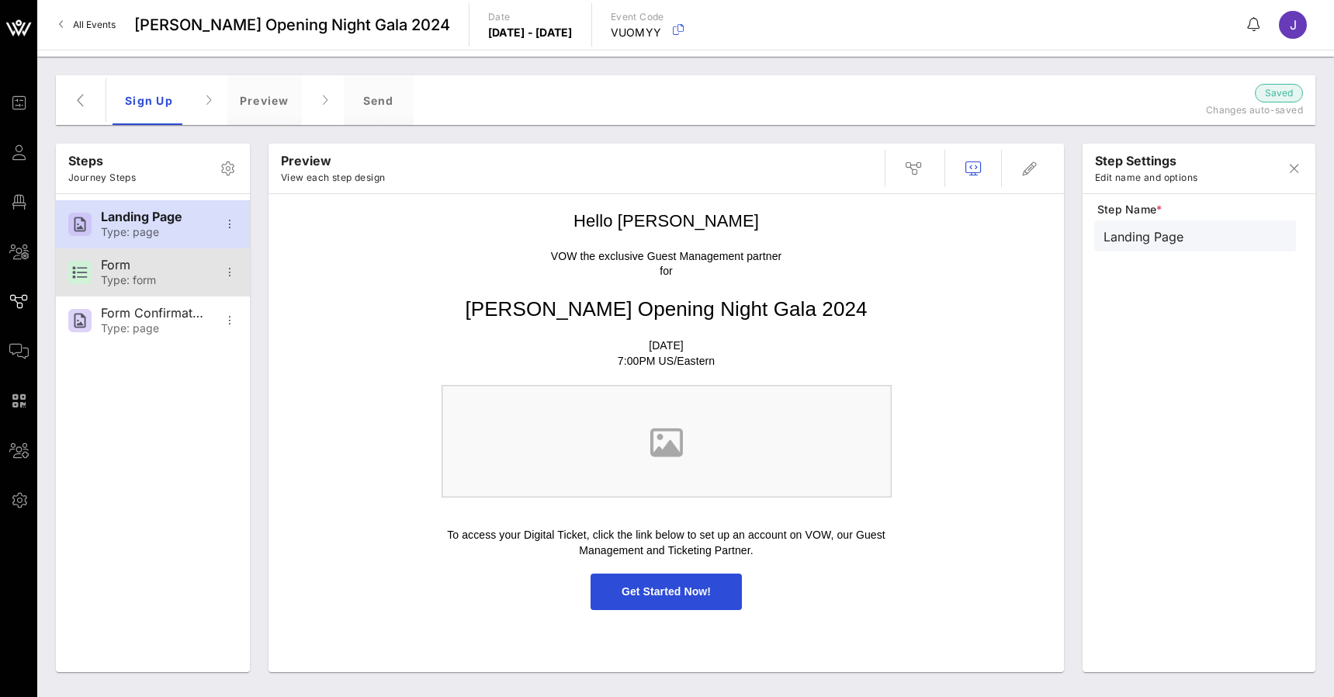
click at [172, 268] on div "Form" at bounding box center [152, 265] width 102 height 15
type input "Form"
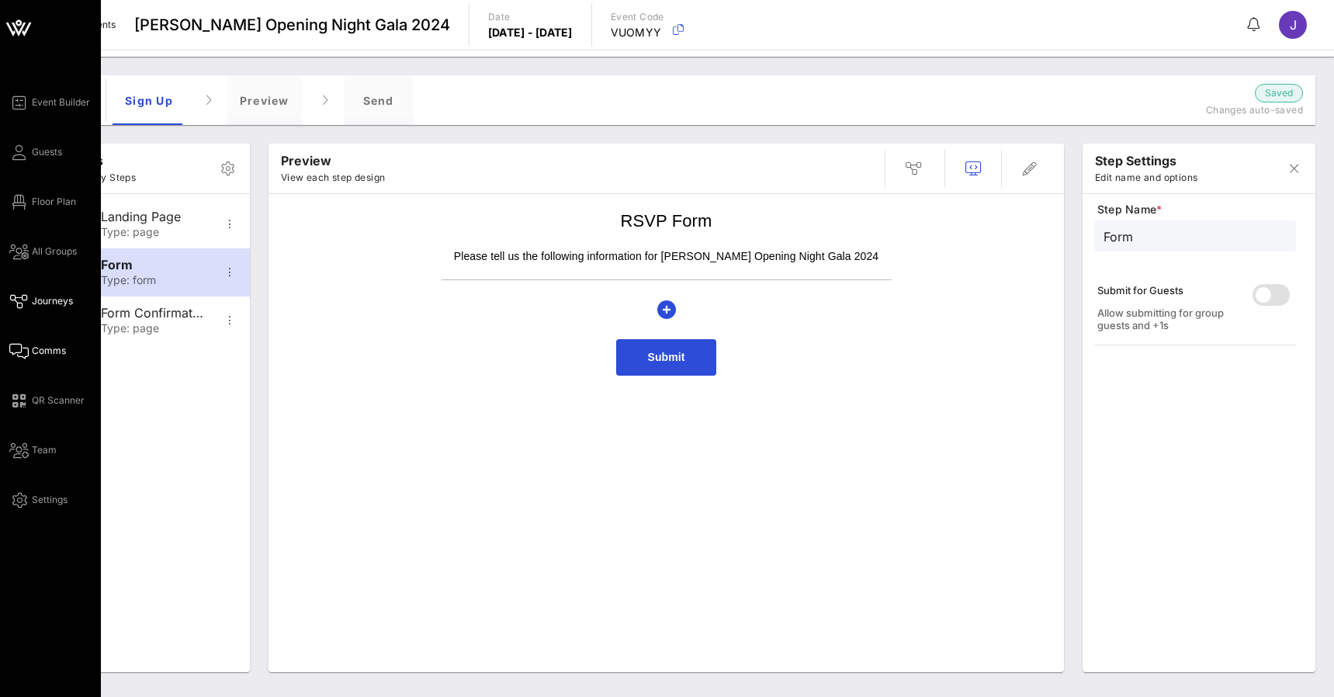
click at [23, 350] on icon at bounding box center [18, 351] width 19 height 2
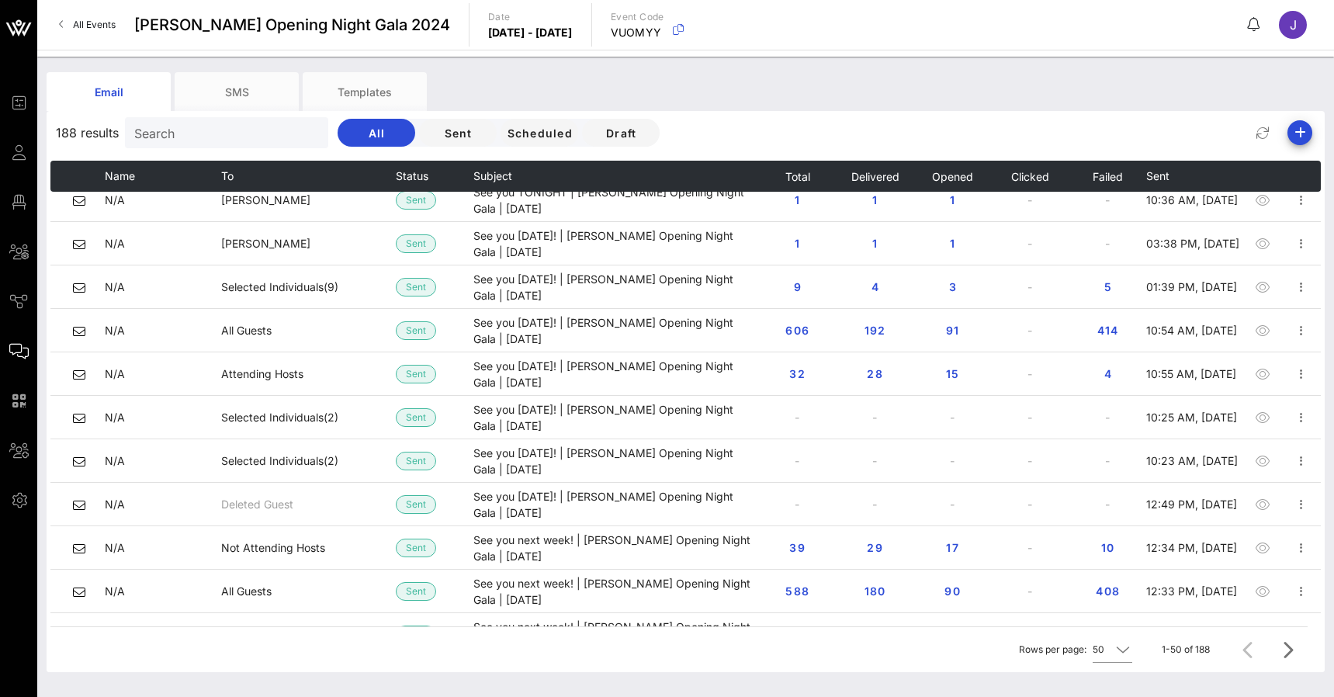
scroll to position [590, 0]
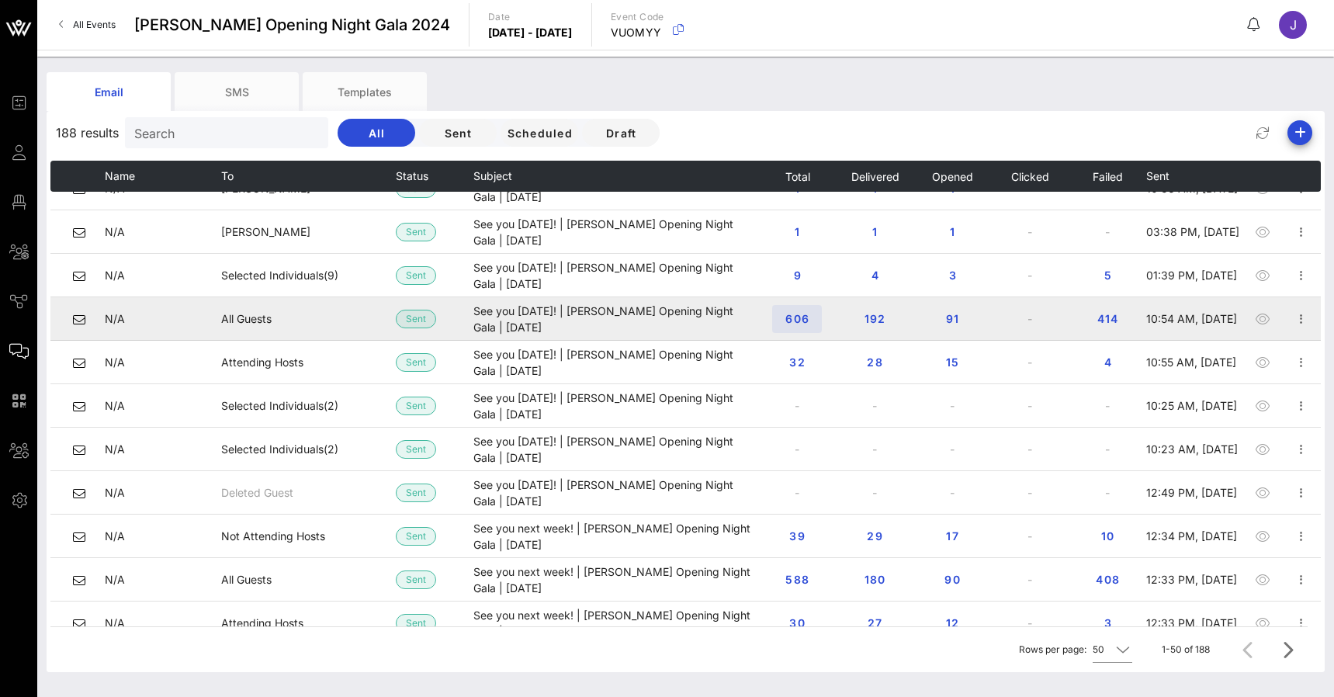
click at [798, 316] on span "606" at bounding box center [797, 318] width 25 height 13
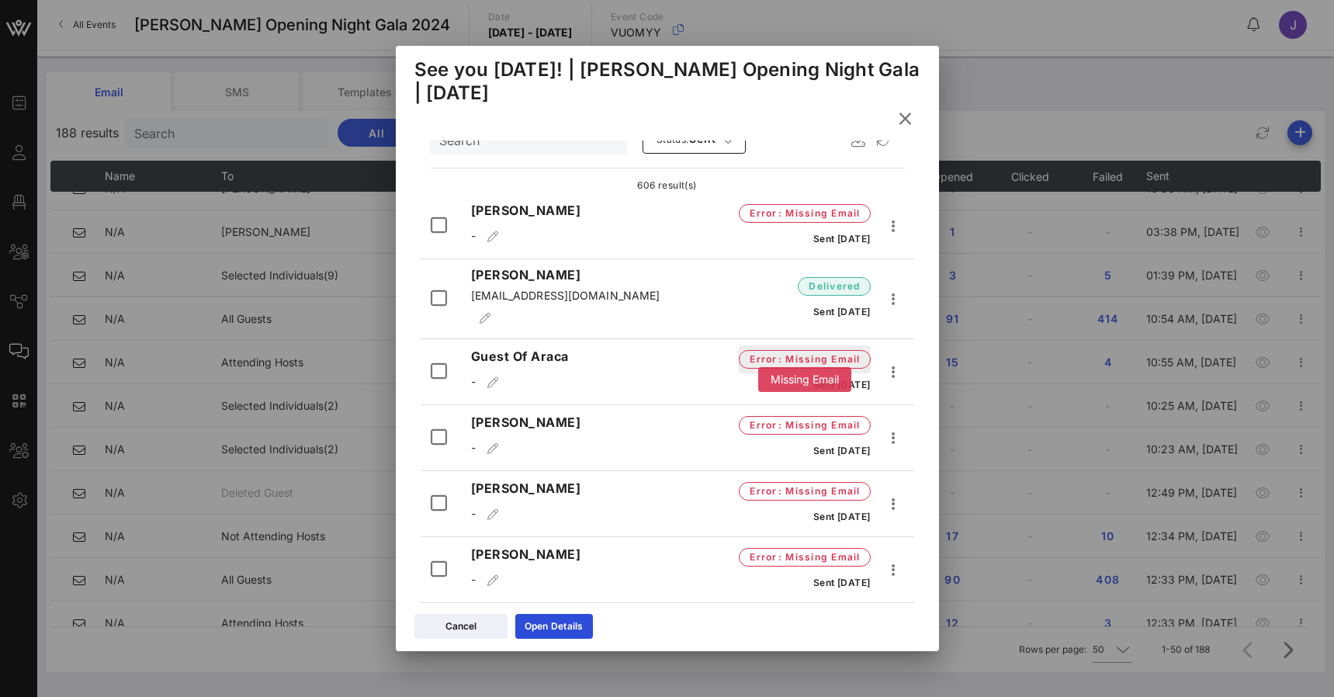
scroll to position [234, 0]
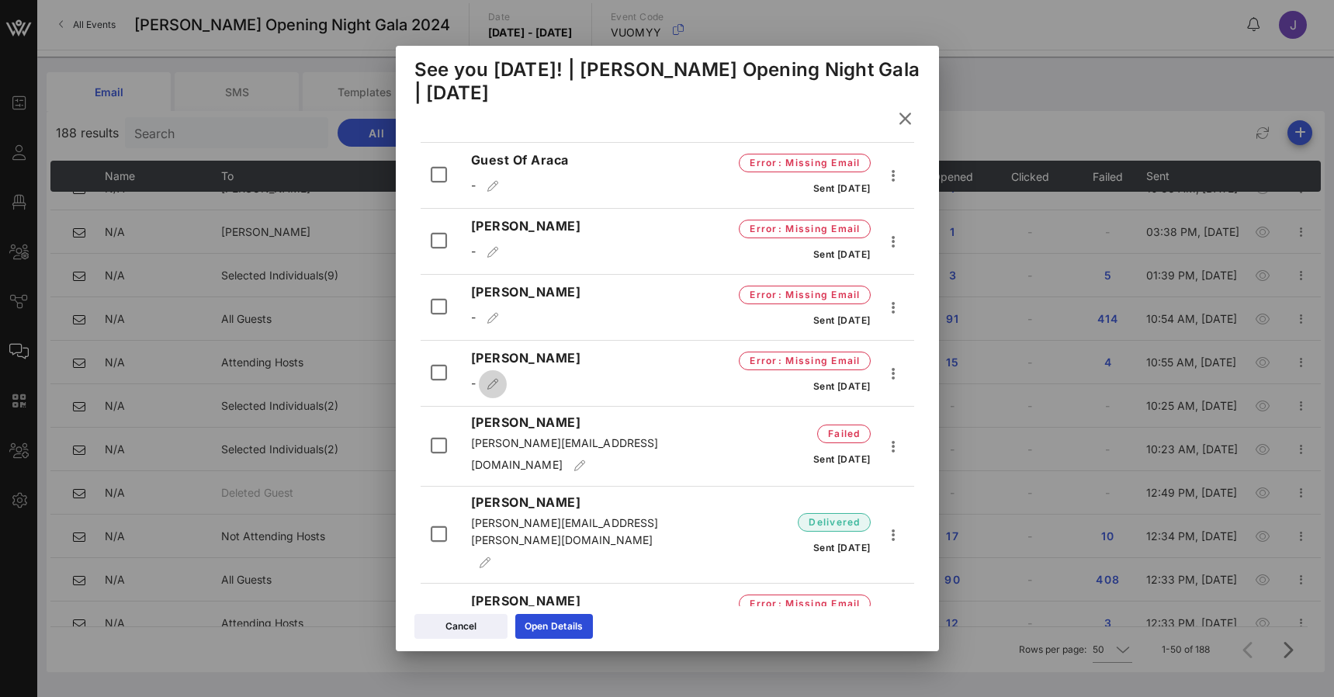
click at [491, 379] on icon "button" at bounding box center [492, 384] width 13 height 11
click at [907, 118] on icon at bounding box center [905, 118] width 21 height 19
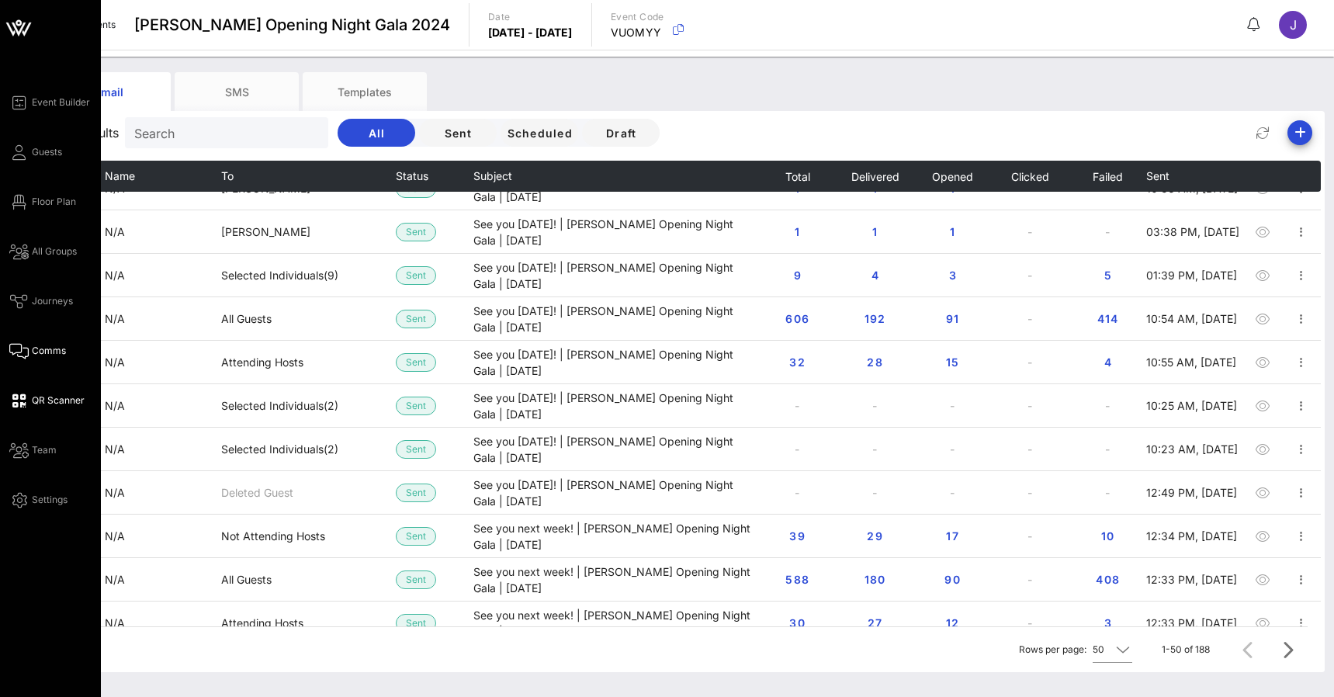
click at [19, 400] on icon at bounding box center [18, 401] width 19 height 2
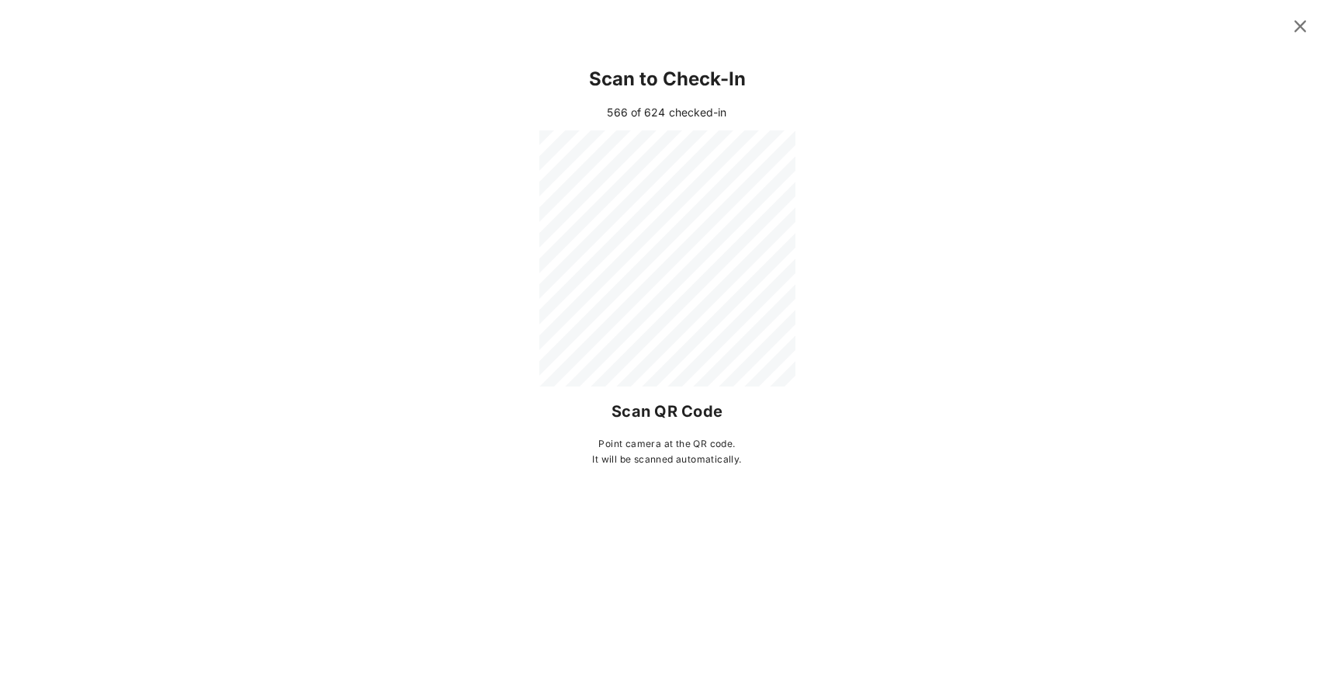
click at [1303, 28] on icon at bounding box center [1301, 26] width 26 height 26
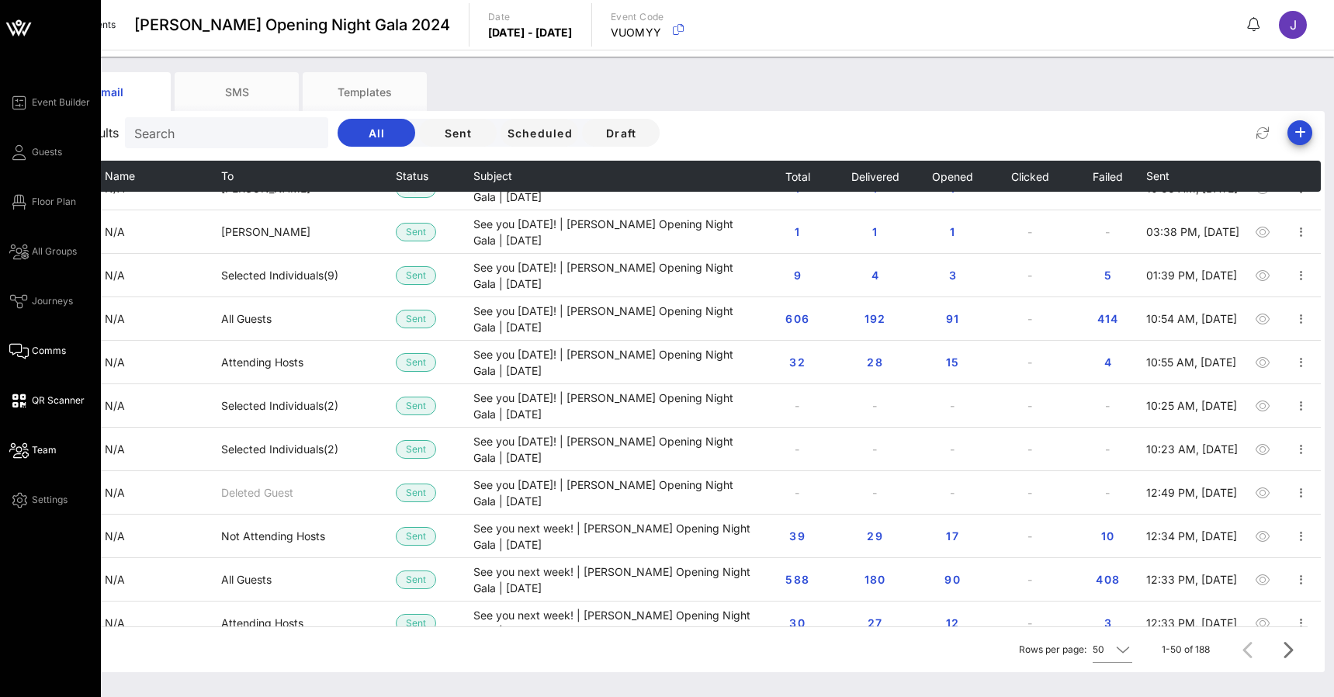
click at [33, 455] on span "Team" at bounding box center [44, 450] width 25 height 14
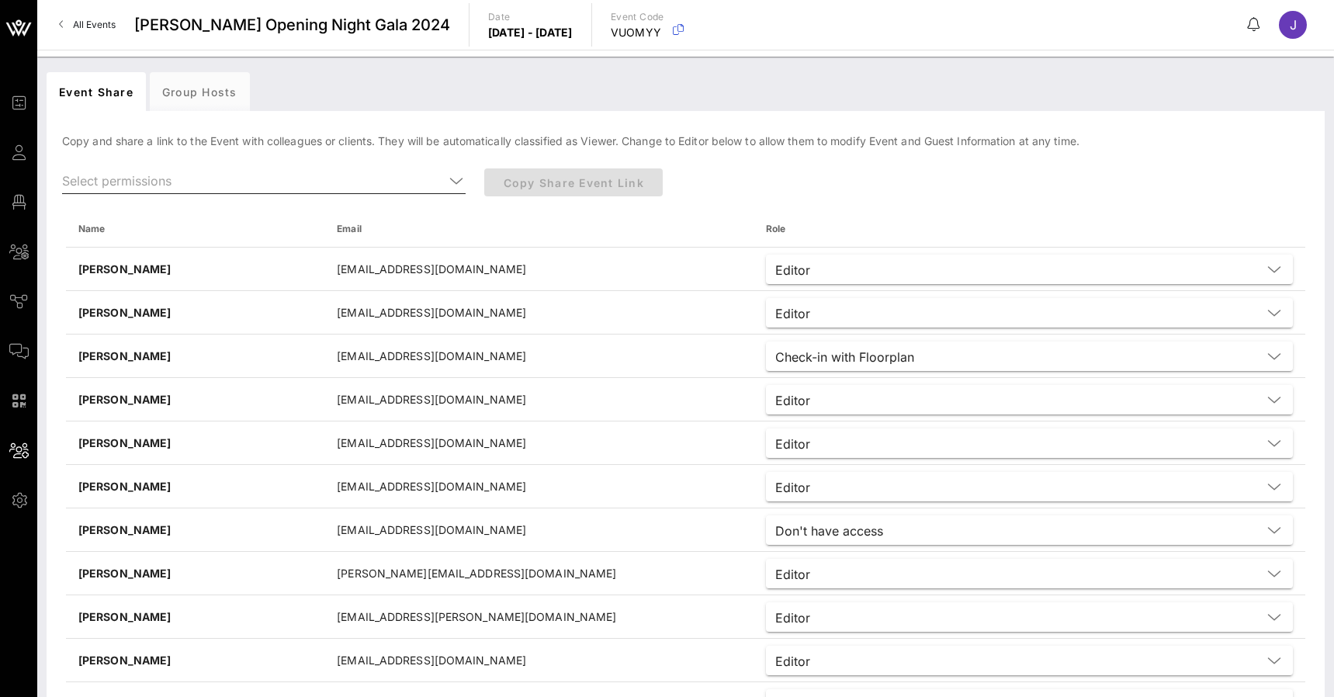
click at [301, 173] on input "text" at bounding box center [253, 180] width 382 height 25
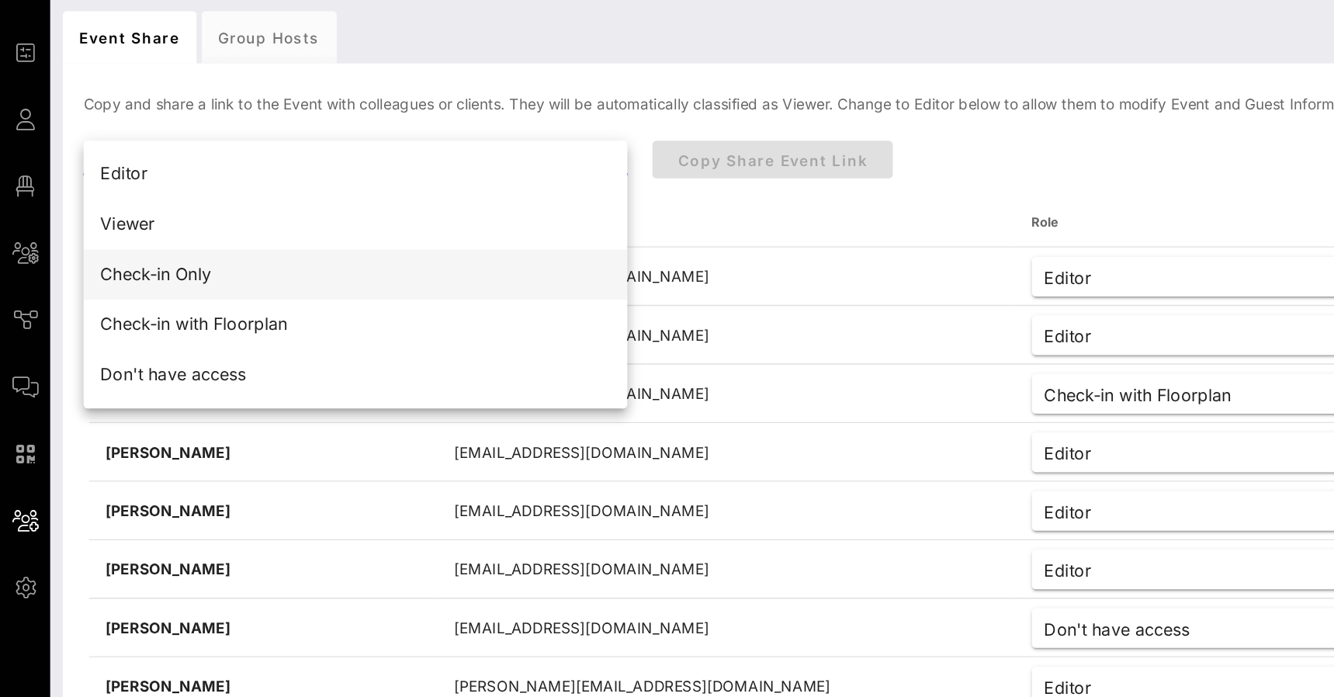
click at [129, 260] on div "Check-in Only" at bounding box center [264, 267] width 379 height 15
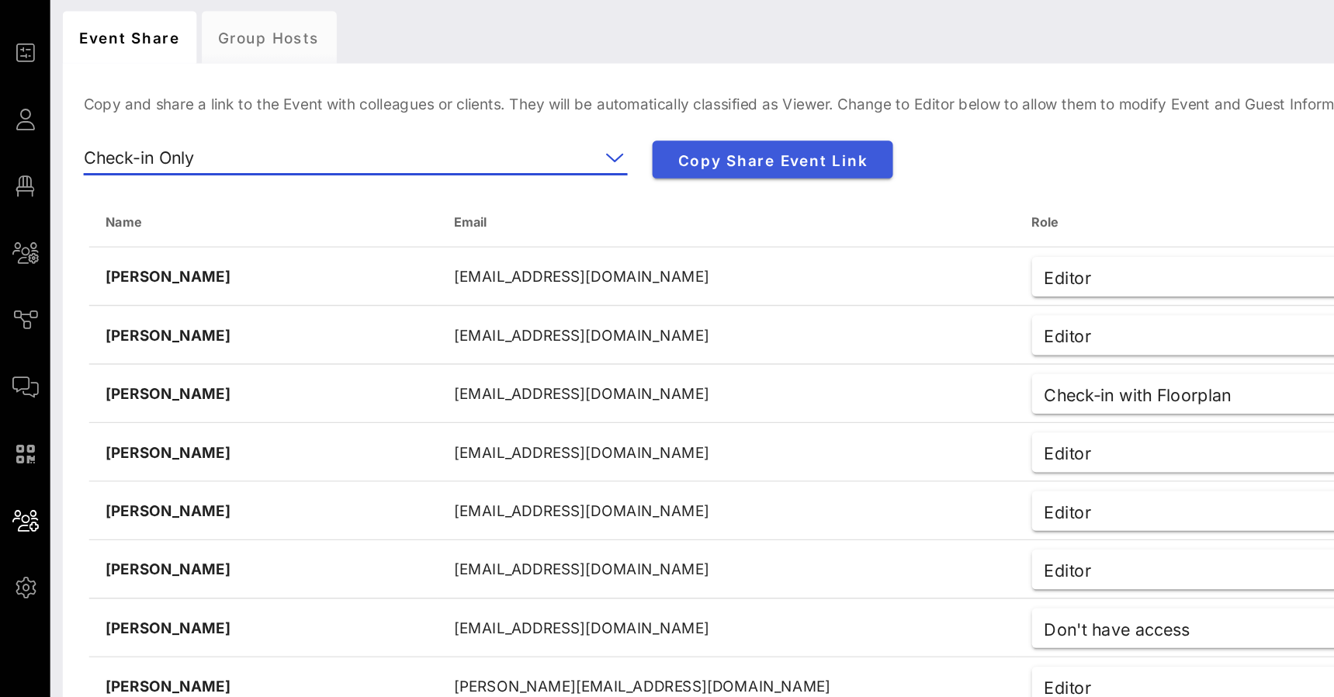
click at [572, 168] on button "Copy Share Event Link" at bounding box center [573, 182] width 179 height 28
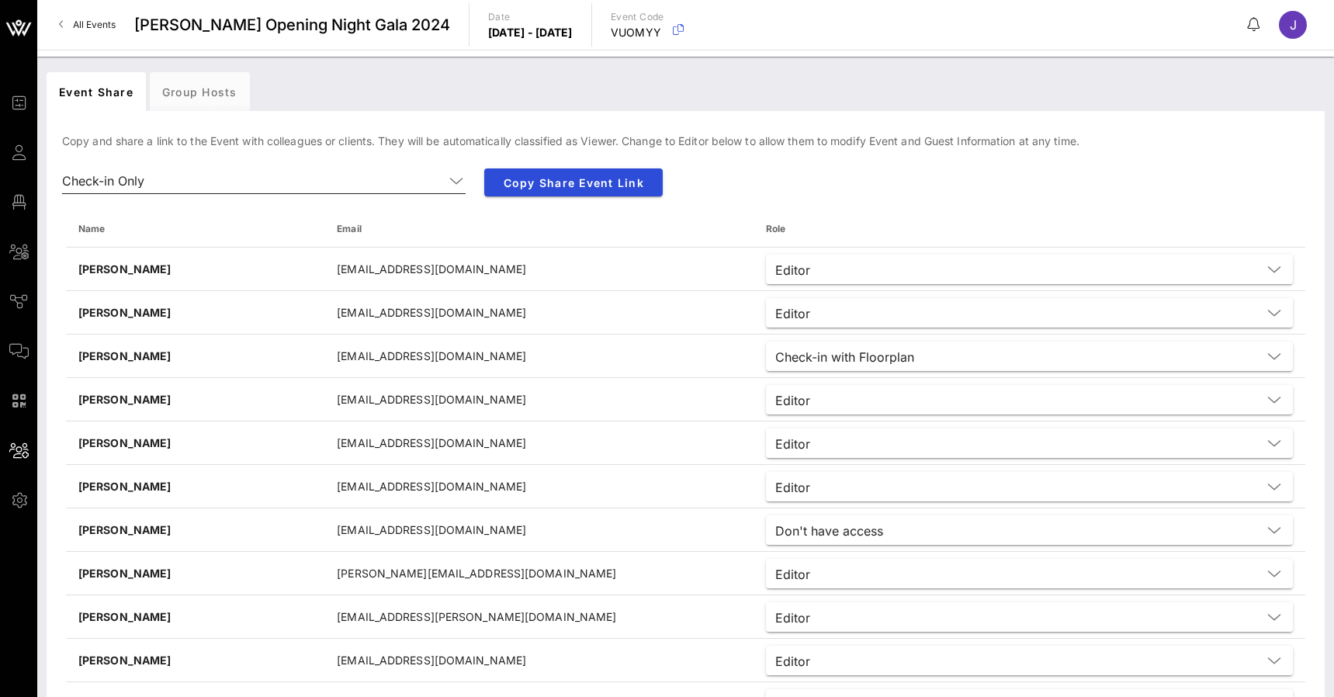
click at [445, 185] on div at bounding box center [455, 181] width 22 height 19
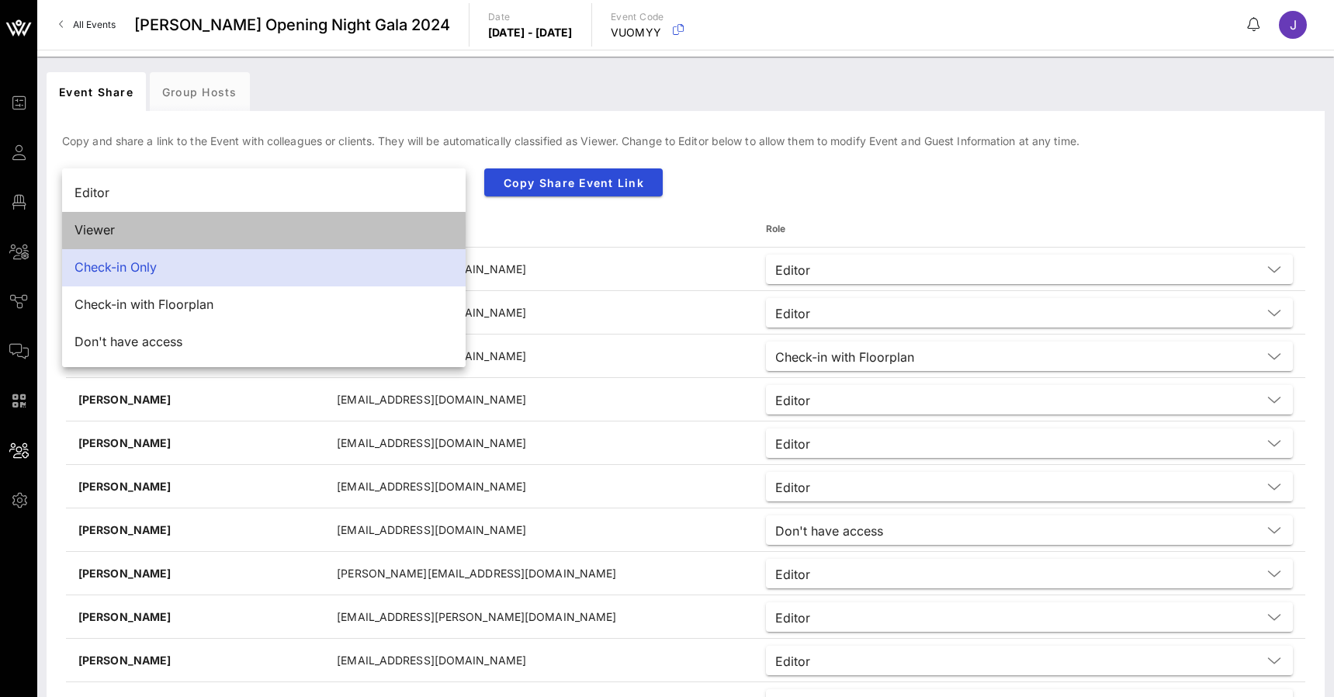
click at [98, 231] on div "Viewer" at bounding box center [264, 230] width 379 height 15
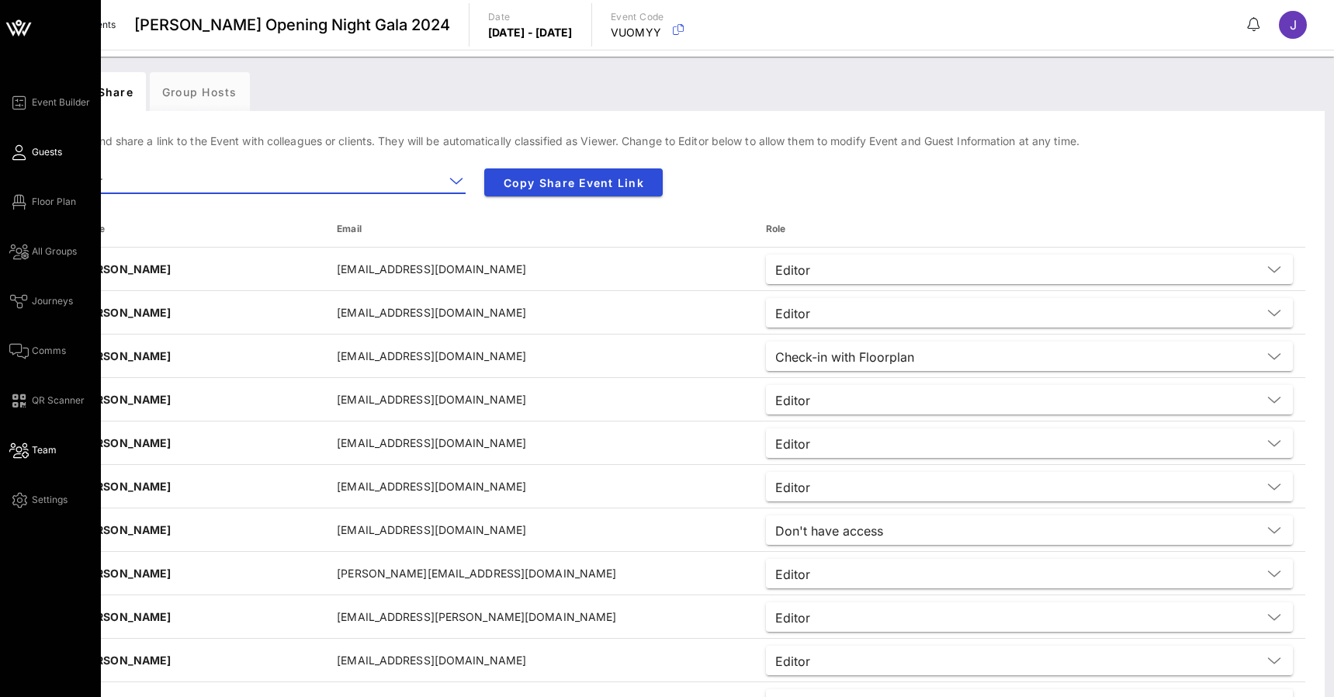
click at [29, 160] on link "Guests" at bounding box center [35, 152] width 53 height 19
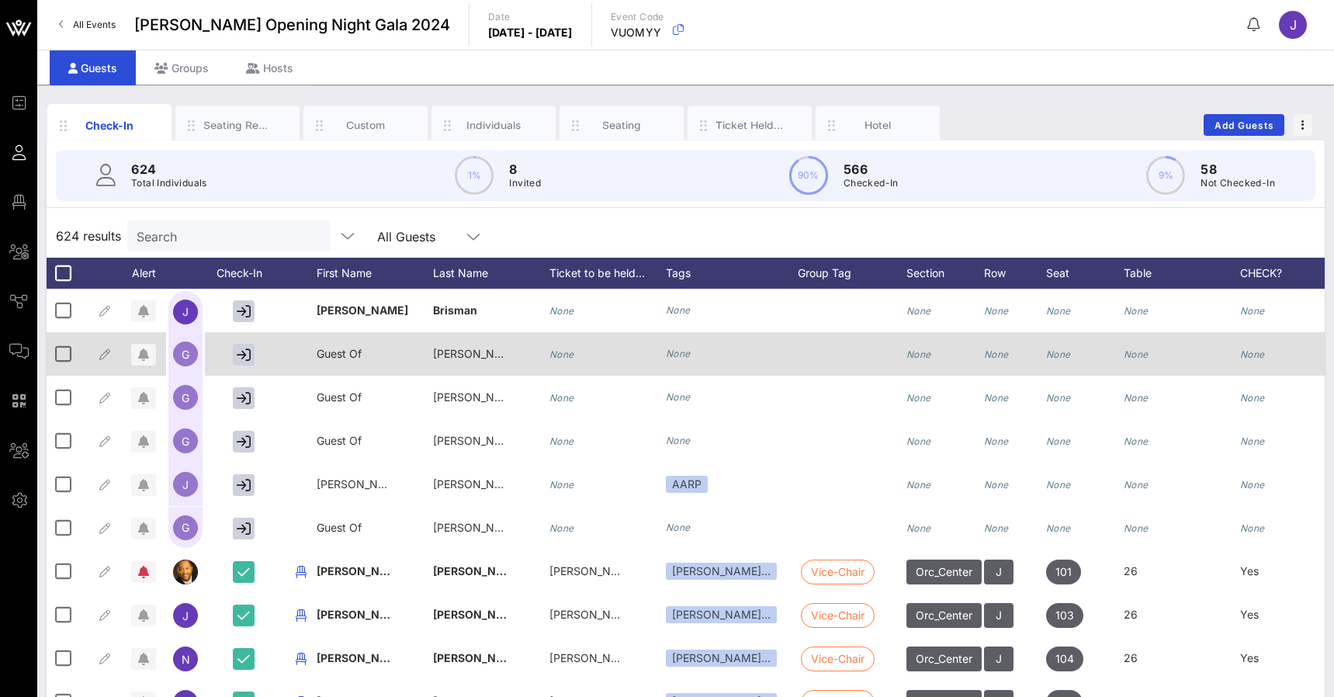
scroll to position [231, 0]
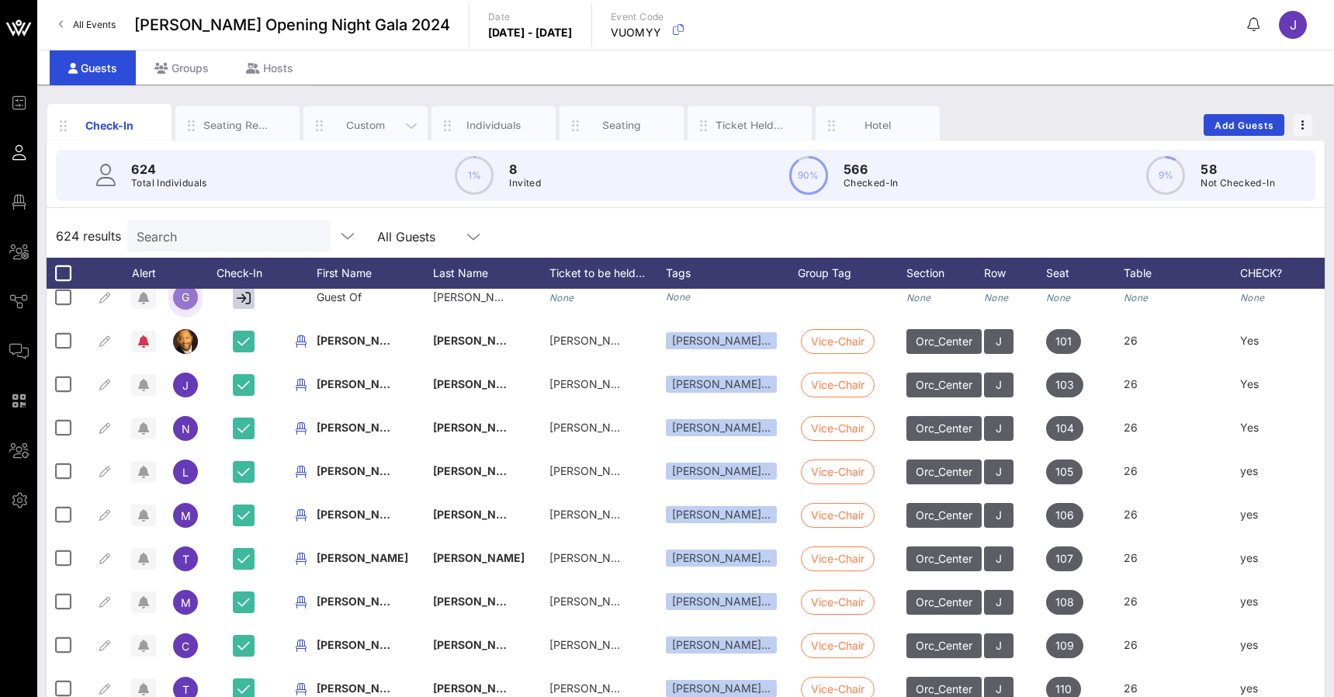
click at [363, 121] on div "Custom" at bounding box center [365, 125] width 69 height 15
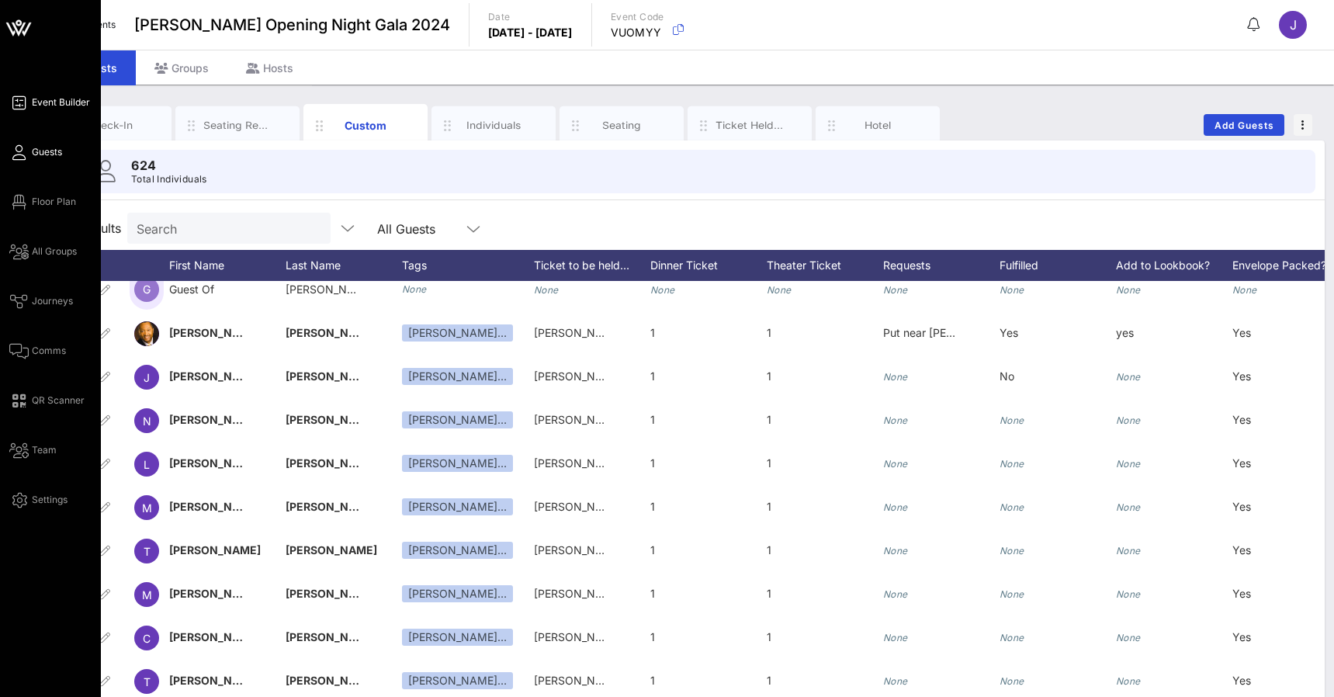
click at [27, 95] on link "Event Builder" at bounding box center [49, 102] width 81 height 19
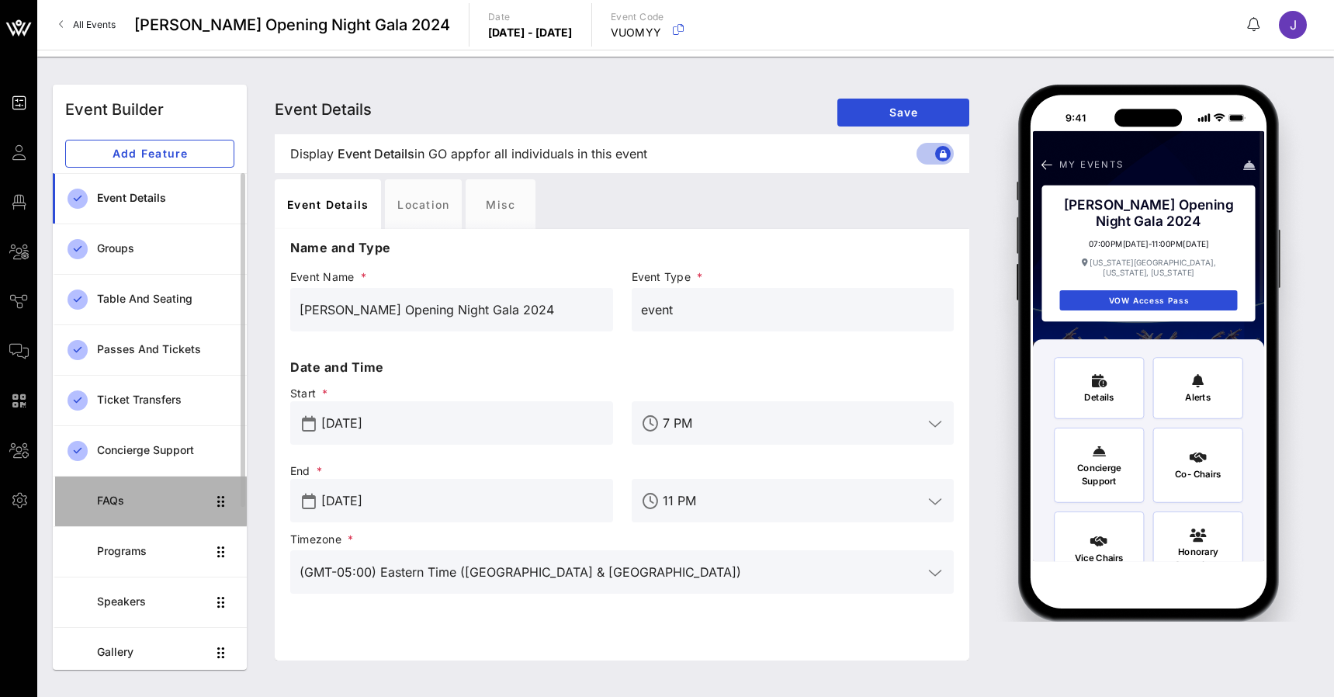
click at [146, 491] on div "FAQs" at bounding box center [151, 501] width 109 height 32
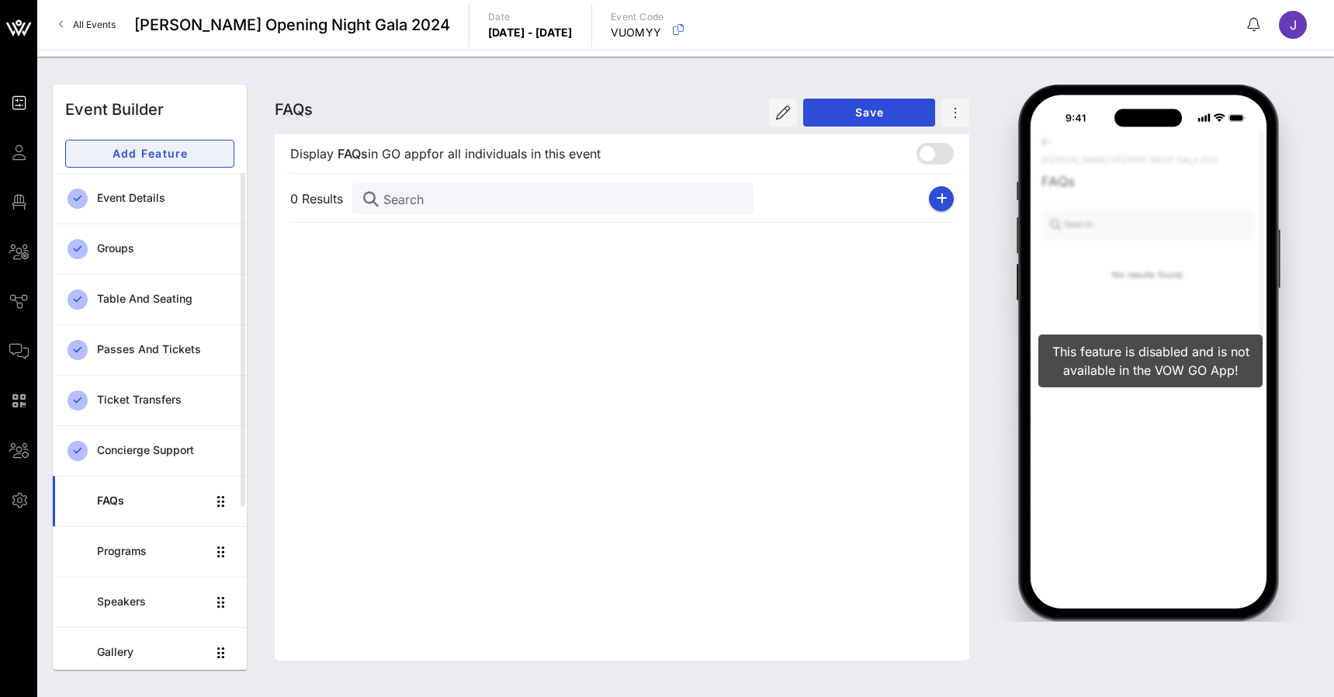
click at [177, 148] on span "Add Feature" at bounding box center [149, 153] width 143 height 13
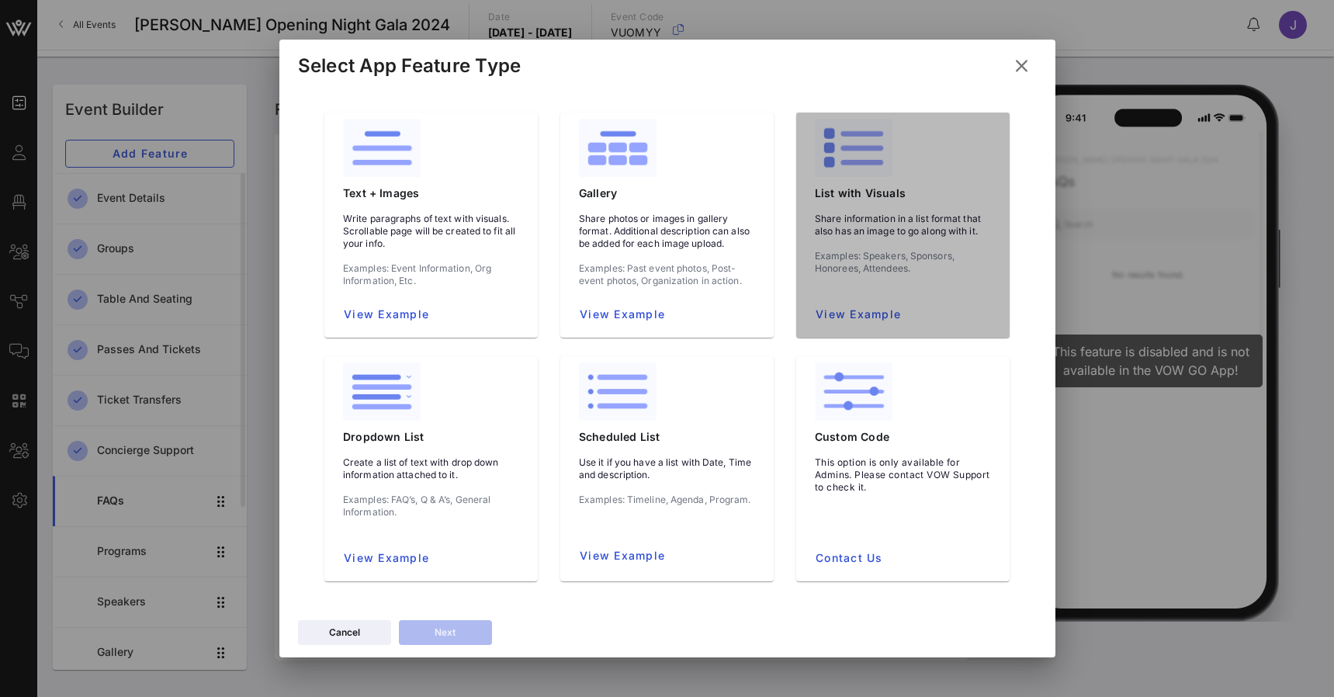
click at [855, 192] on div "List with Visuals" at bounding box center [903, 193] width 201 height 14
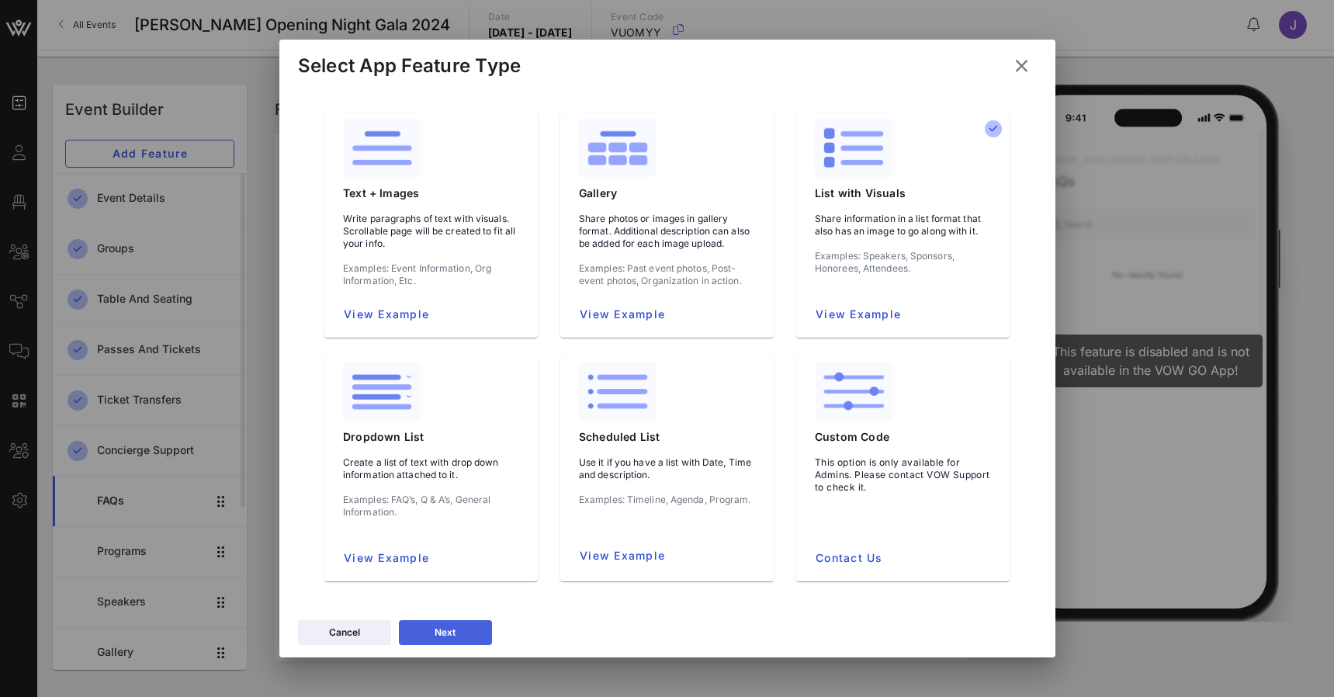
click at [445, 631] on icon at bounding box center [445, 632] width 13 height 12
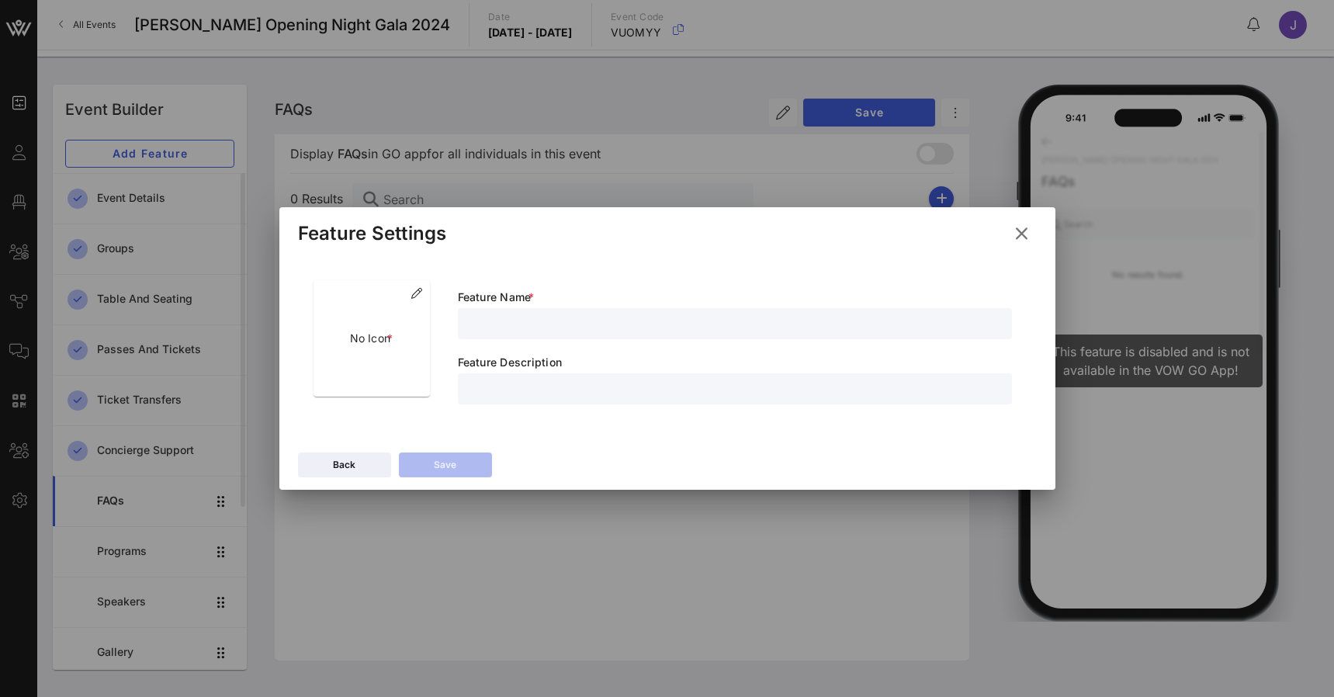
click at [505, 322] on input "text" at bounding box center [735, 324] width 536 height 20
type input "Virtual Link"
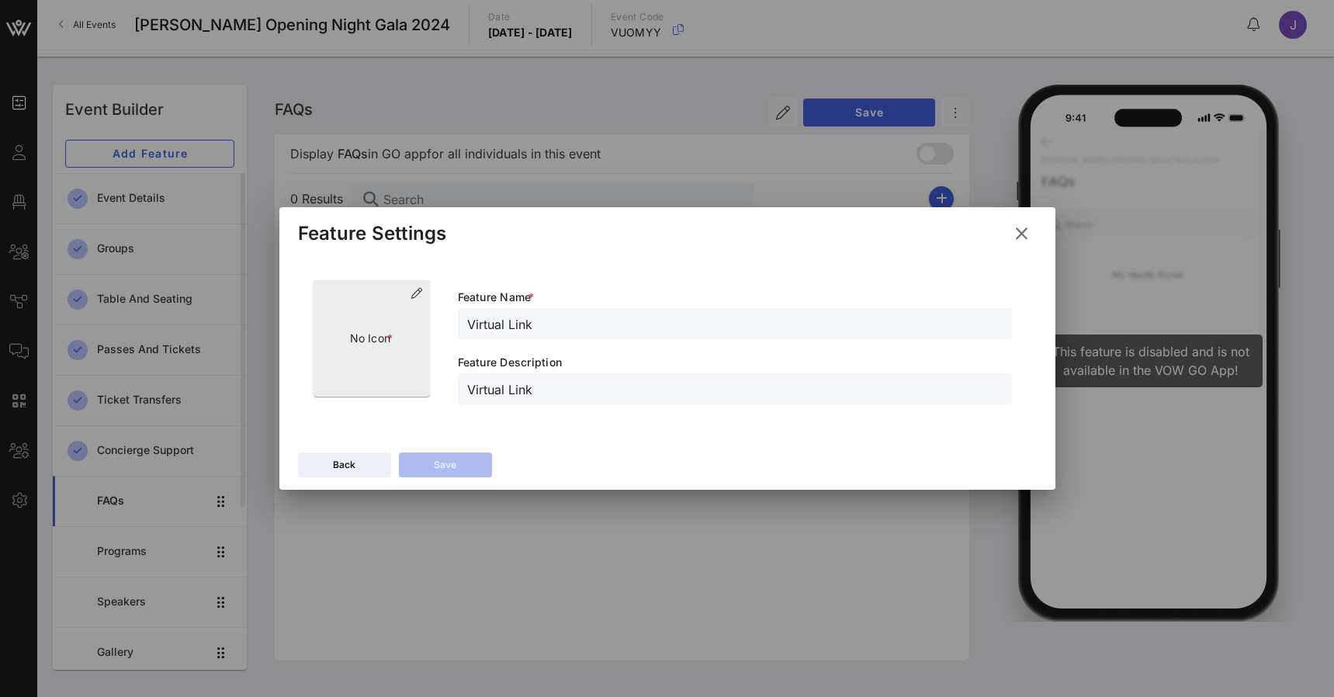
click at [420, 290] on icon at bounding box center [416, 293] width 11 height 11
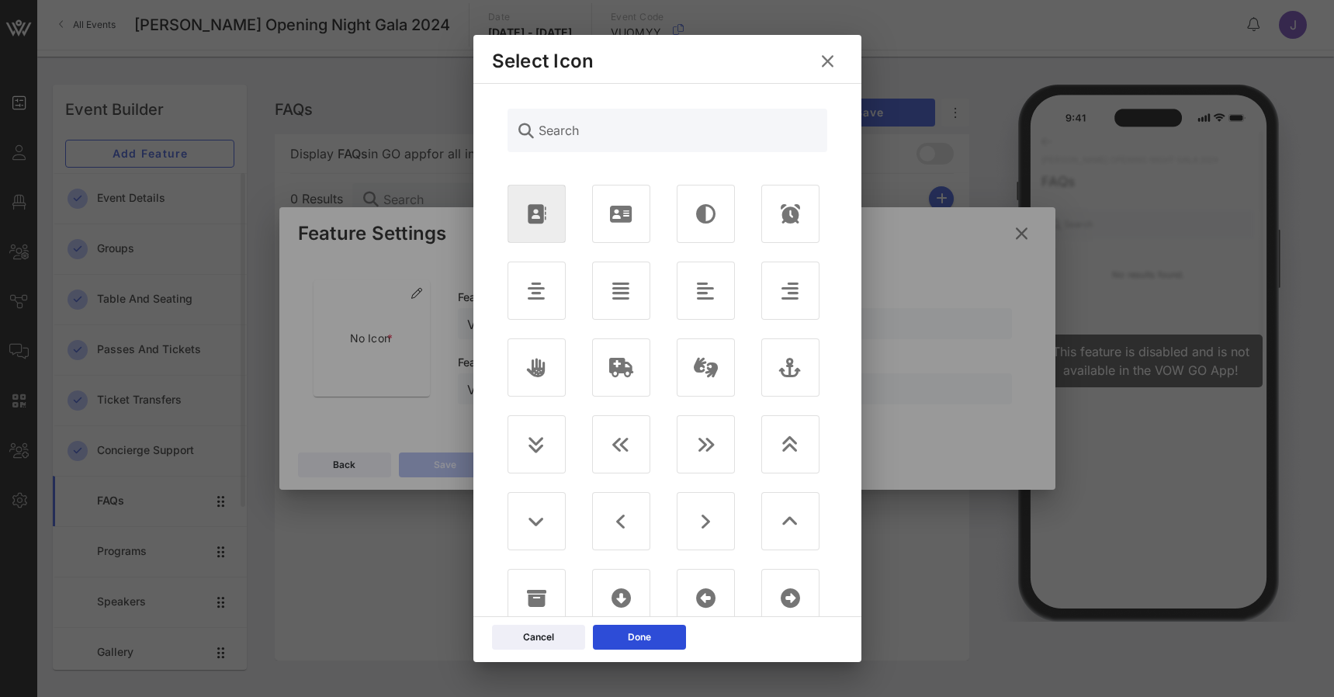
click at [531, 219] on icon at bounding box center [536, 213] width 19 height 19
click at [647, 629] on div "Done" at bounding box center [639, 637] width 23 height 16
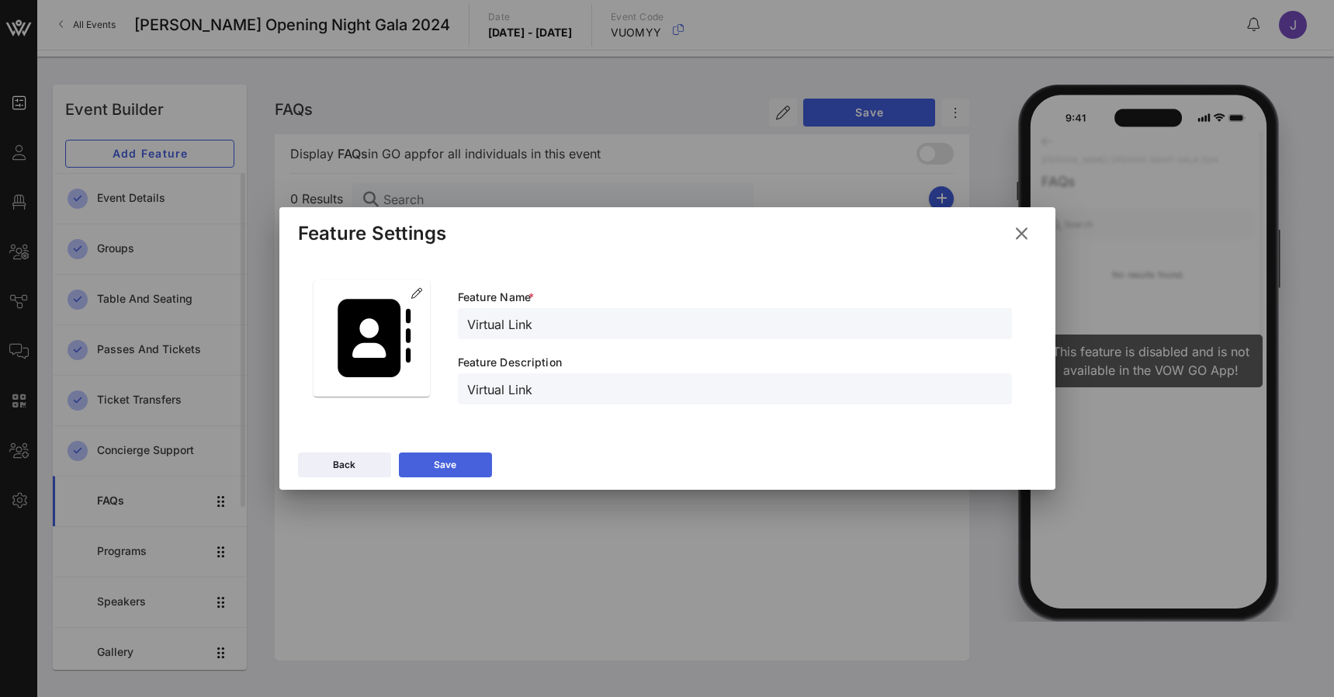
click at [455, 463] on div "Save" at bounding box center [445, 465] width 23 height 16
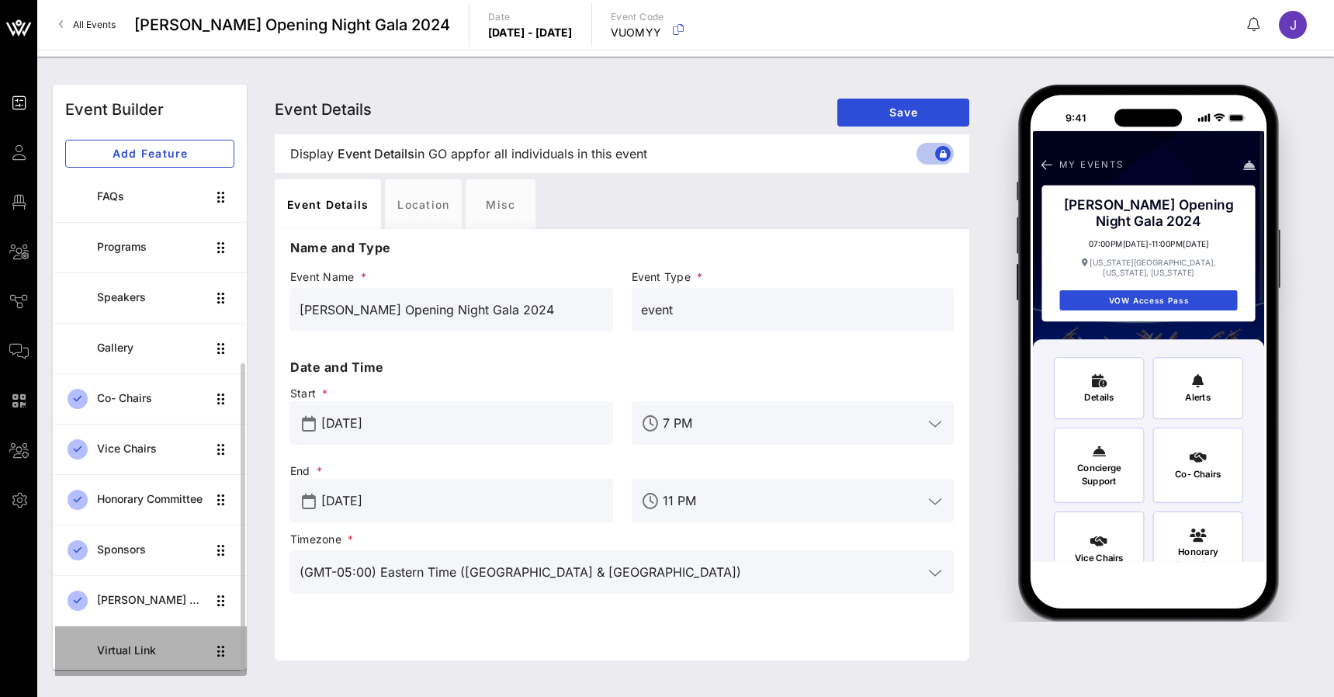
click at [120, 650] on div "Virtual Link" at bounding box center [151, 650] width 109 height 13
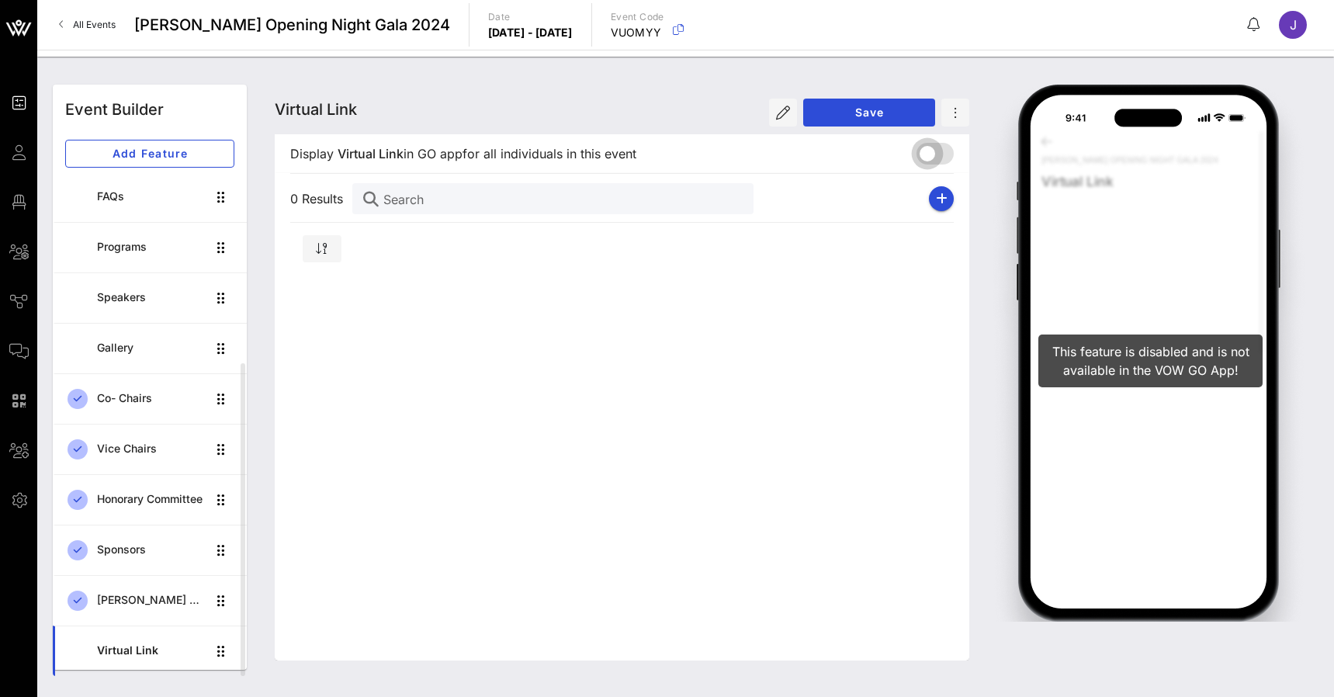
click at [927, 151] on div at bounding box center [927, 153] width 26 height 26
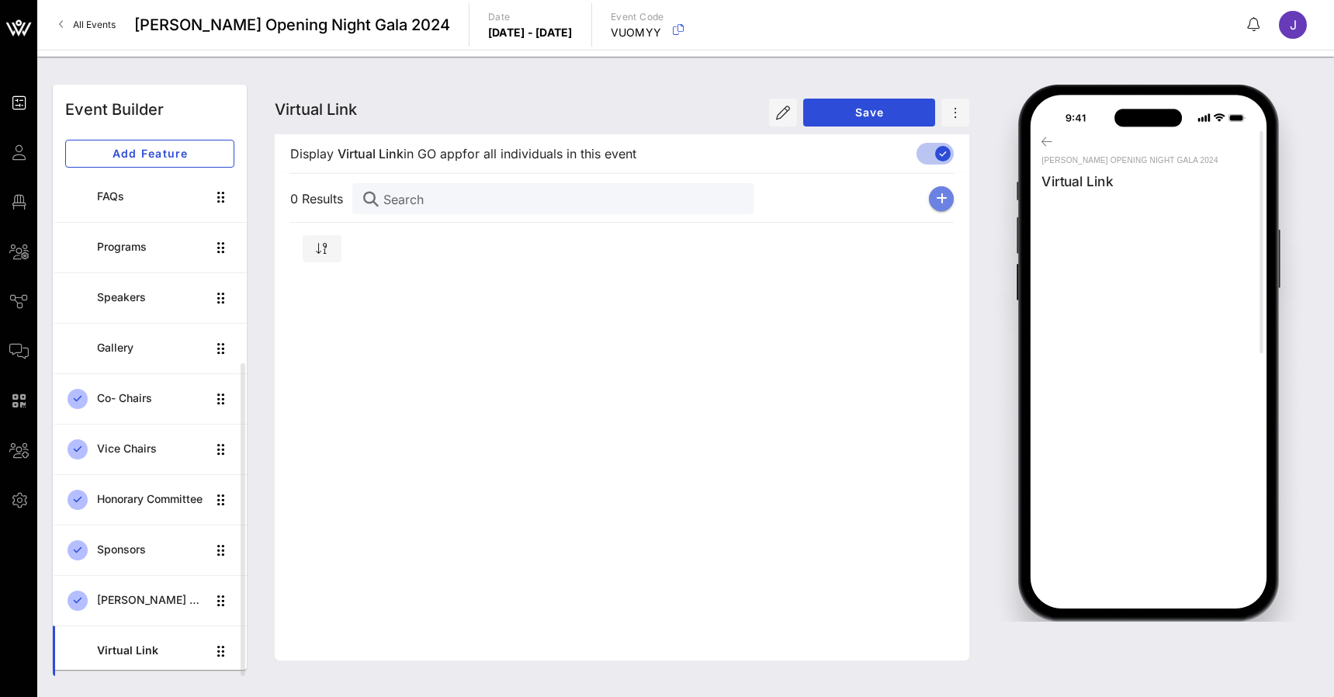
click at [945, 197] on icon "button" at bounding box center [942, 198] width 12 height 12
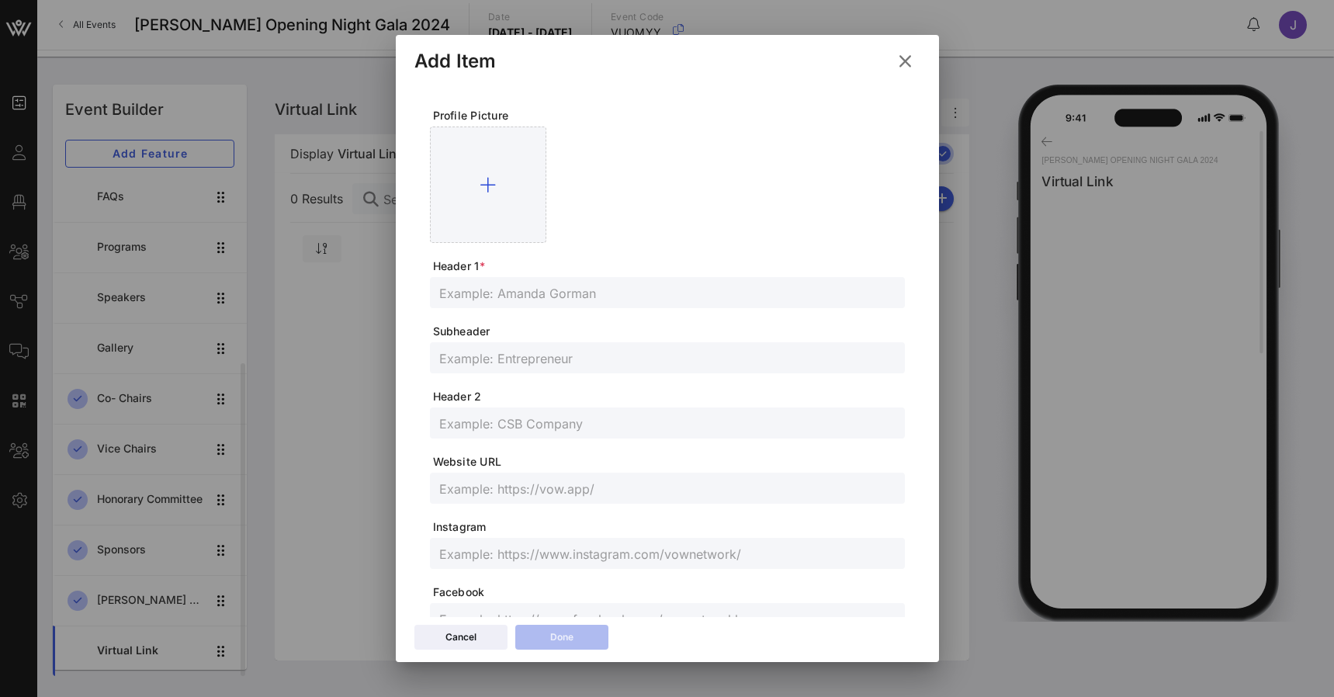
click at [903, 61] on icon at bounding box center [904, 61] width 23 height 21
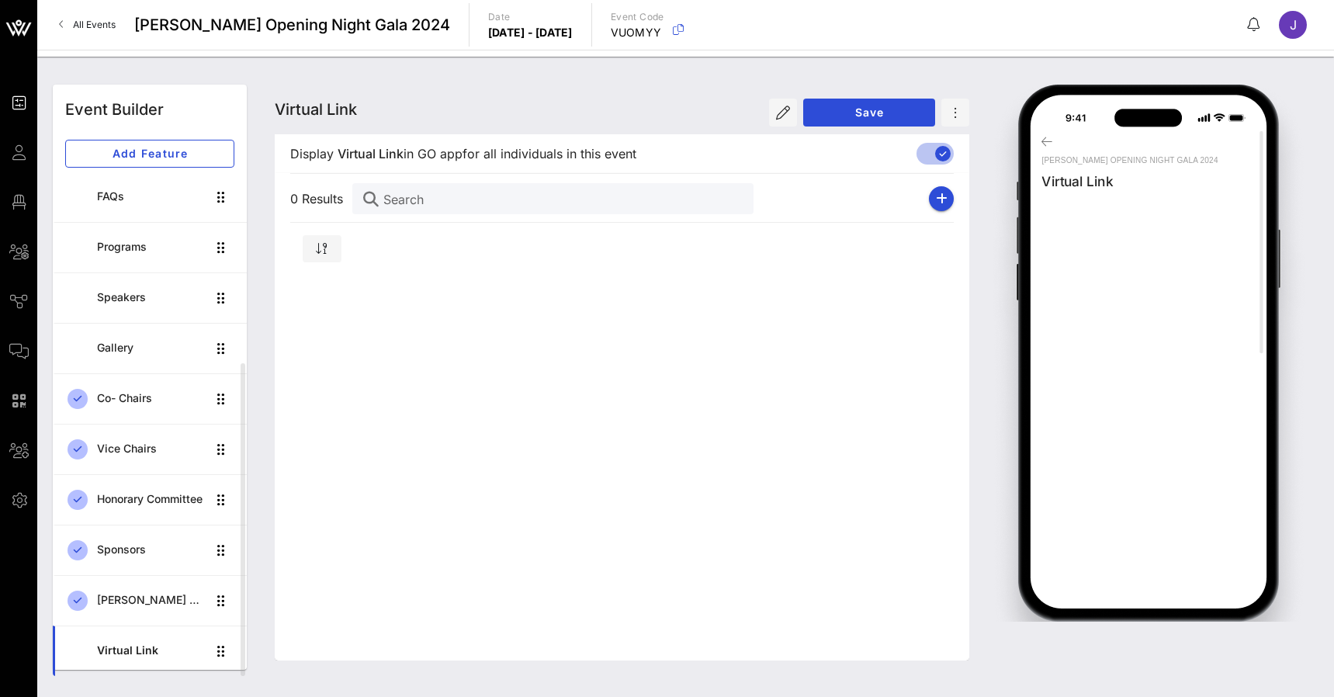
click at [99, 26] on span "All Events" at bounding box center [94, 25] width 43 height 12
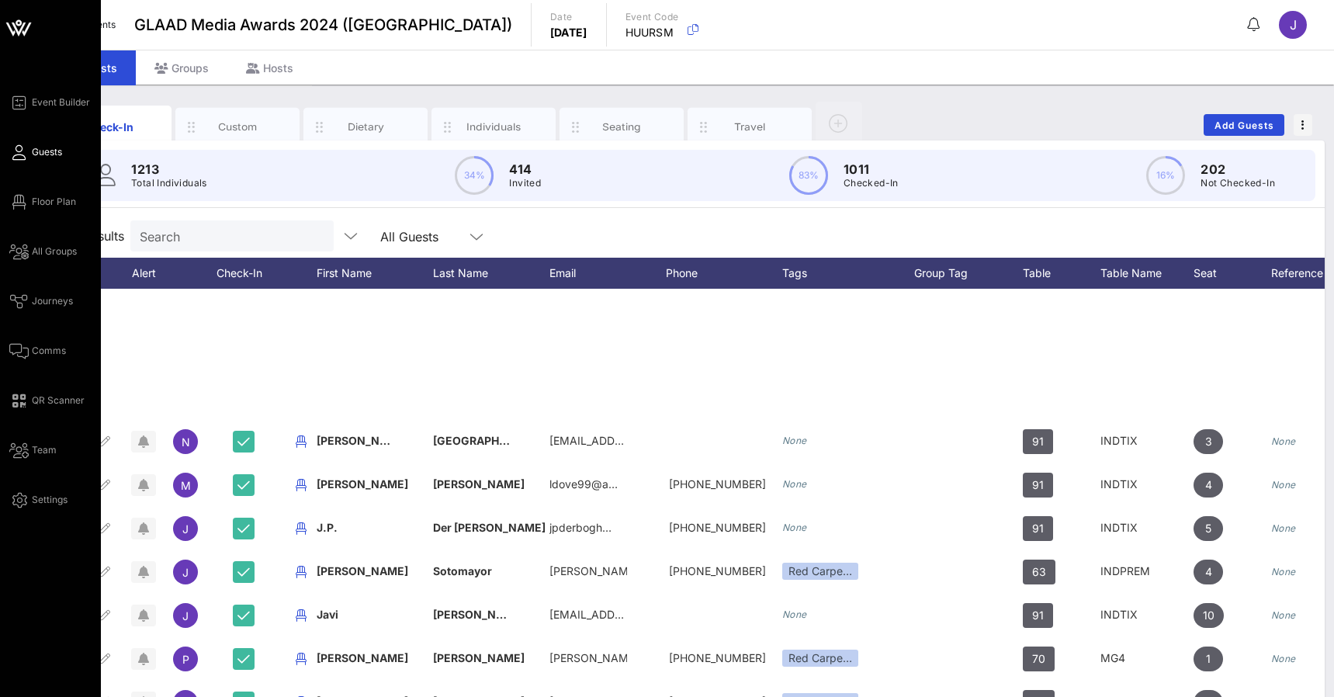
scroll to position [357, 1]
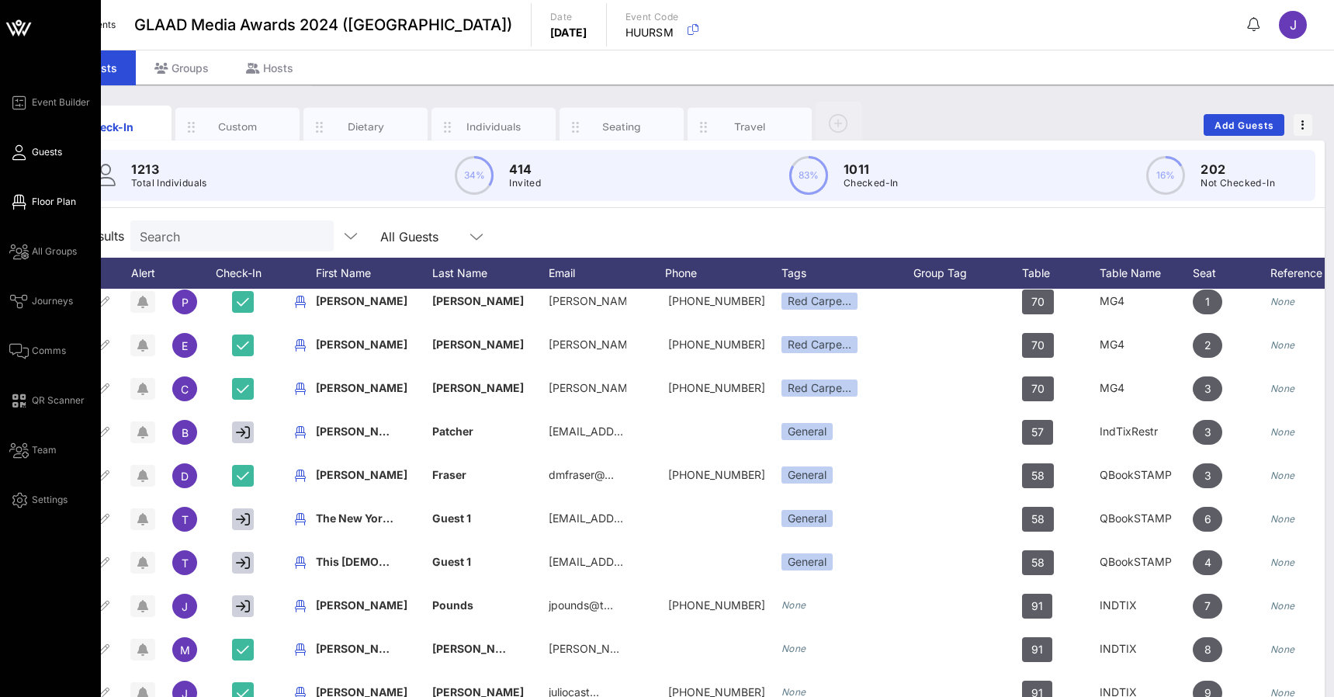
click at [22, 201] on icon at bounding box center [18, 202] width 19 height 2
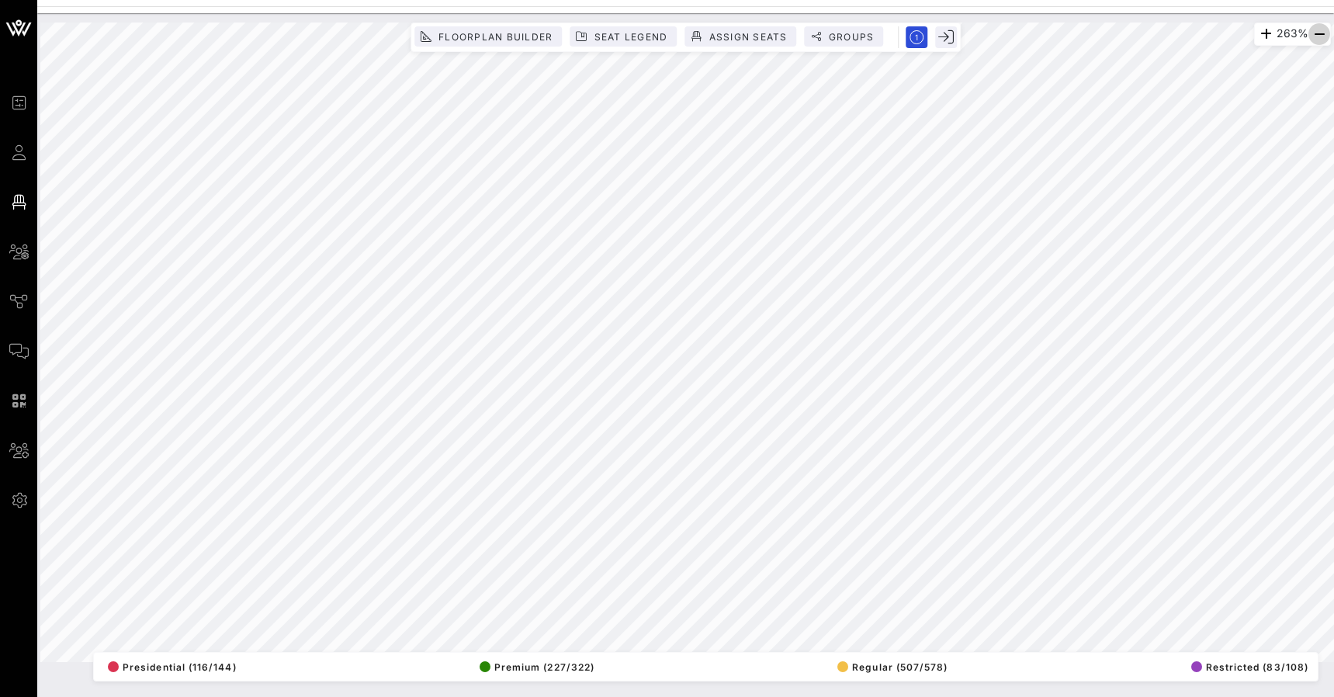
click at [1320, 36] on icon "button" at bounding box center [1319, 34] width 19 height 19
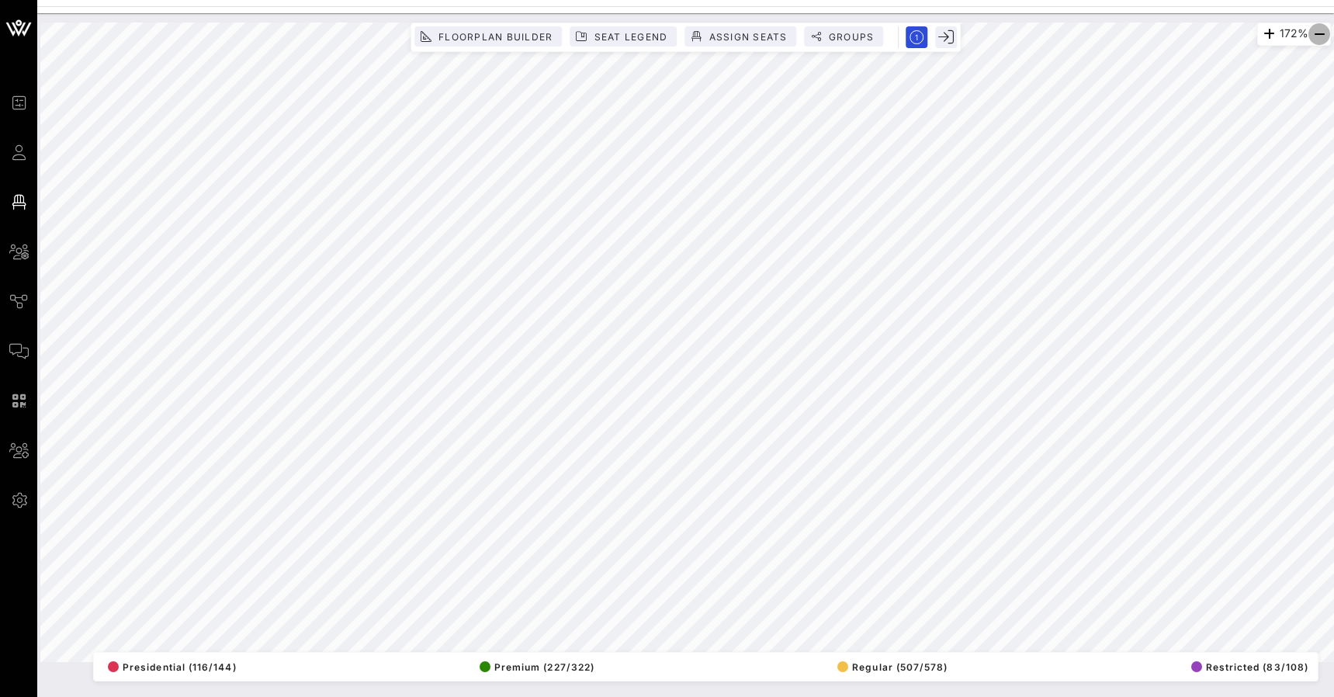
click at [1320, 36] on icon "button" at bounding box center [1319, 34] width 19 height 19
click at [1317, 34] on icon "button" at bounding box center [1319, 34] width 19 height 19
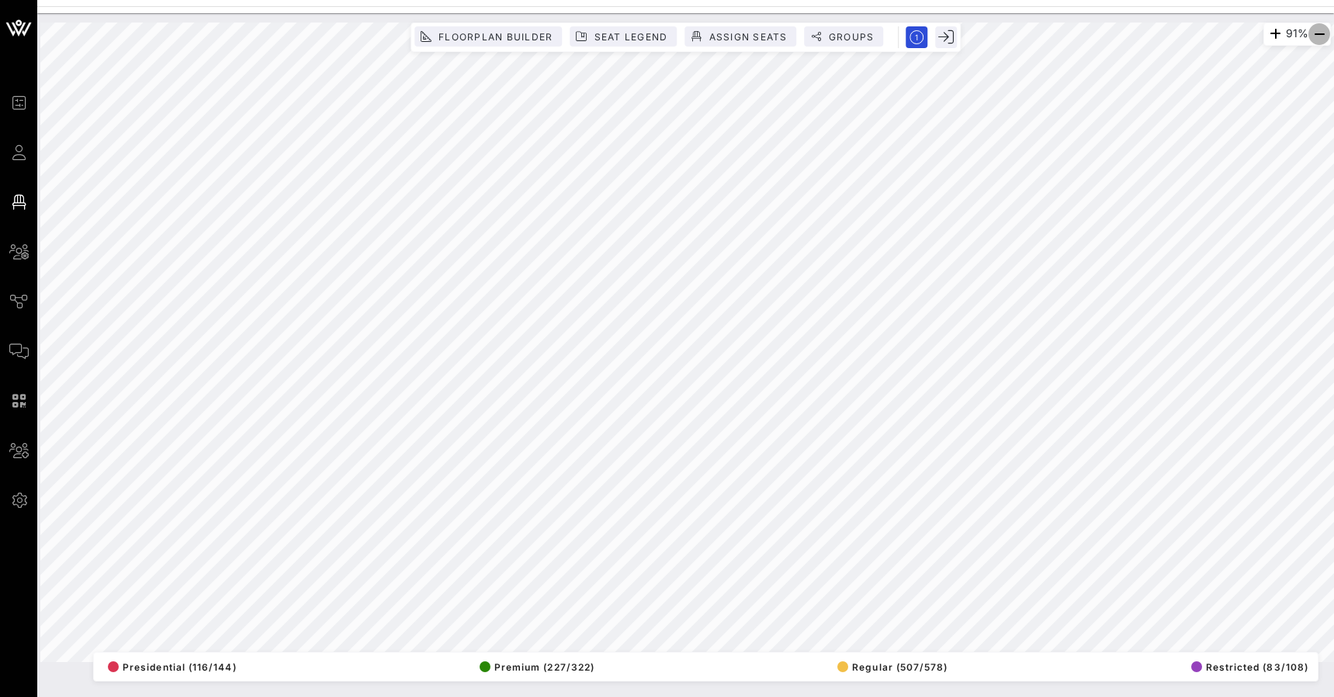
click at [1317, 34] on icon "button" at bounding box center [1319, 34] width 19 height 19
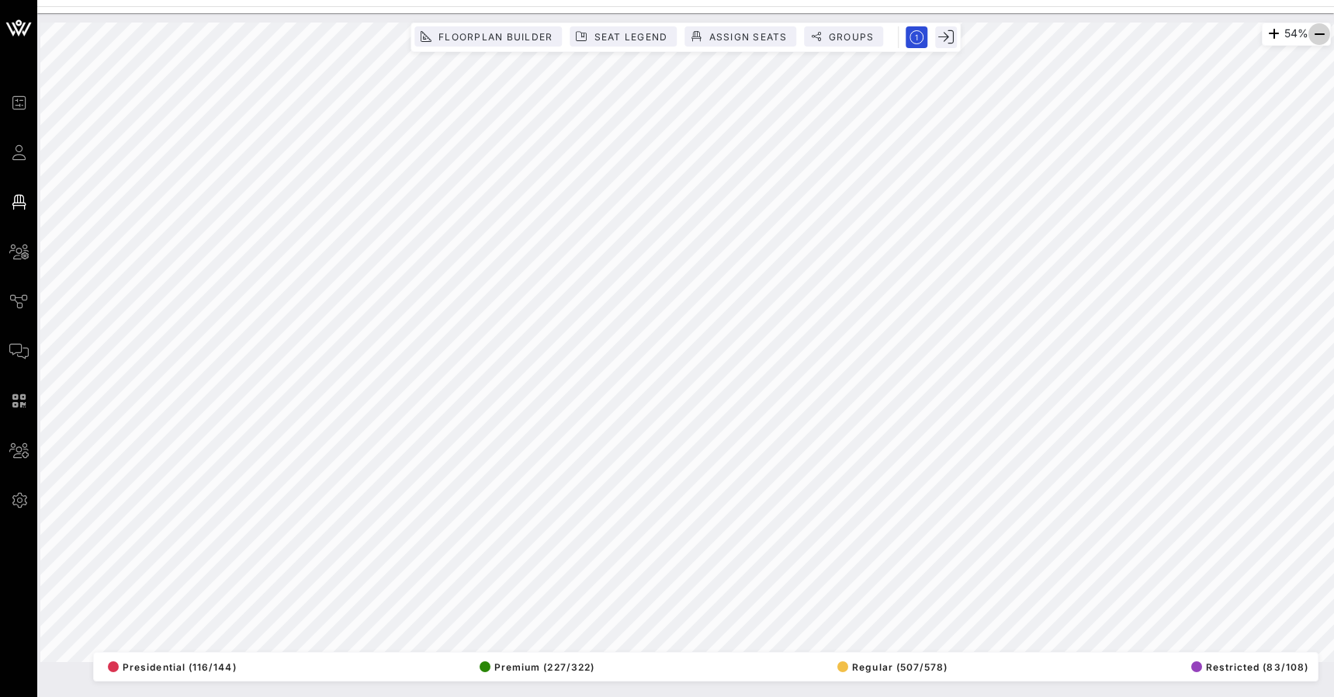
click at [1317, 34] on icon "button" at bounding box center [1319, 34] width 19 height 19
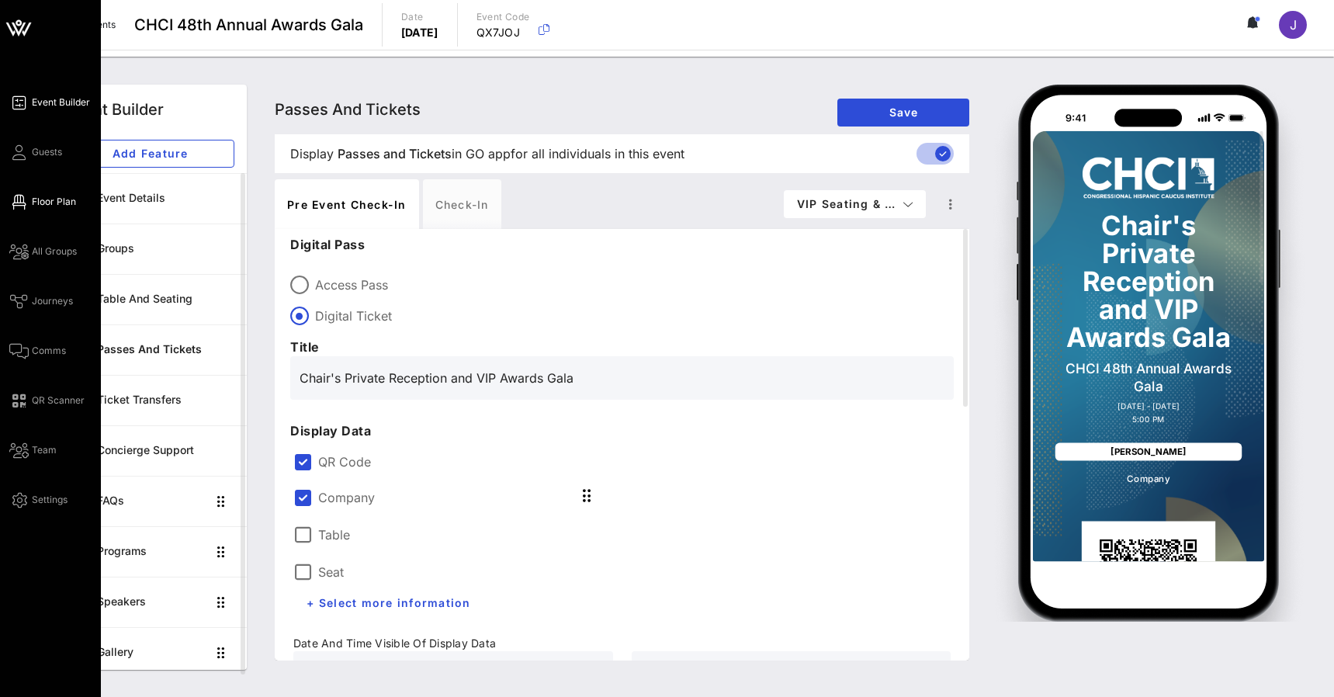
click at [26, 208] on link "Floor Plan" at bounding box center [42, 201] width 67 height 19
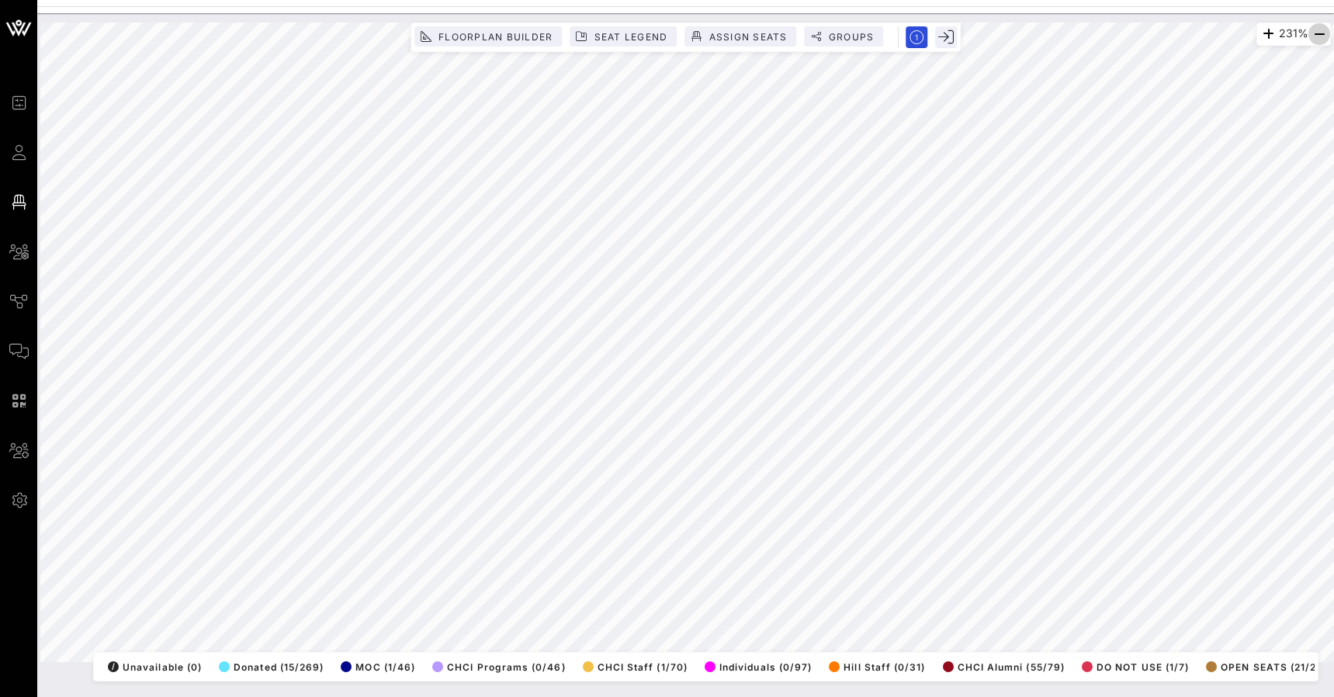
click at [1329, 27] on span "button" at bounding box center [1320, 34] width 22 height 19
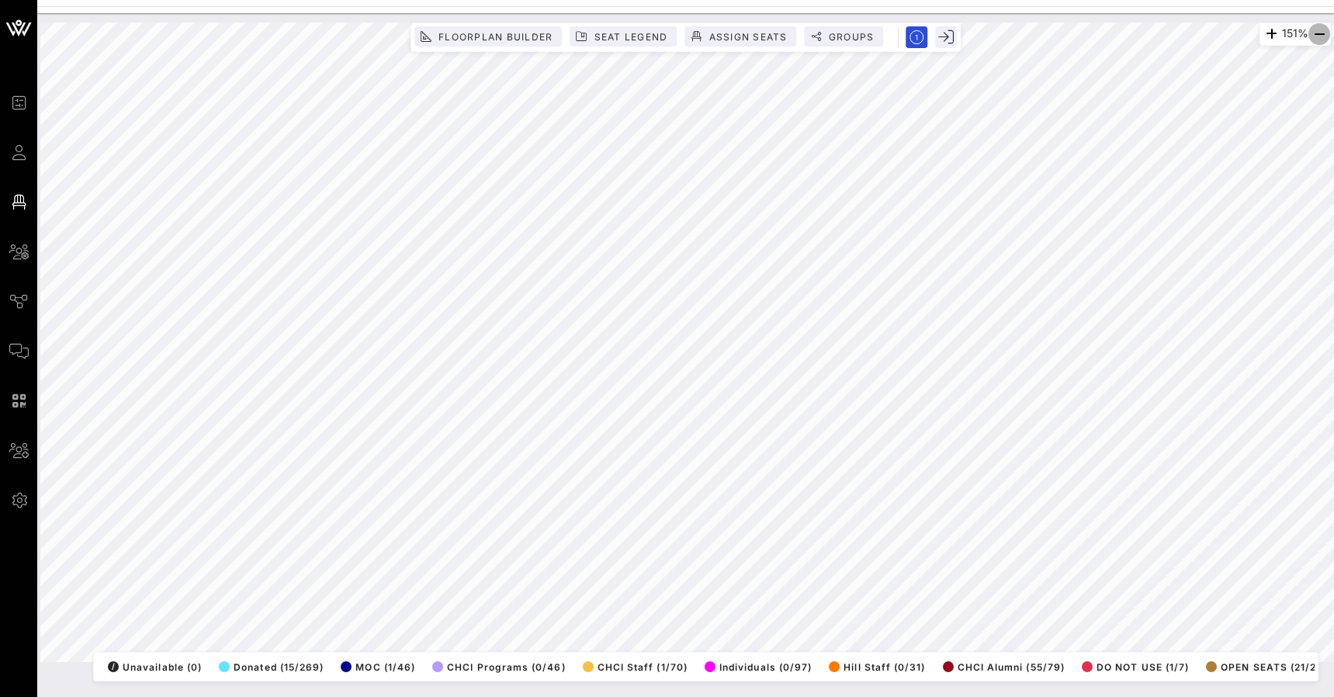
click at [1329, 27] on span "button" at bounding box center [1320, 34] width 22 height 19
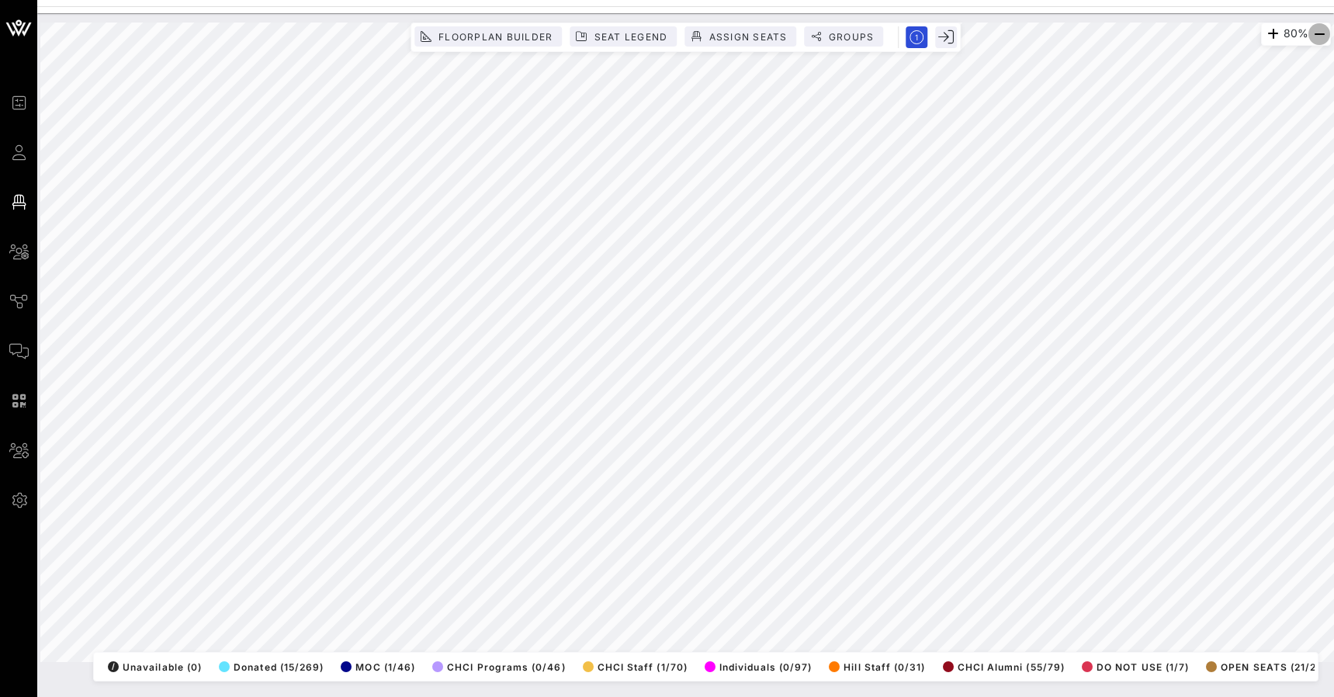
click at [1329, 27] on span "button" at bounding box center [1320, 34] width 22 height 19
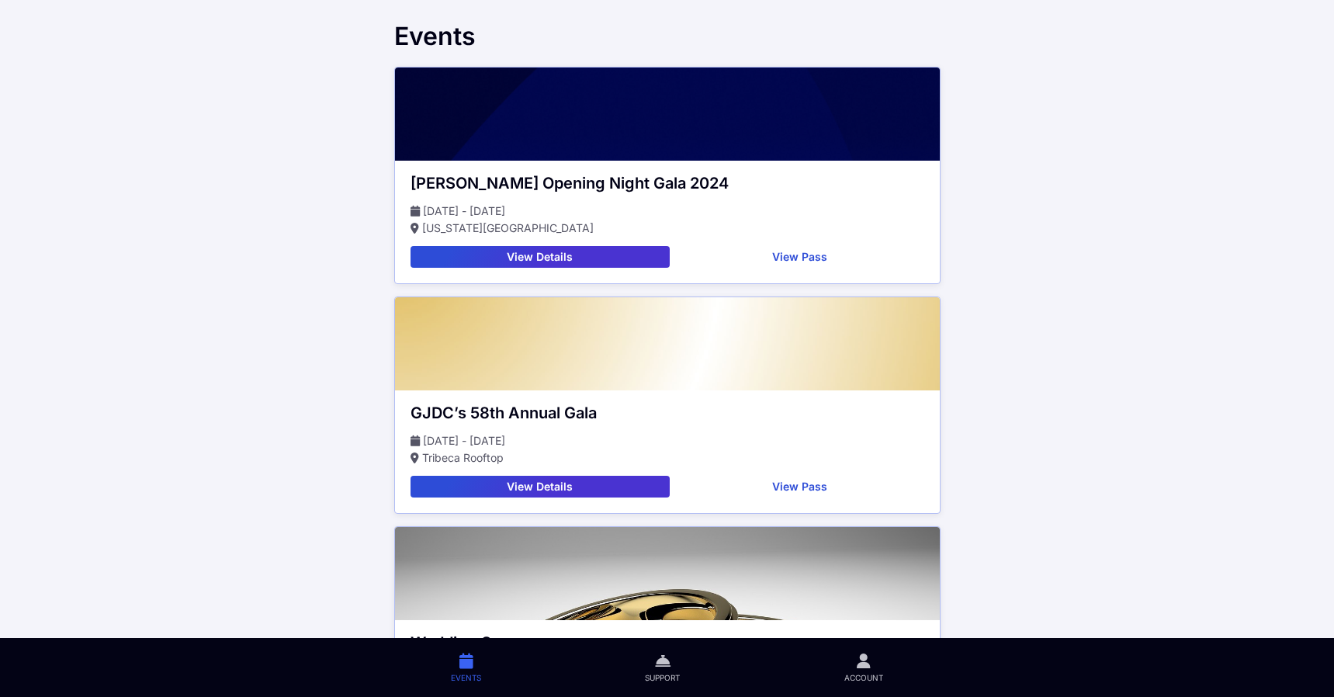
scroll to position [45, 0]
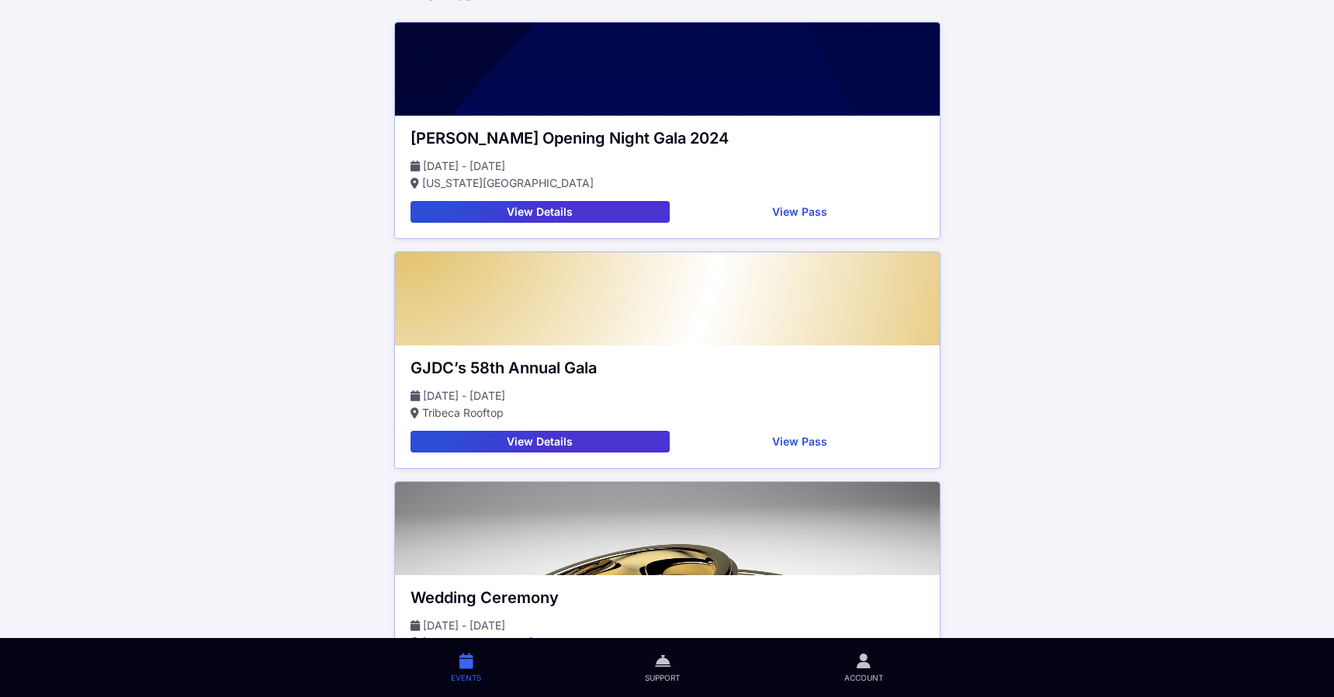
click at [536, 206] on button "View Details" at bounding box center [540, 212] width 259 height 22
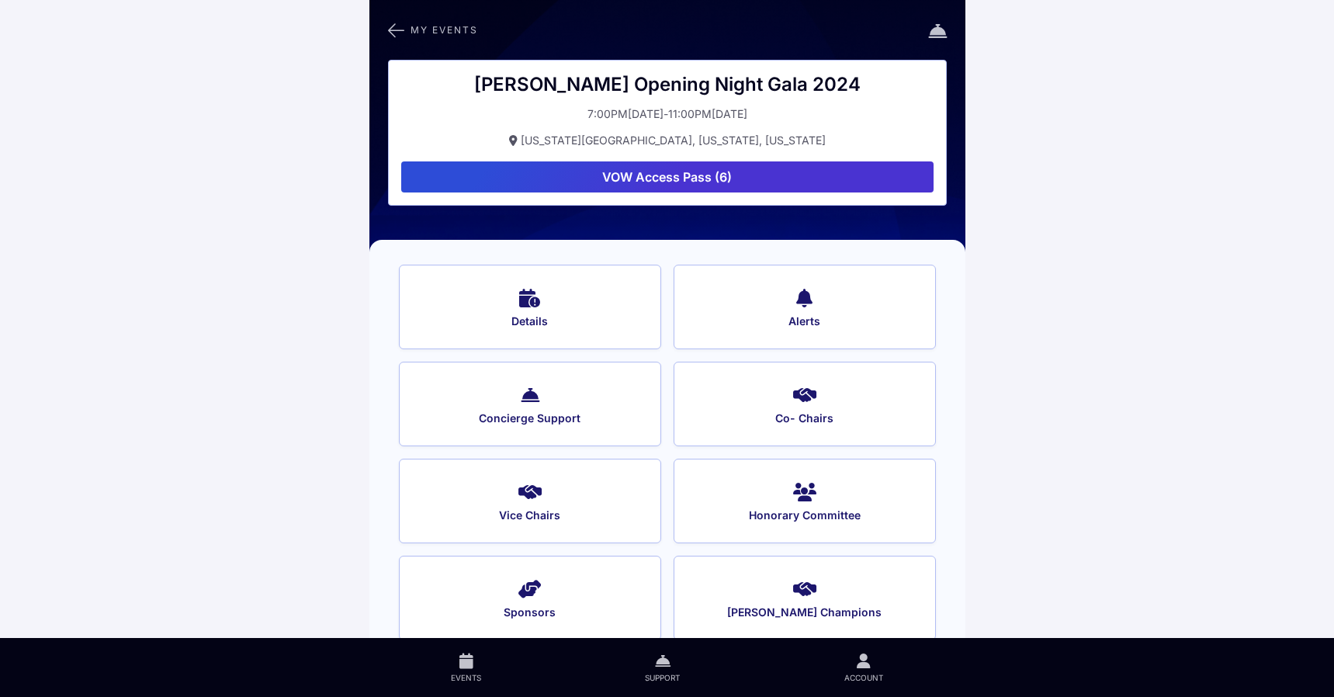
click at [819, 182] on button "VOW Access Pass (6)" at bounding box center [667, 176] width 532 height 31
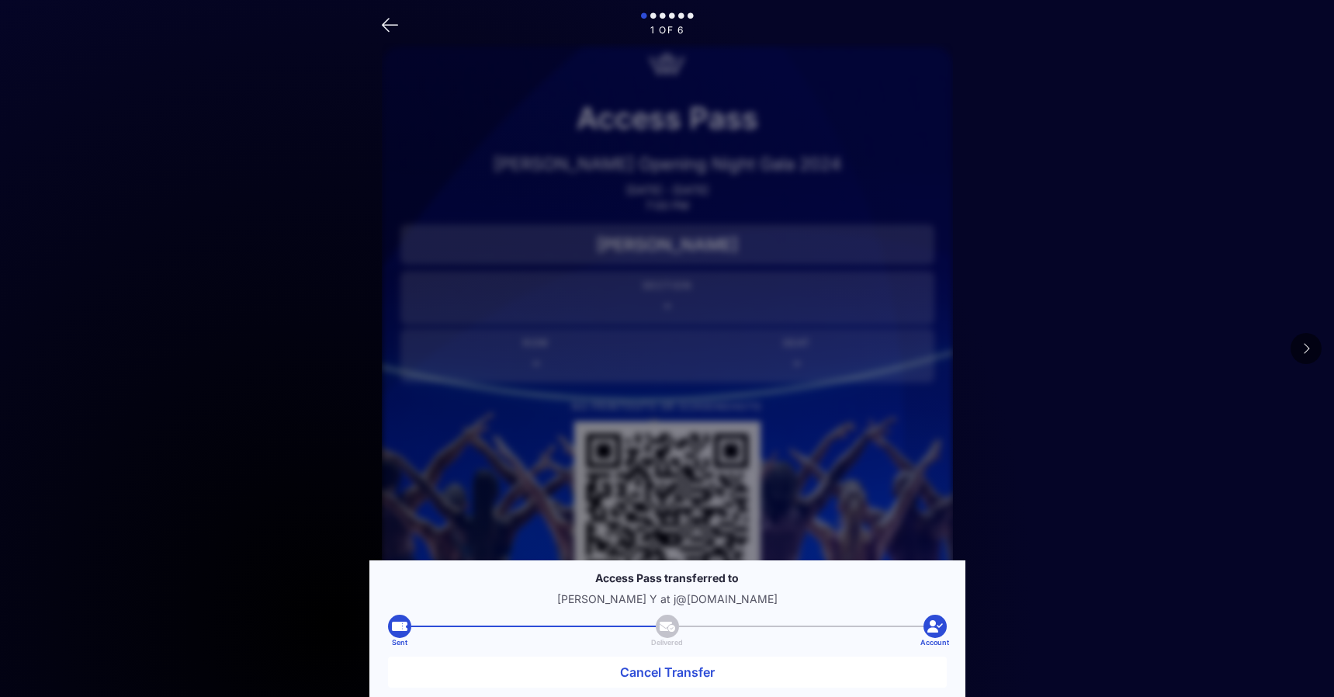
click at [876, 483] on div at bounding box center [668, 514] width 534 height 186
click at [1311, 344] on button at bounding box center [1306, 348] width 31 height 31
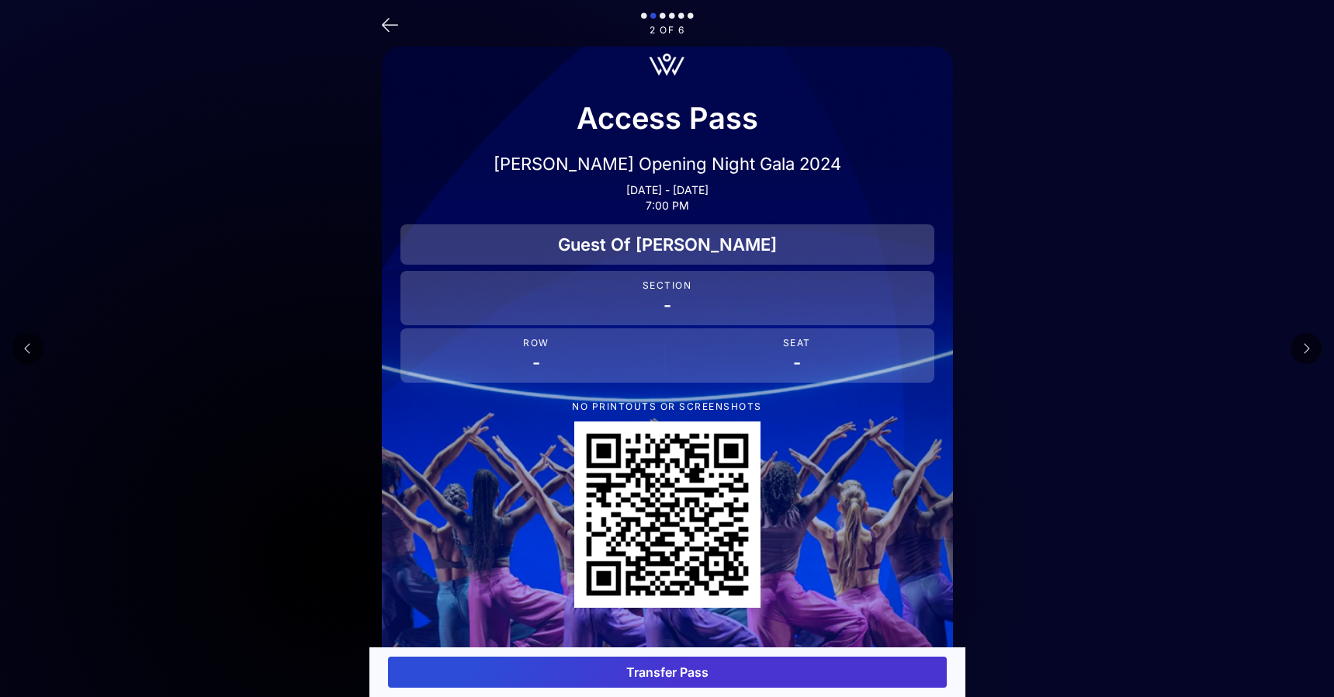
click at [826, 681] on button "Transfer Pass" at bounding box center [667, 672] width 559 height 31
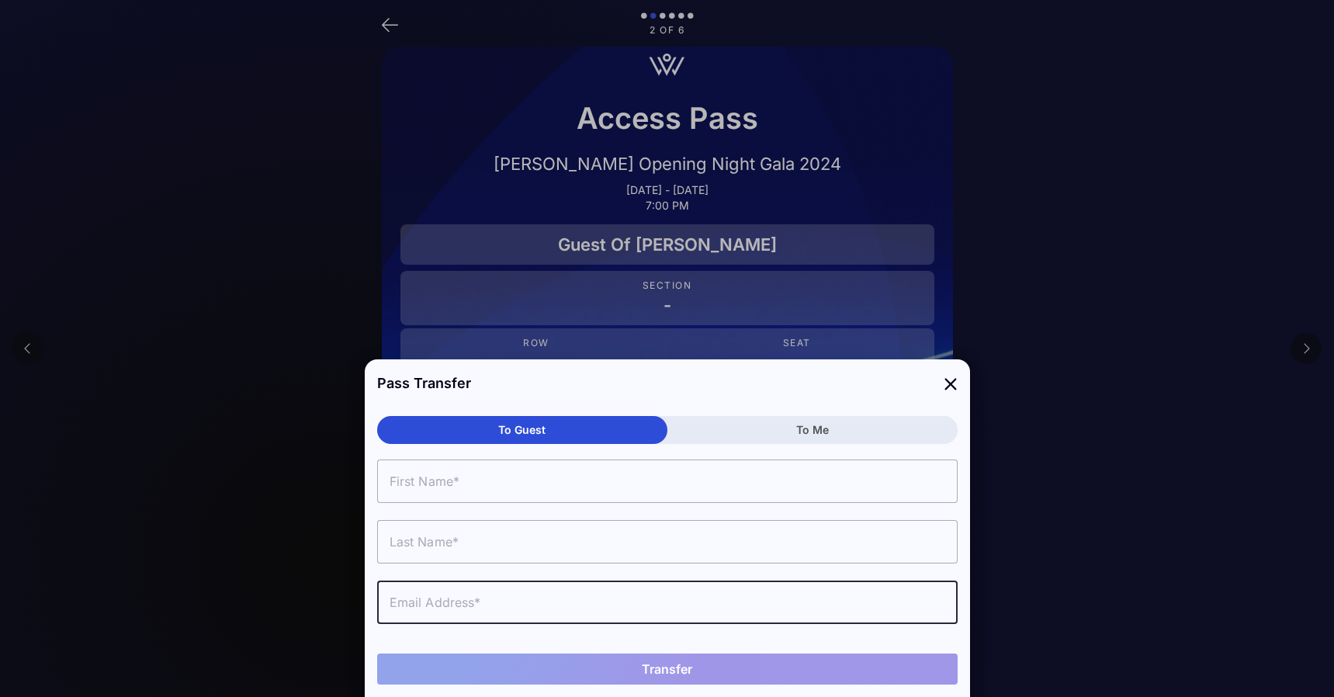
drag, startPoint x: 725, startPoint y: 43, endPoint x: 392, endPoint y: 26, distance: 333.5
click at [392, 26] on div at bounding box center [667, 348] width 1334 height 697
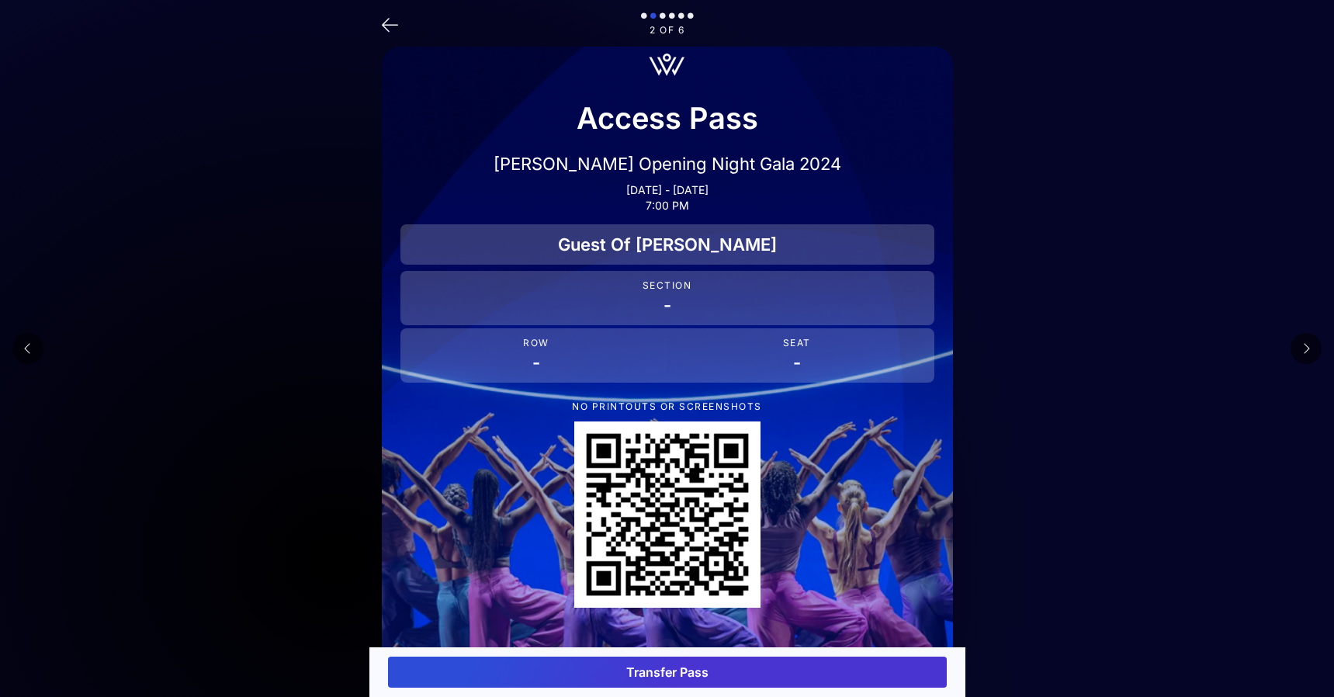
click at [386, 24] on icon at bounding box center [390, 23] width 16 height 23
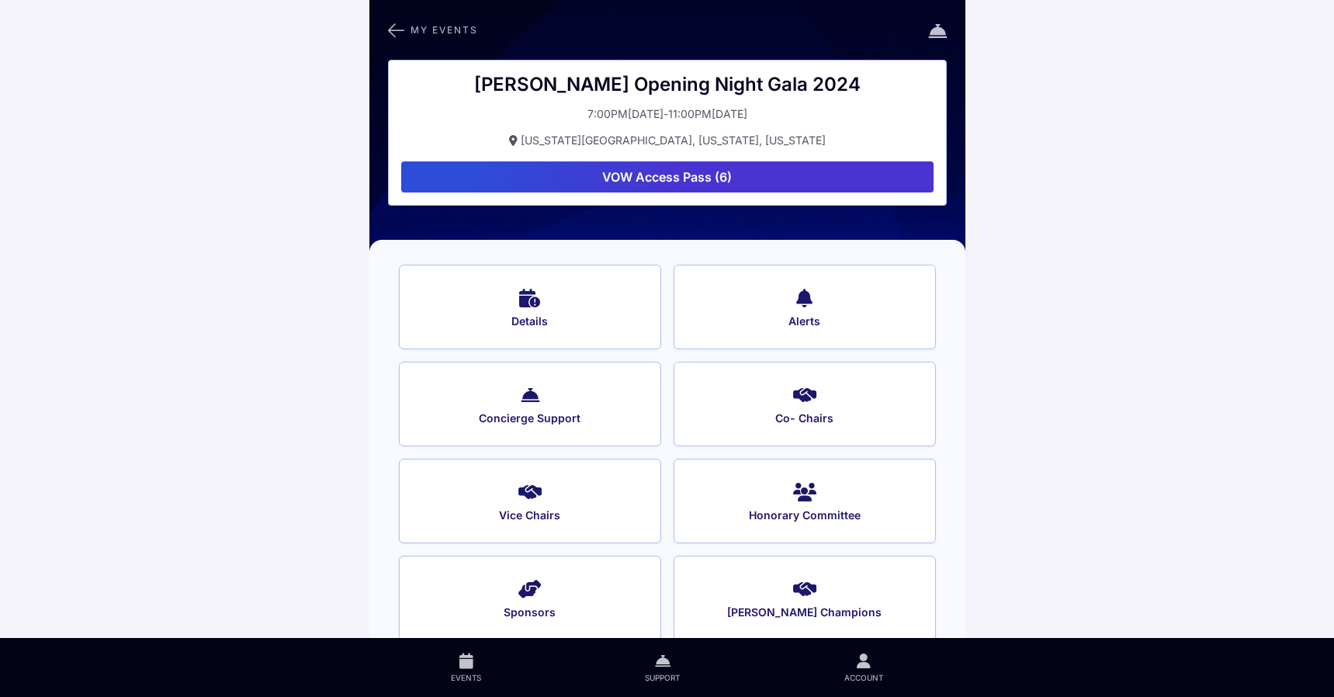
click at [386, 24] on div "My Events [PERSON_NAME] Opening Night Gala 2024 7:00PM[DATE] - 11:00PM[DATE] [U…" at bounding box center [667, 126] width 596 height 252
click at [390, 29] on icon at bounding box center [396, 30] width 16 height 20
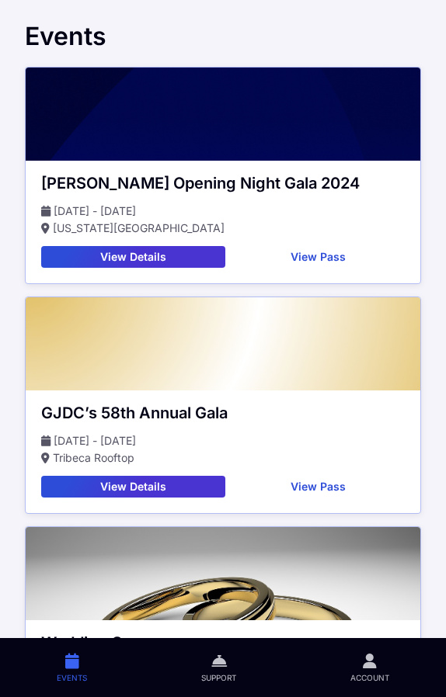
click at [168, 252] on button "View Details" at bounding box center [133, 257] width 184 height 22
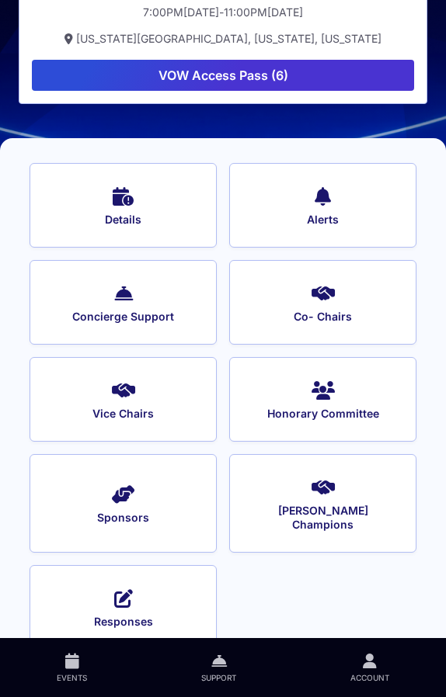
scroll to position [124, 0]
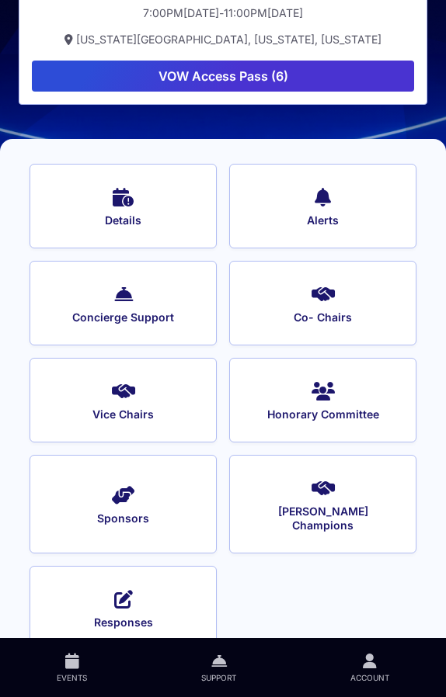
click at [320, 185] on icon at bounding box center [322, 196] width 16 height 23
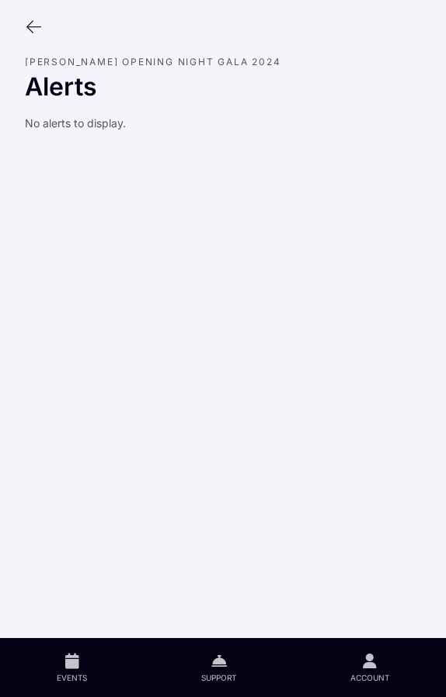
click at [35, 26] on icon at bounding box center [33, 27] width 17 height 17
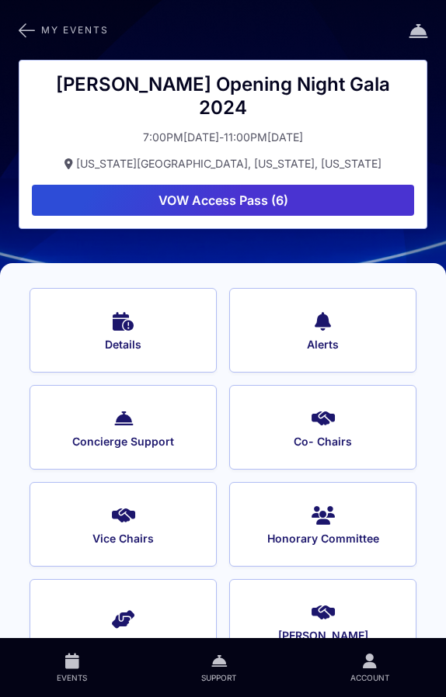
click at [169, 435] on span "Concierge Support" at bounding box center [122, 442] width 145 height 14
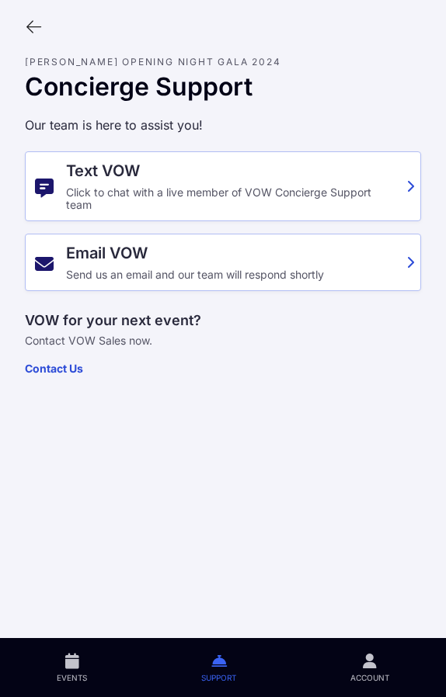
click at [36, 21] on icon at bounding box center [33, 27] width 17 height 17
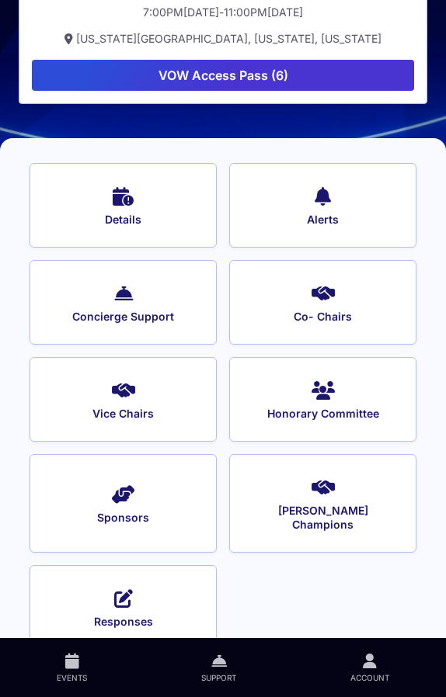
scroll to position [124, 0]
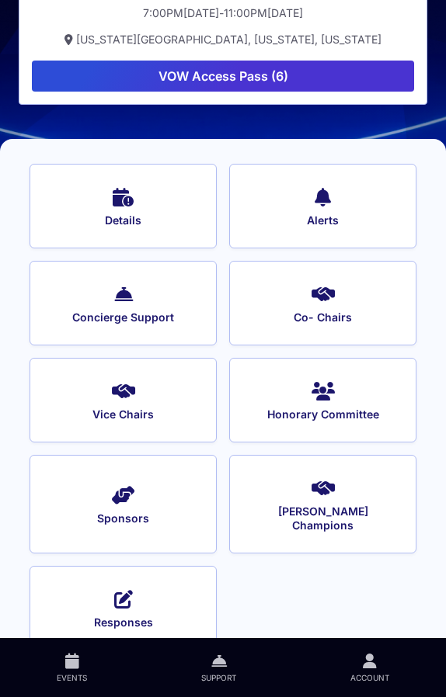
click at [136, 407] on span "Vice Chairs" at bounding box center [122, 414] width 145 height 14
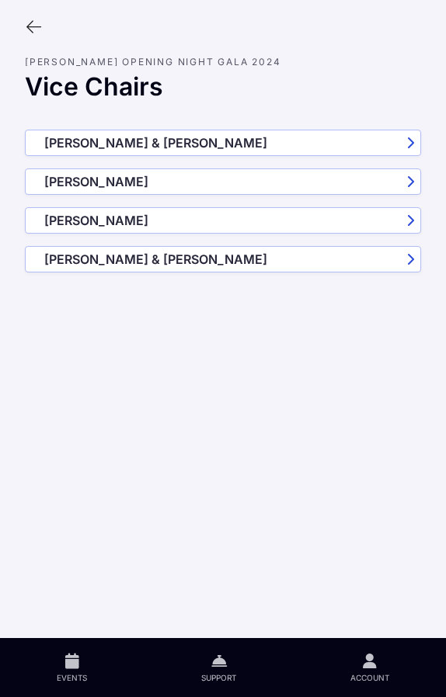
click at [34, 28] on icon at bounding box center [33, 27] width 17 height 17
